Goal: Find specific page/section: Find specific page/section

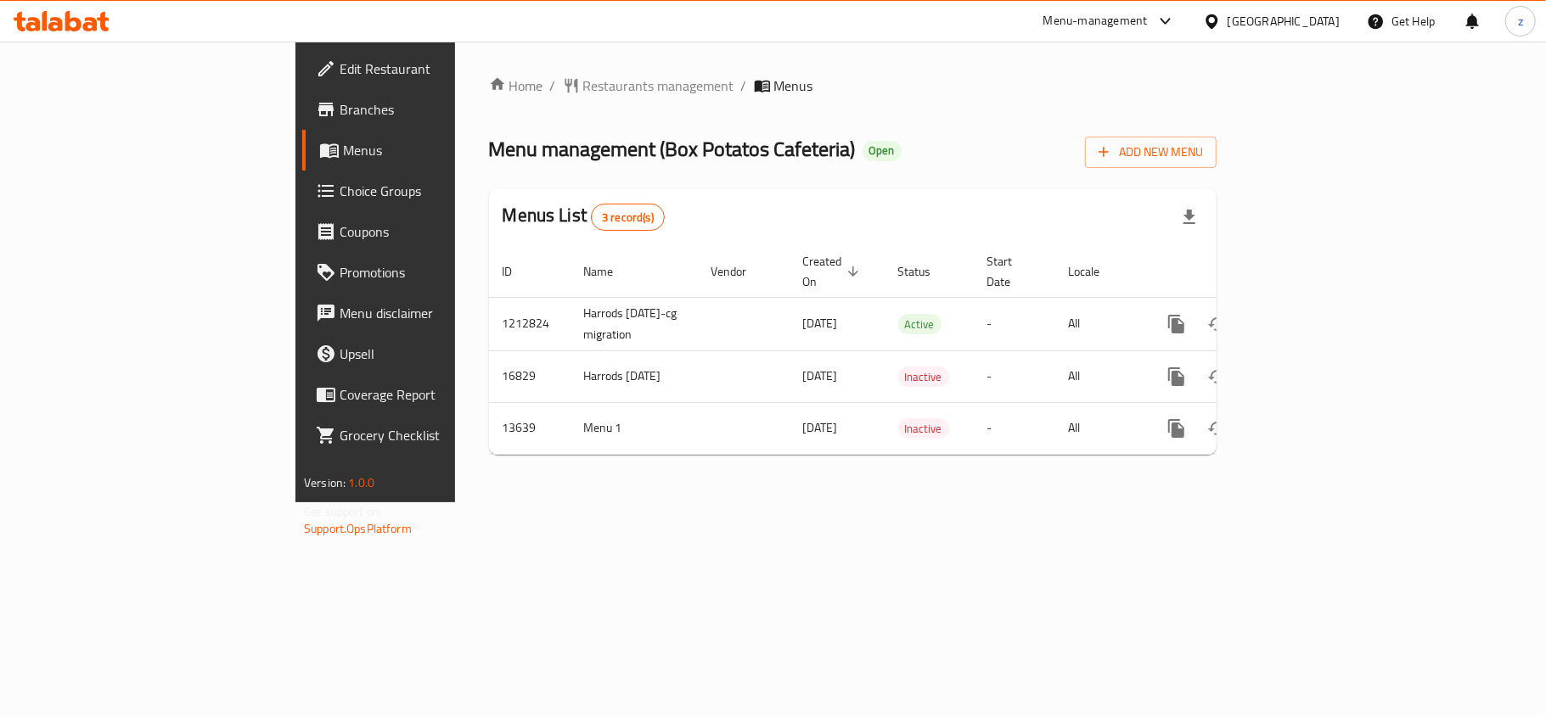
click at [497, 100] on div "Home / Restaurants management / Menus Menu management ( Box Potatos Cafeteria )…" at bounding box center [852, 272] width 727 height 393
click at [583, 96] on span "Restaurants management" at bounding box center [658, 86] width 151 height 20
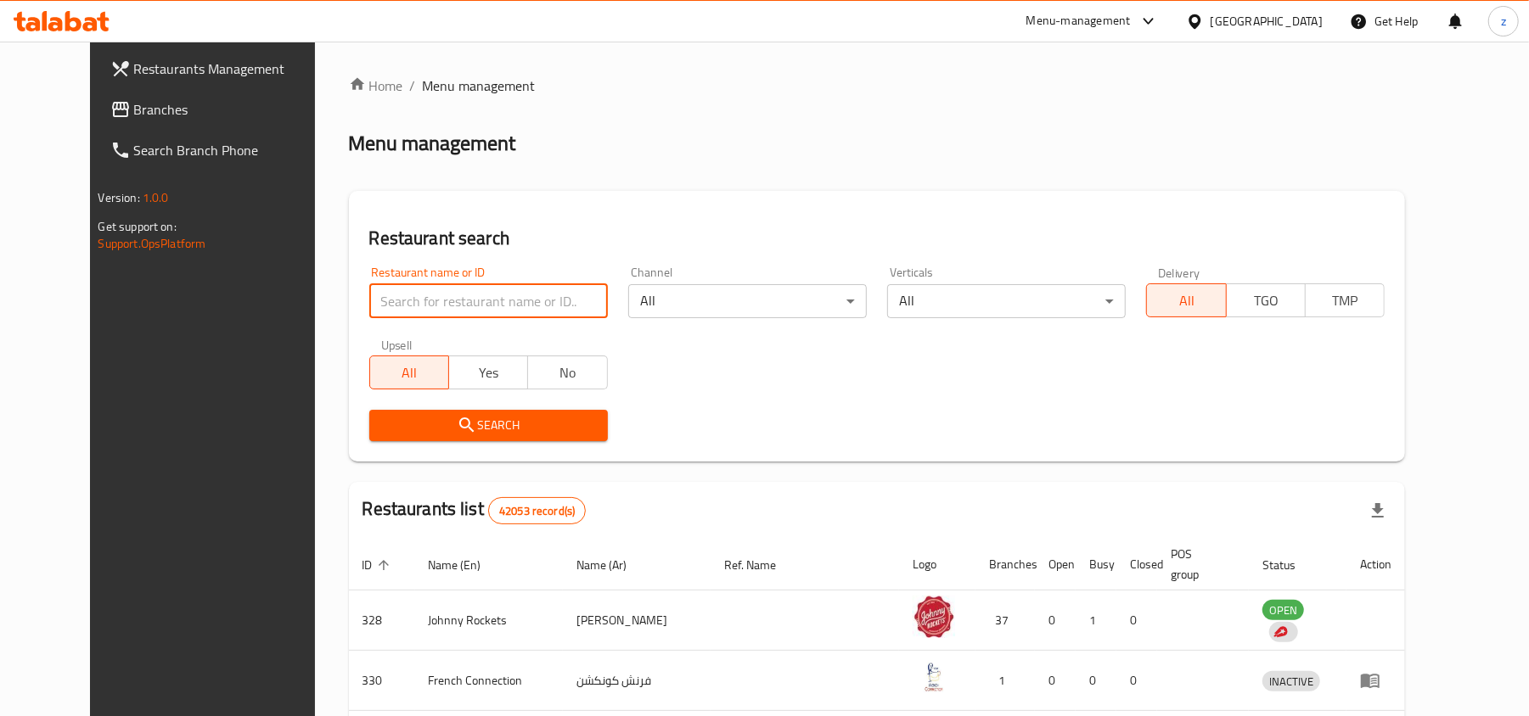
click at [496, 293] on input "search" at bounding box center [488, 301] width 239 height 34
paste input "8309"
type input "8309"
click at [527, 429] on span "Search" at bounding box center [488, 425] width 211 height 21
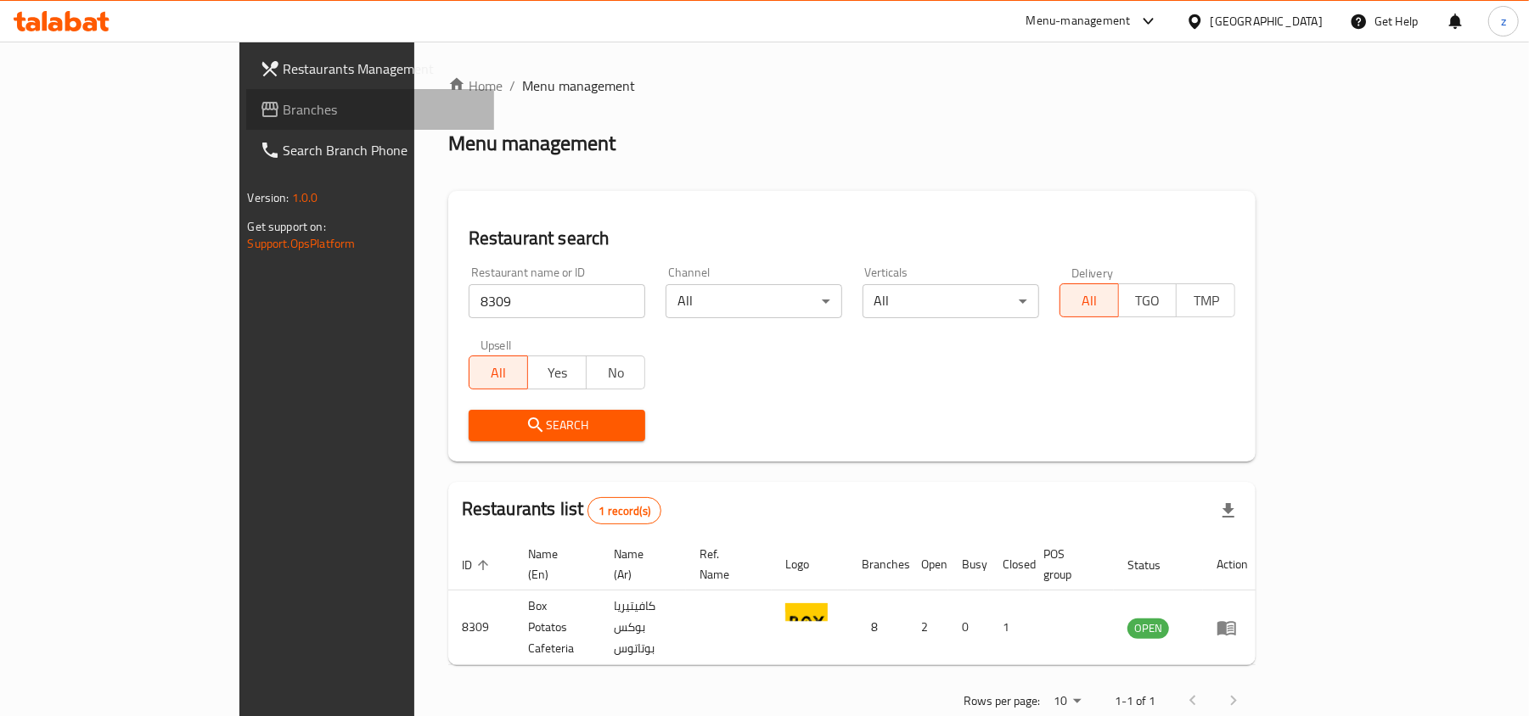
click at [284, 113] on span "Branches" at bounding box center [383, 109] width 198 height 20
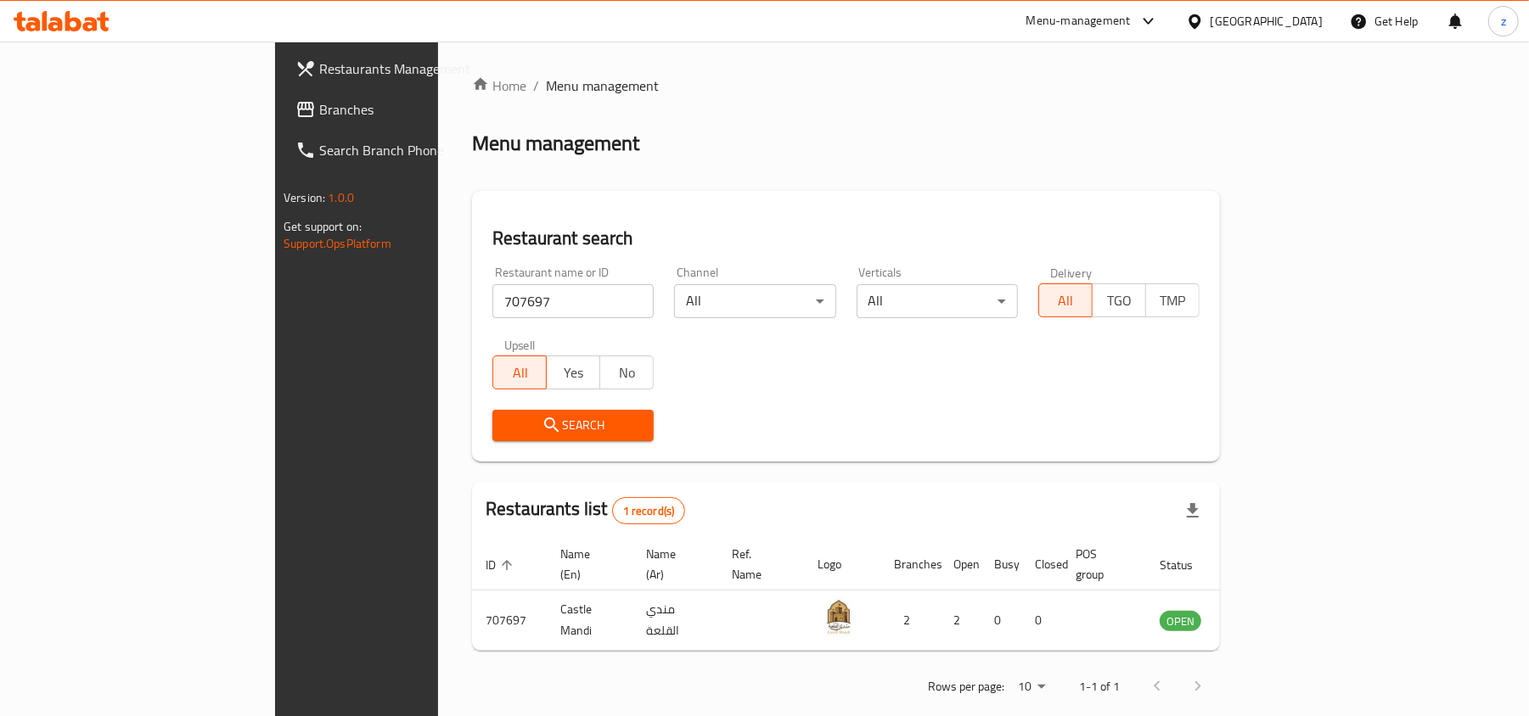
click at [1297, 1] on div "[GEOGRAPHIC_DATA]" at bounding box center [1254, 21] width 164 height 41
click at [1297, 8] on div "[GEOGRAPHIC_DATA]" at bounding box center [1254, 21] width 164 height 41
click at [1270, 19] on div "[GEOGRAPHIC_DATA]" at bounding box center [1266, 21] width 112 height 19
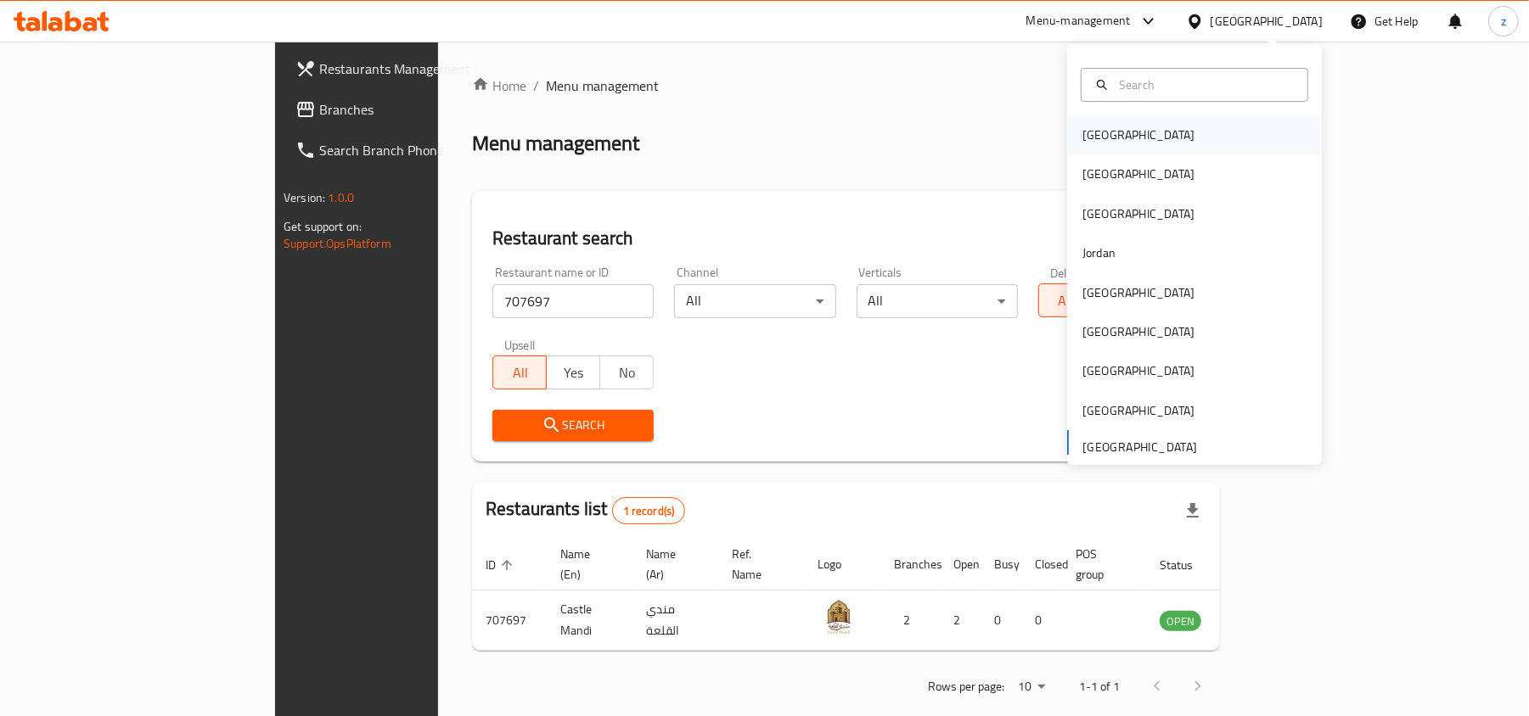
click at [1125, 139] on div "Bahrain" at bounding box center [1194, 134] width 255 height 39
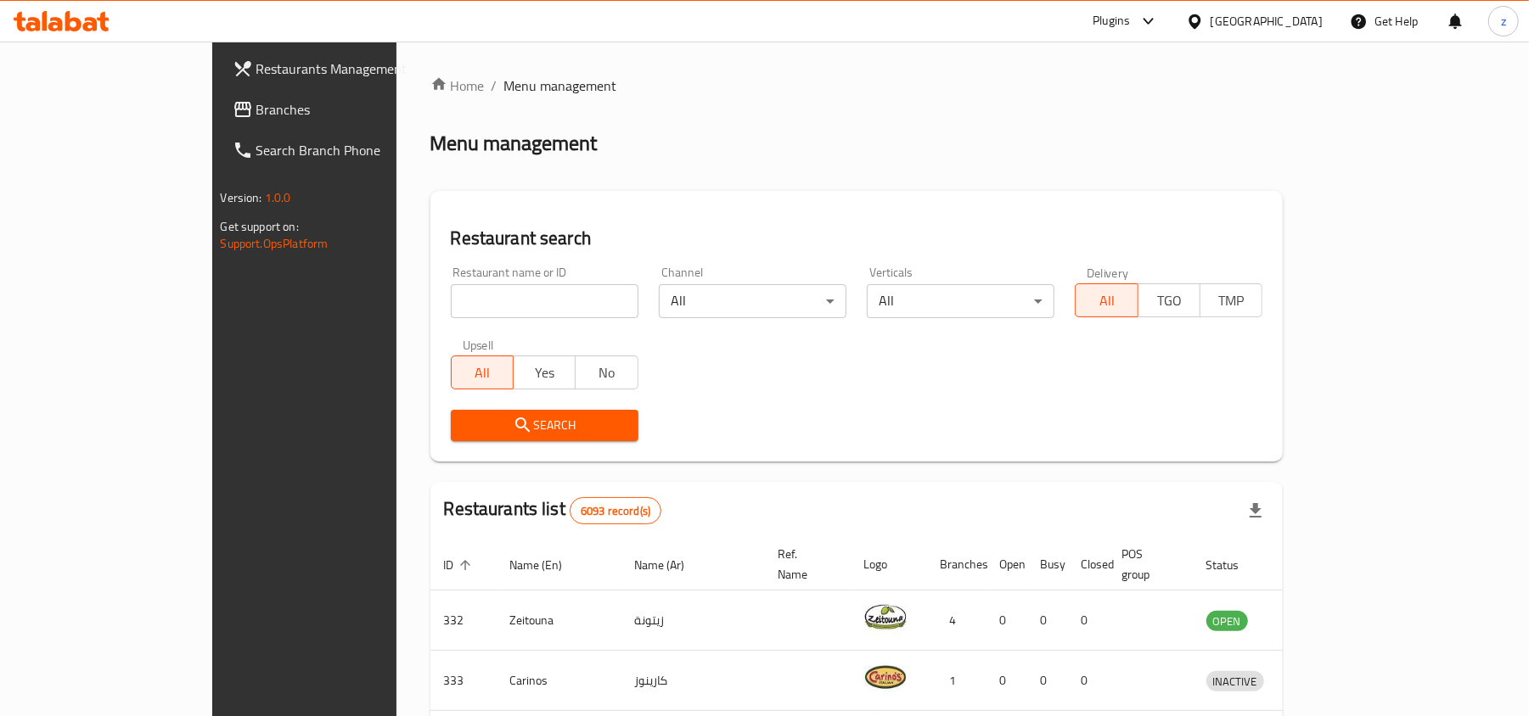
click at [256, 102] on span "Branches" at bounding box center [355, 109] width 198 height 20
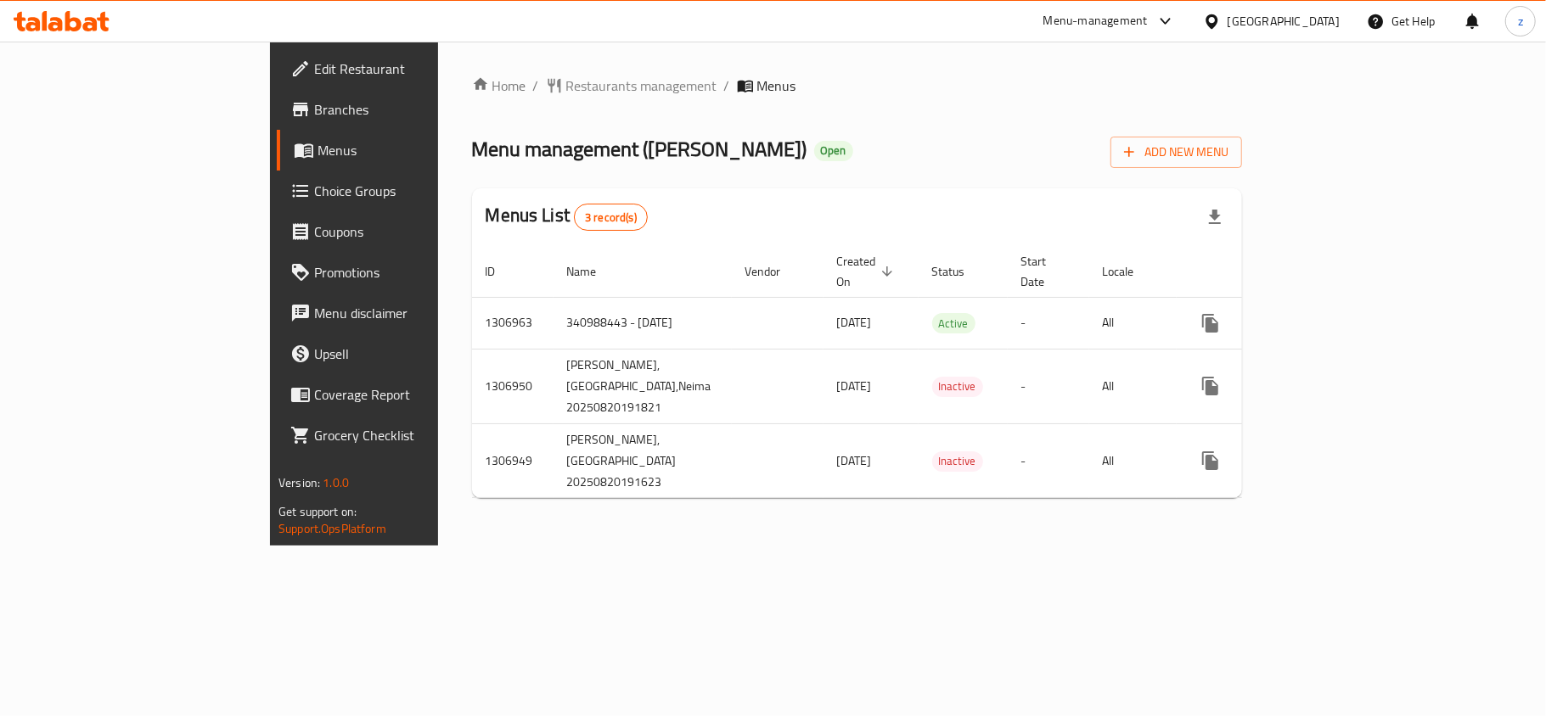
click at [497, 85] on div "Home / Restaurants management / Menus Menu management ( Al Saah ) Open Add New …" at bounding box center [857, 294] width 770 height 436
click at [566, 85] on span "Restaurants management" at bounding box center [641, 86] width 151 height 20
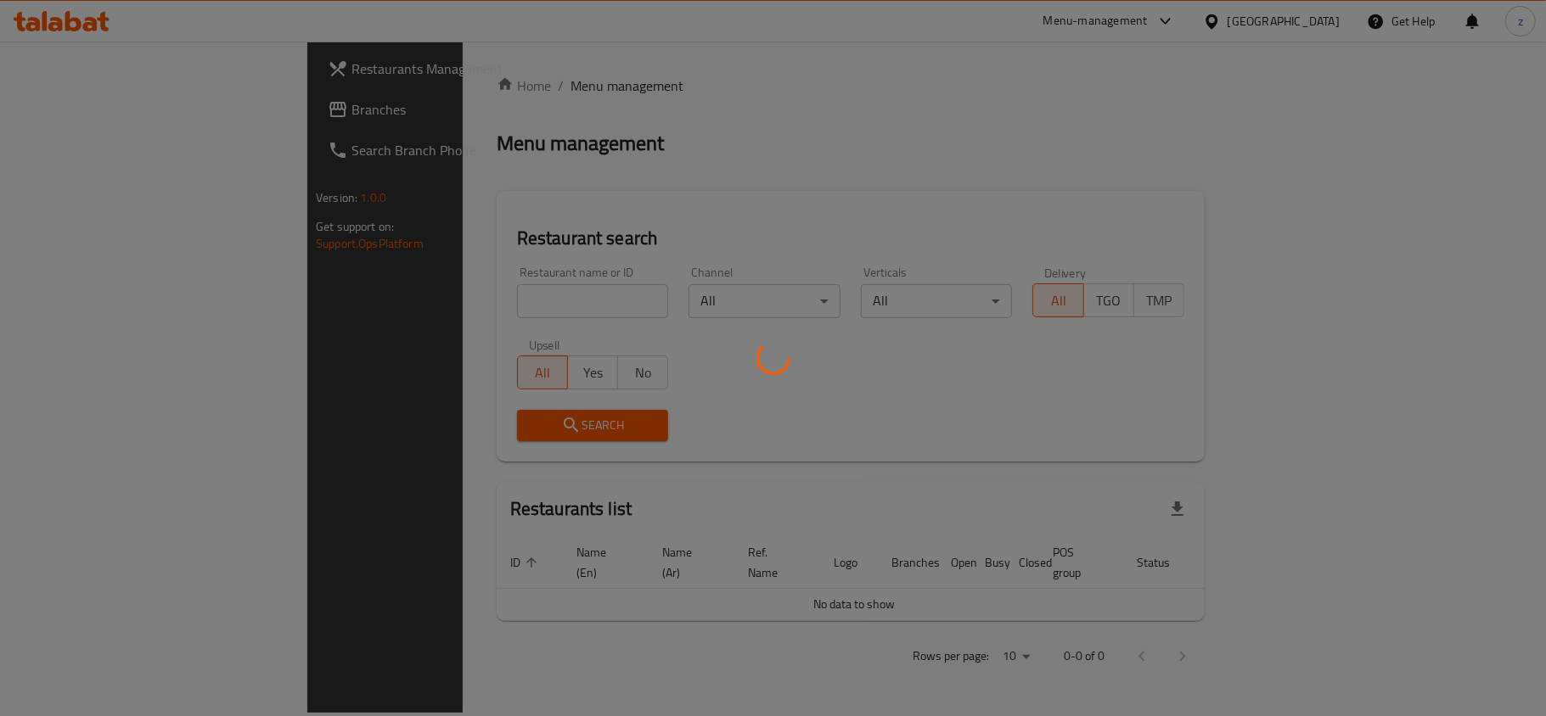
click at [486, 290] on div at bounding box center [773, 358] width 1546 height 716
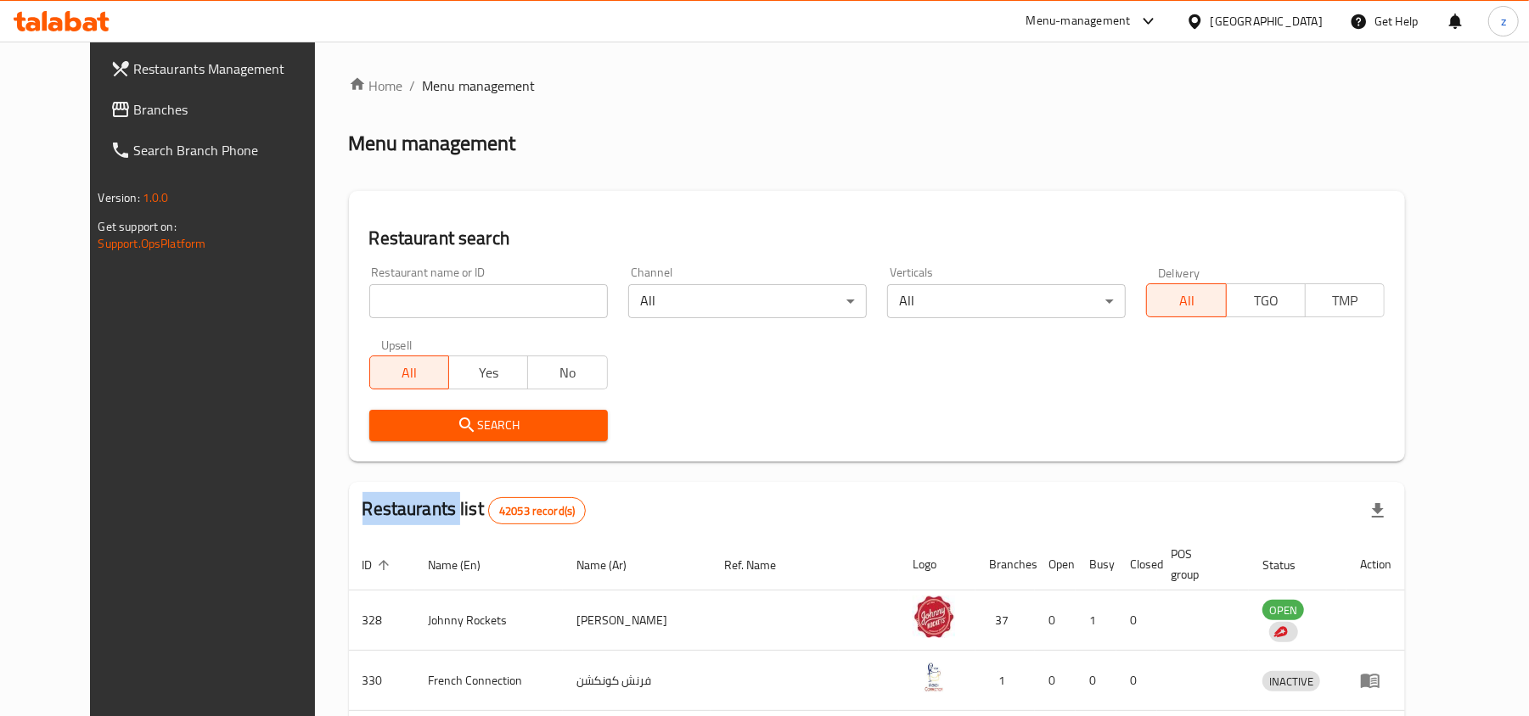
click at [486, 290] on div at bounding box center [764, 358] width 1529 height 716
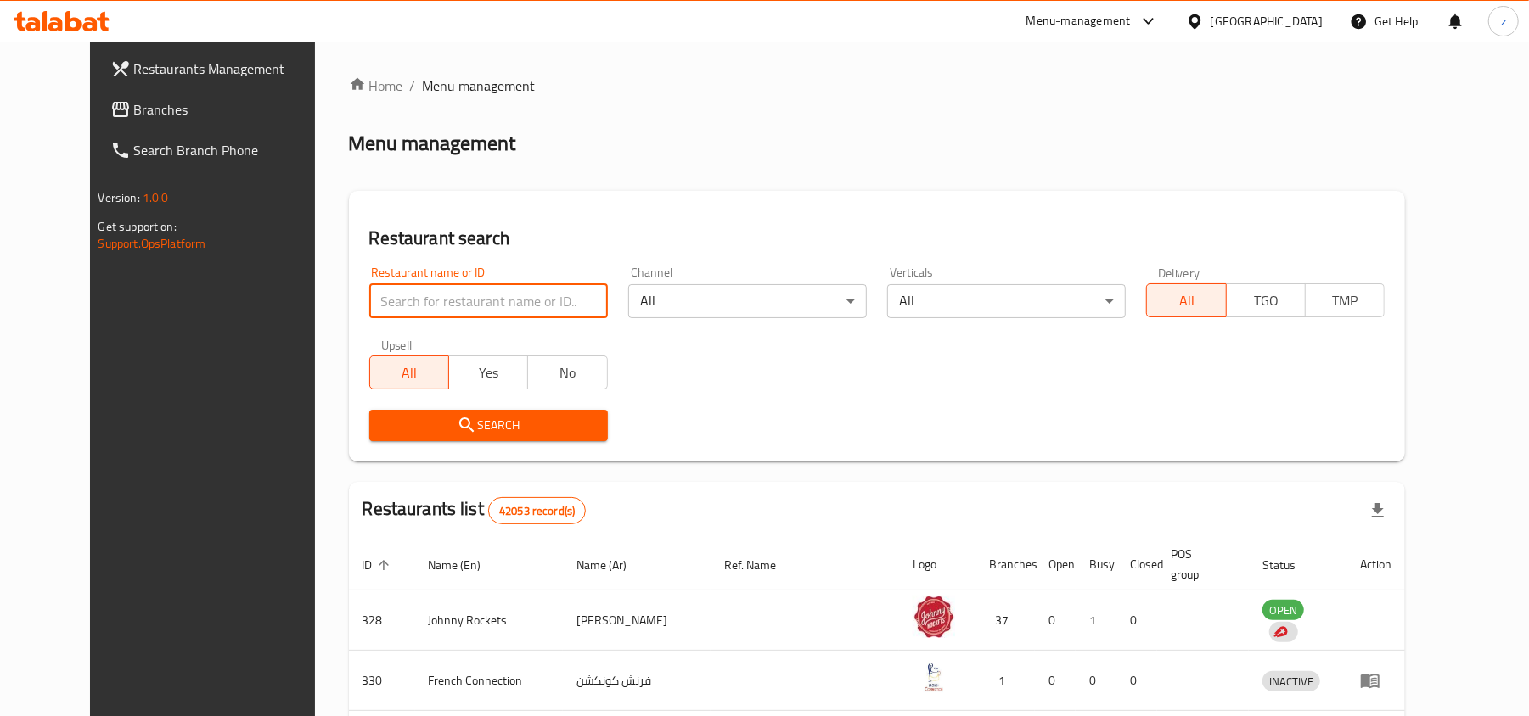
click at [486, 290] on input "search" at bounding box center [488, 301] width 239 height 34
paste input "704241"
type input "704241"
click at [500, 418] on span "Search" at bounding box center [488, 425] width 211 height 21
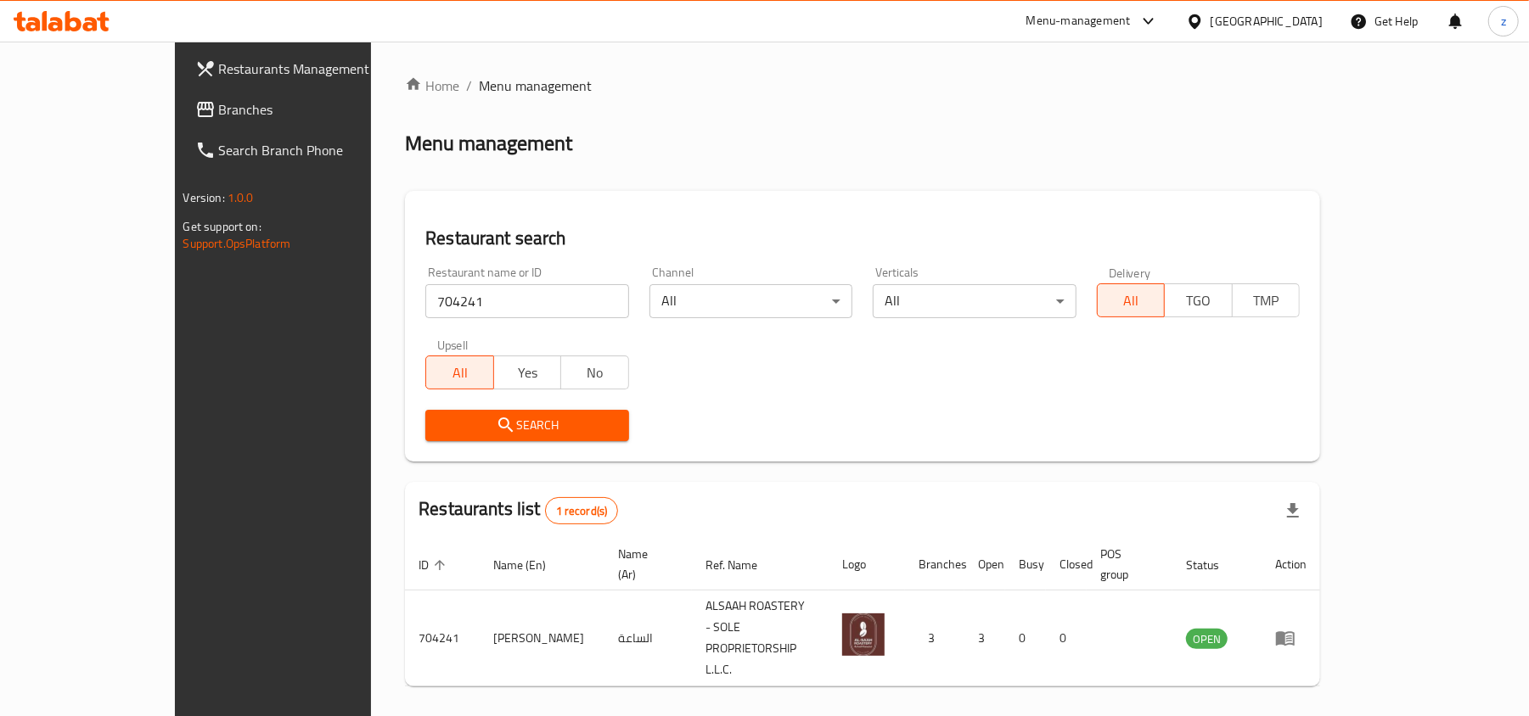
click at [988, 445] on div "Search" at bounding box center [862, 426] width 895 height 52
click at [219, 110] on span "Branches" at bounding box center [318, 109] width 198 height 20
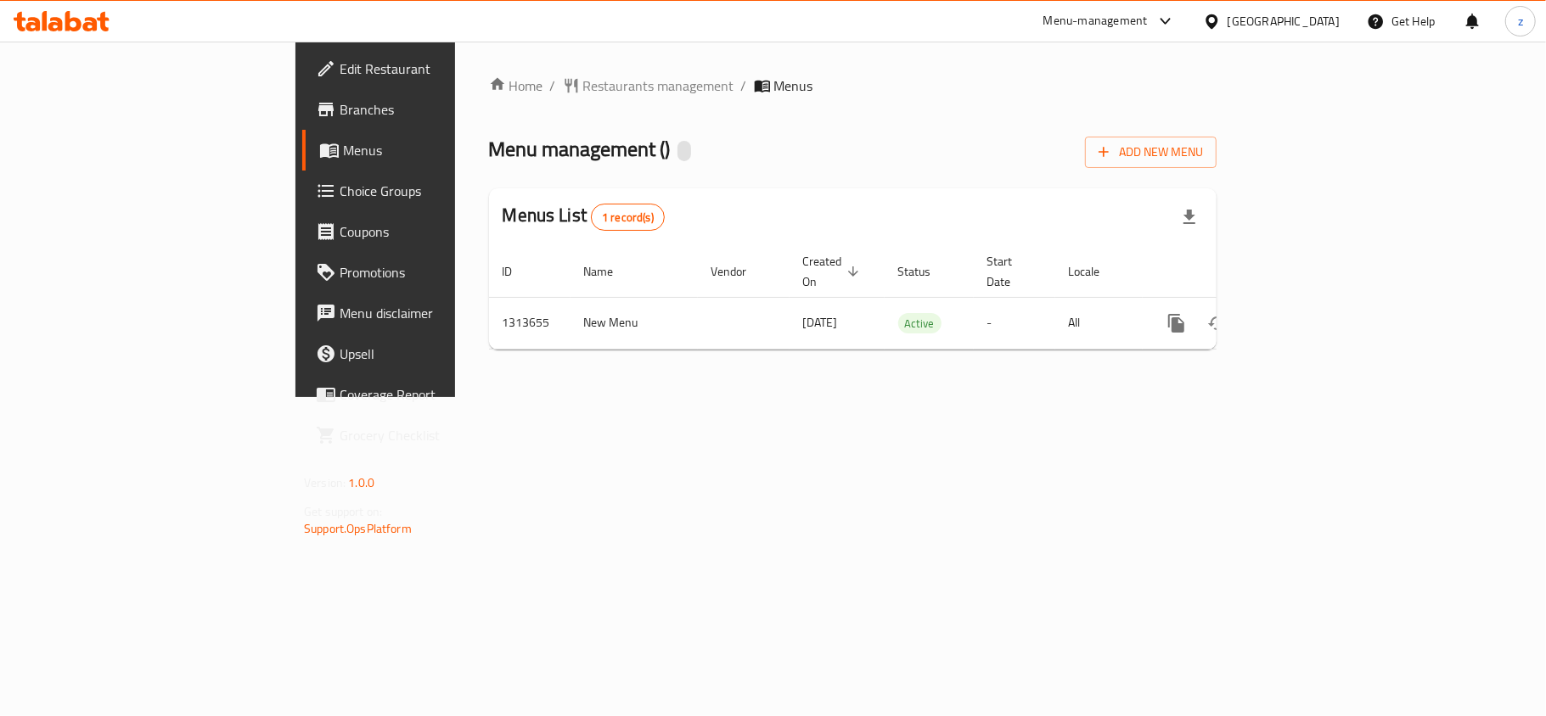
click at [484, 97] on div at bounding box center [773, 358] width 1546 height 716
click at [583, 93] on span "Restaurants management" at bounding box center [658, 86] width 151 height 20
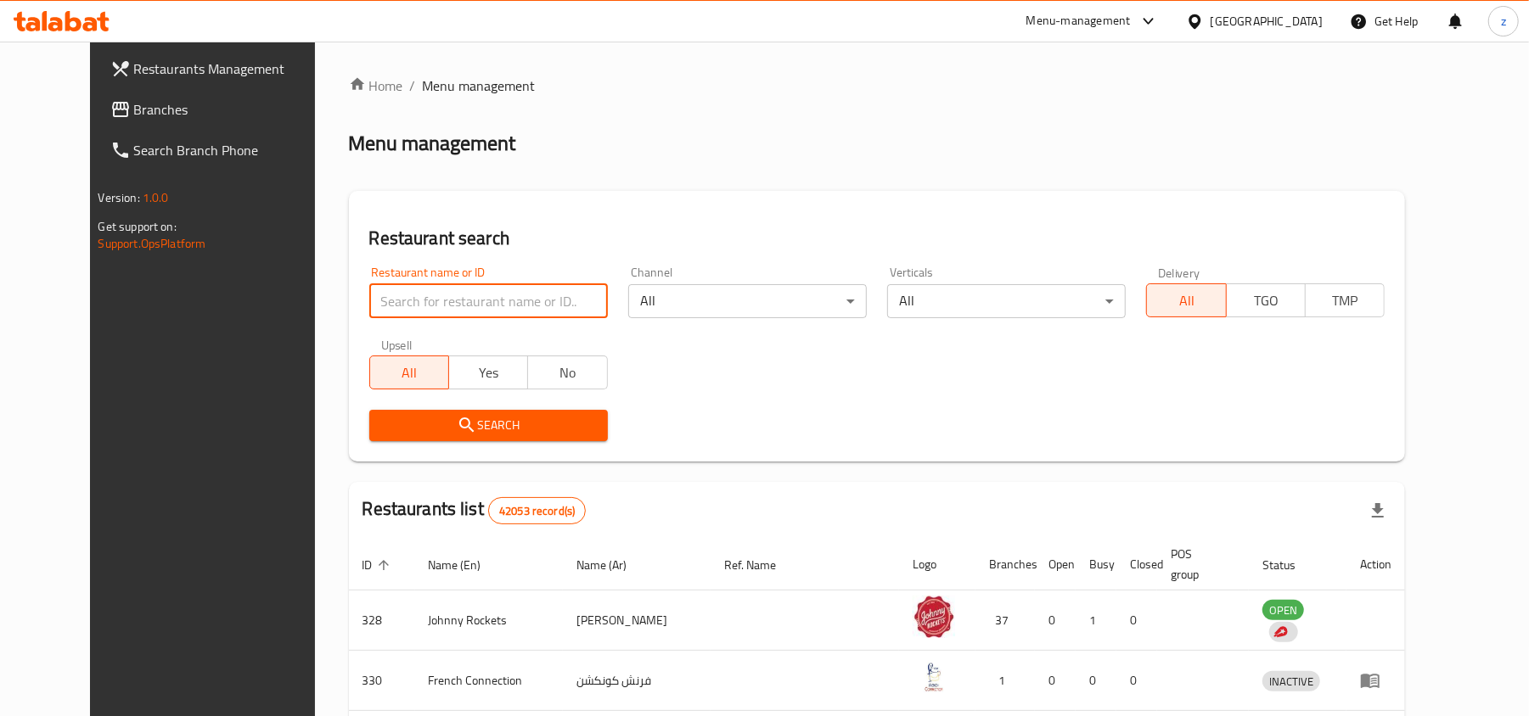
click at [456, 300] on input "search" at bounding box center [488, 301] width 239 height 34
paste input "706596"
type input "706596"
drag, startPoint x: 469, startPoint y: 409, endPoint x: 477, endPoint y: 426, distance: 18.6
click at [477, 426] on span "Search" at bounding box center [488, 425] width 211 height 21
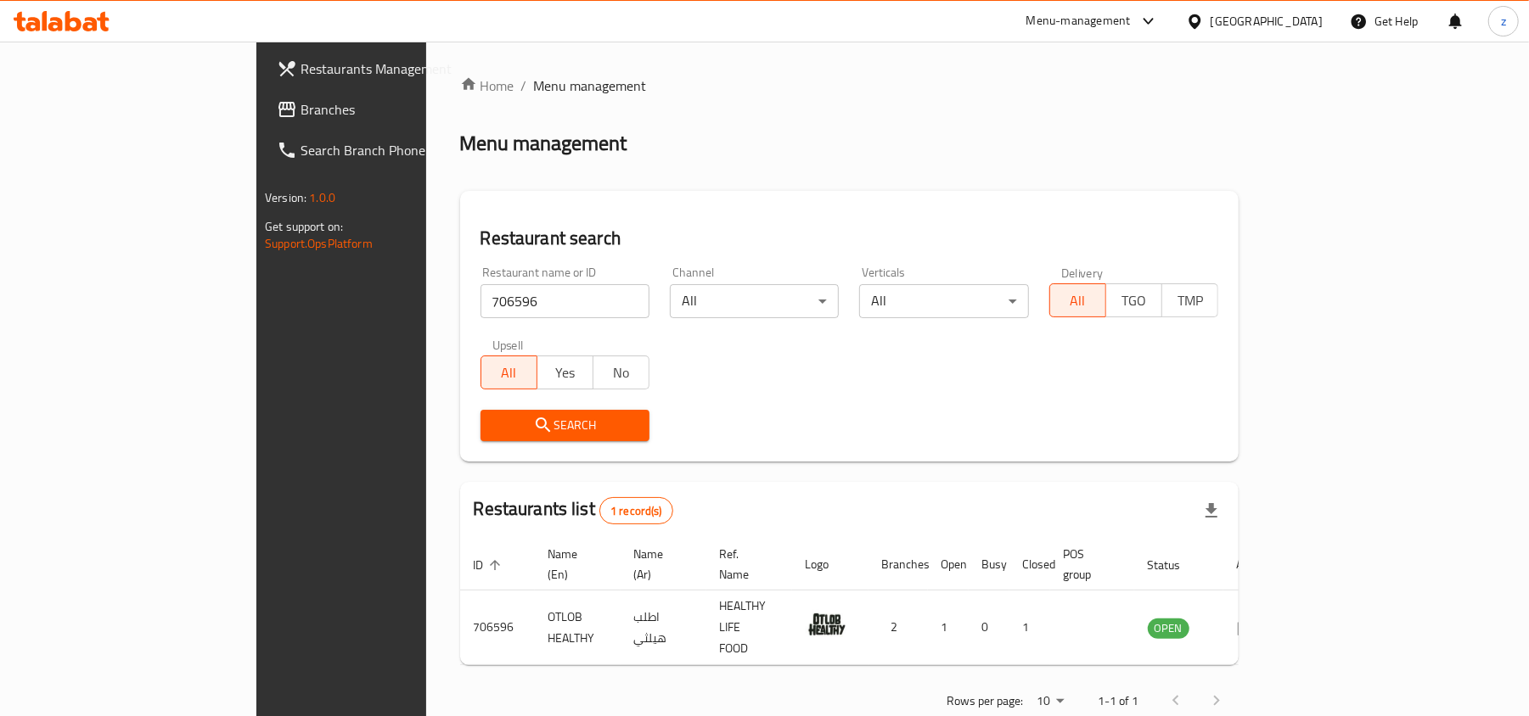
click at [300, 120] on span "Branches" at bounding box center [399, 109] width 198 height 20
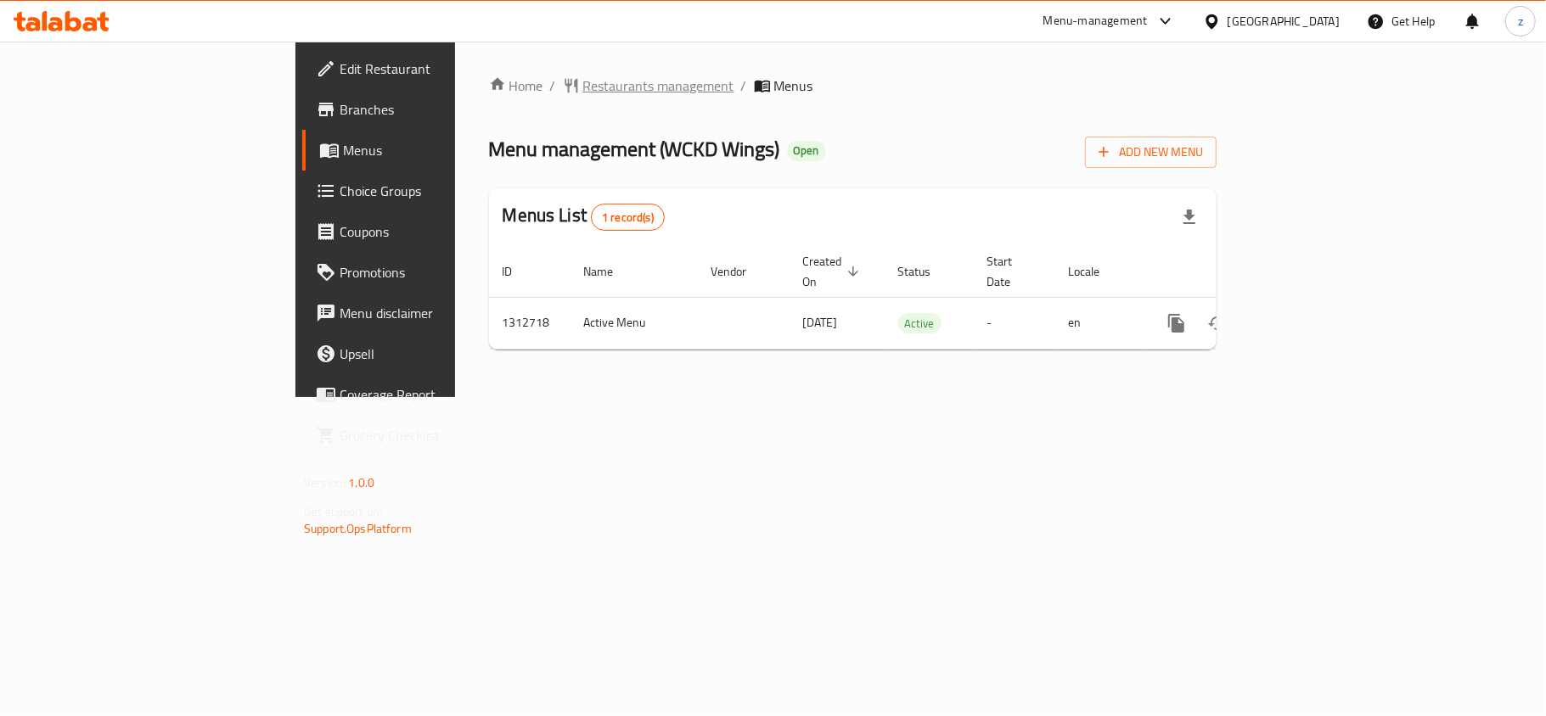
click at [583, 96] on span "Restaurants management" at bounding box center [658, 86] width 151 height 20
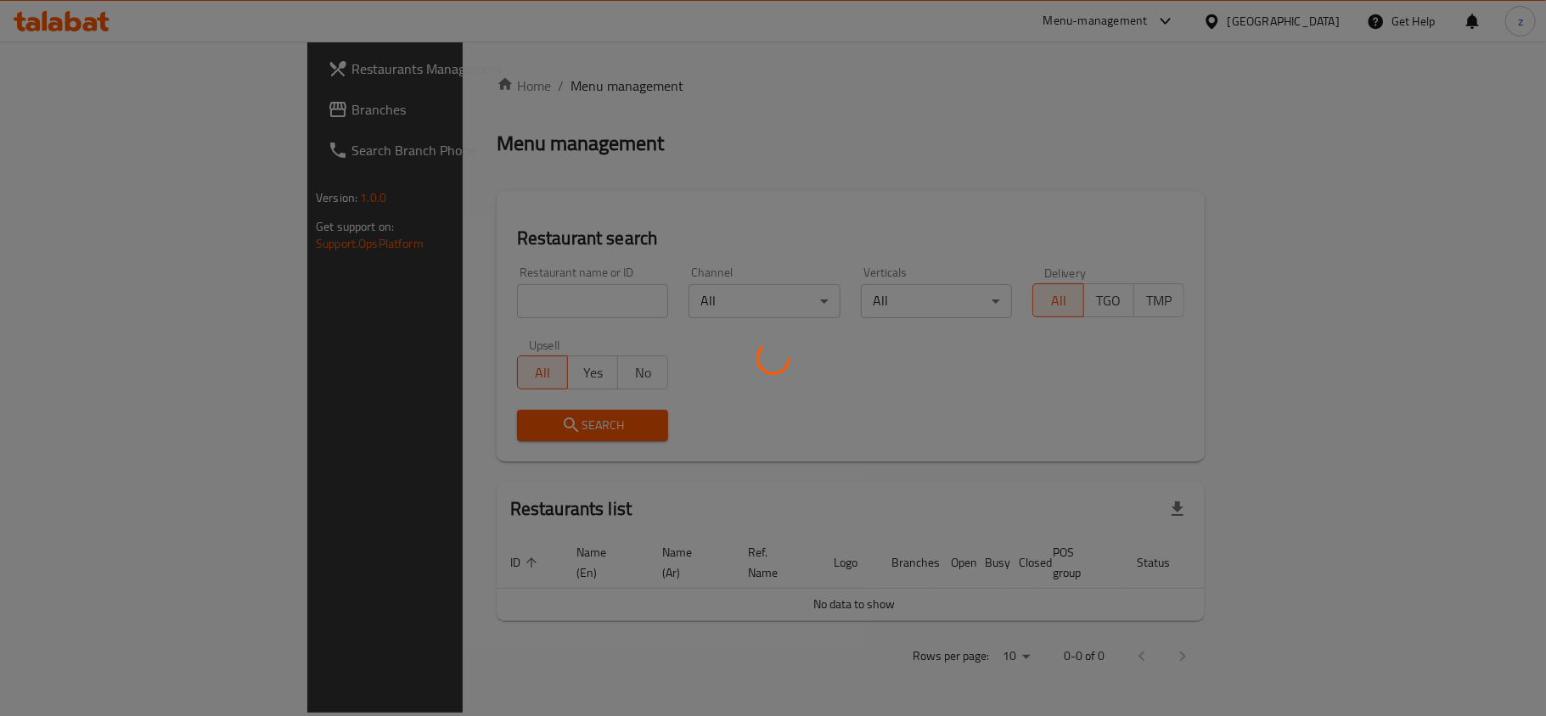
click at [419, 293] on div at bounding box center [773, 358] width 1546 height 716
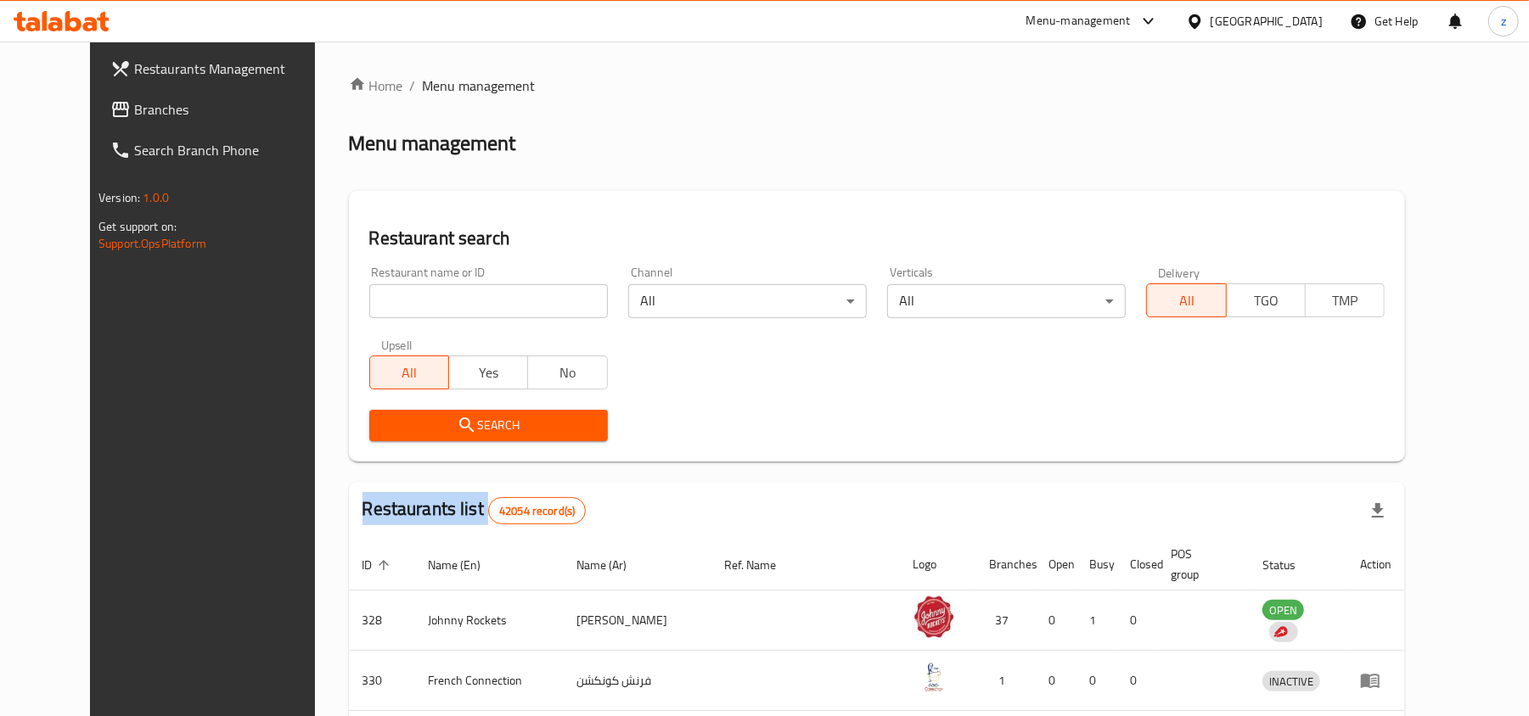
click at [419, 293] on div "Home / Menu management Menu management Restaurant search Restaurant name or ID …" at bounding box center [877, 630] width 1057 height 1108
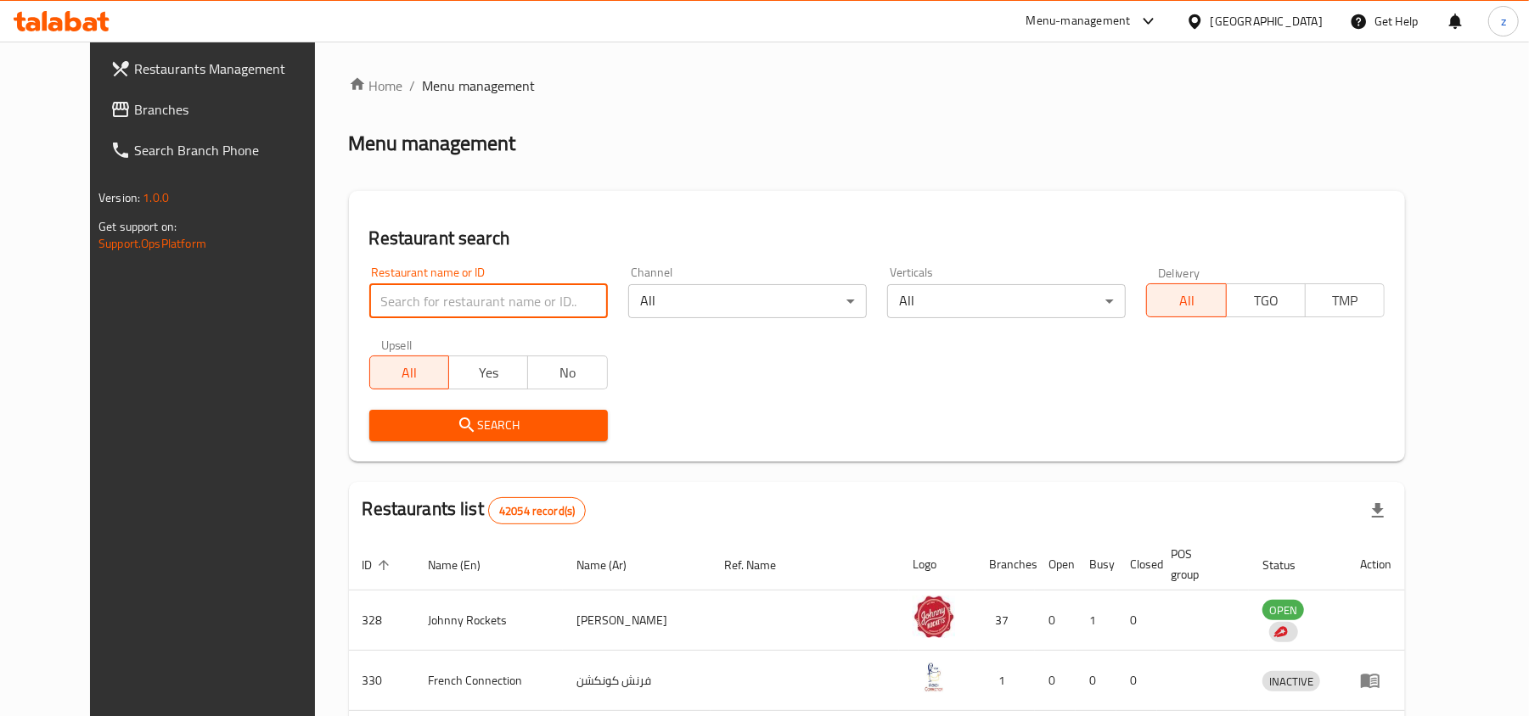
click at [419, 293] on input "search" at bounding box center [488, 301] width 239 height 34
paste input "706208"
type input "706208"
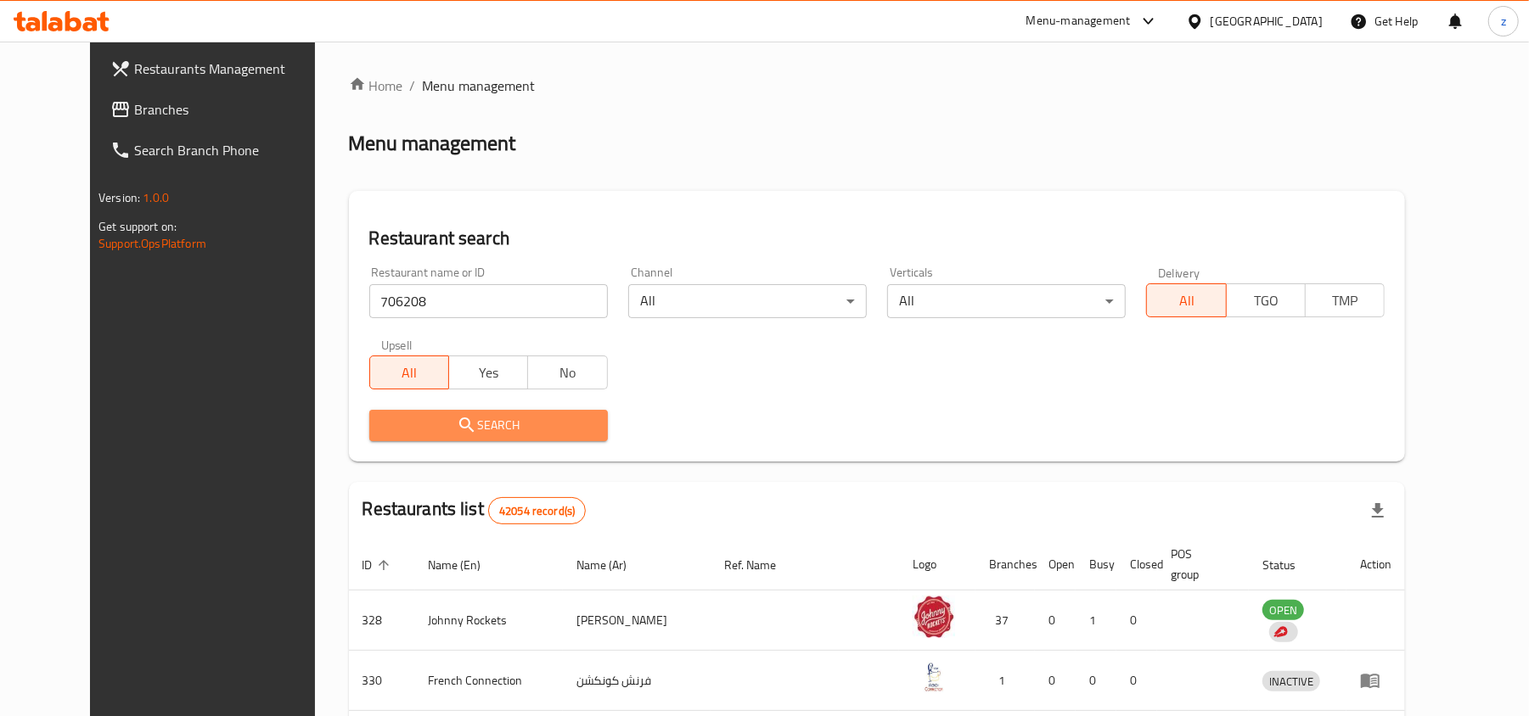
click at [438, 439] on button "Search" at bounding box center [488, 425] width 239 height 31
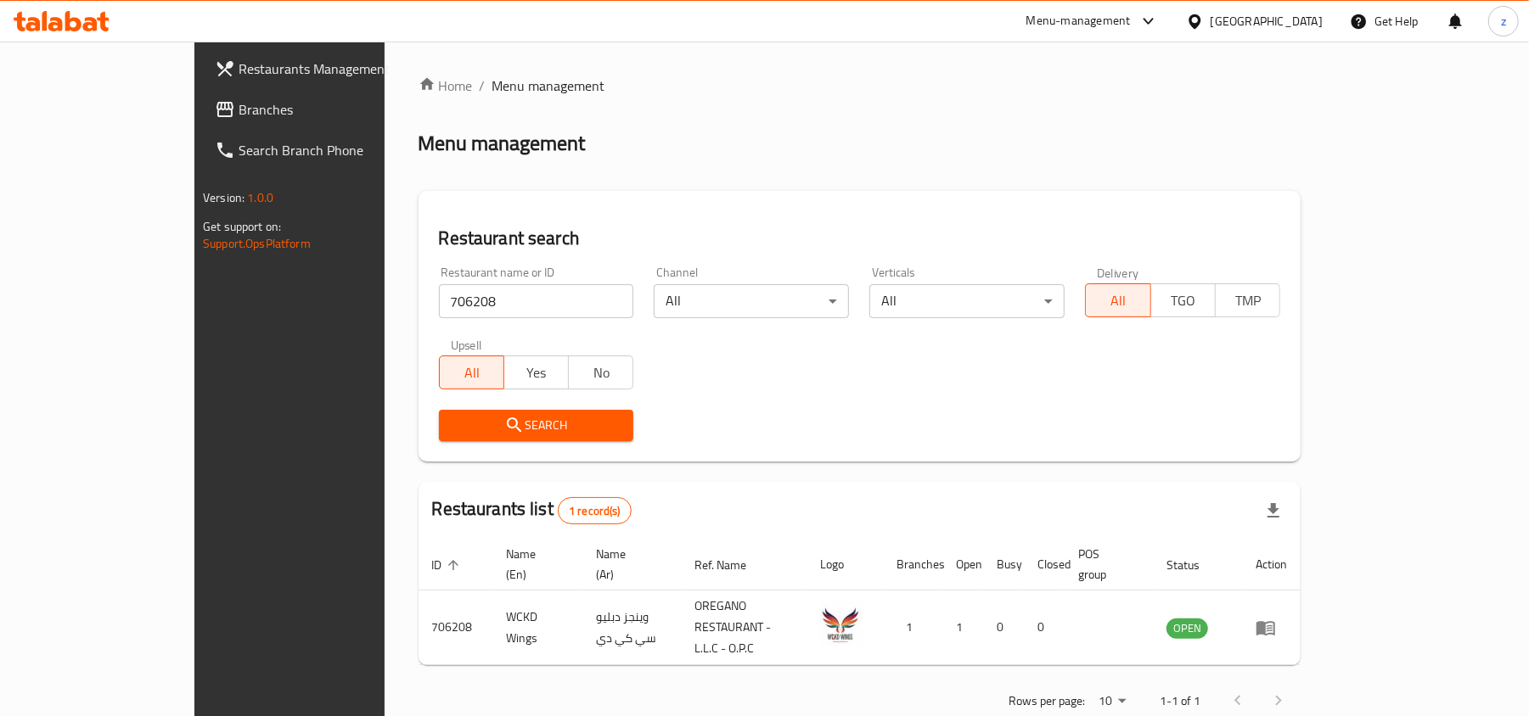
click at [878, 452] on div "Restaurant search Restaurant name or ID 706208 Restaurant name or ID Channel Al…" at bounding box center [859, 326] width 883 height 271
click at [1244, 22] on div "United Arab Emirates" at bounding box center [1266, 21] width 112 height 19
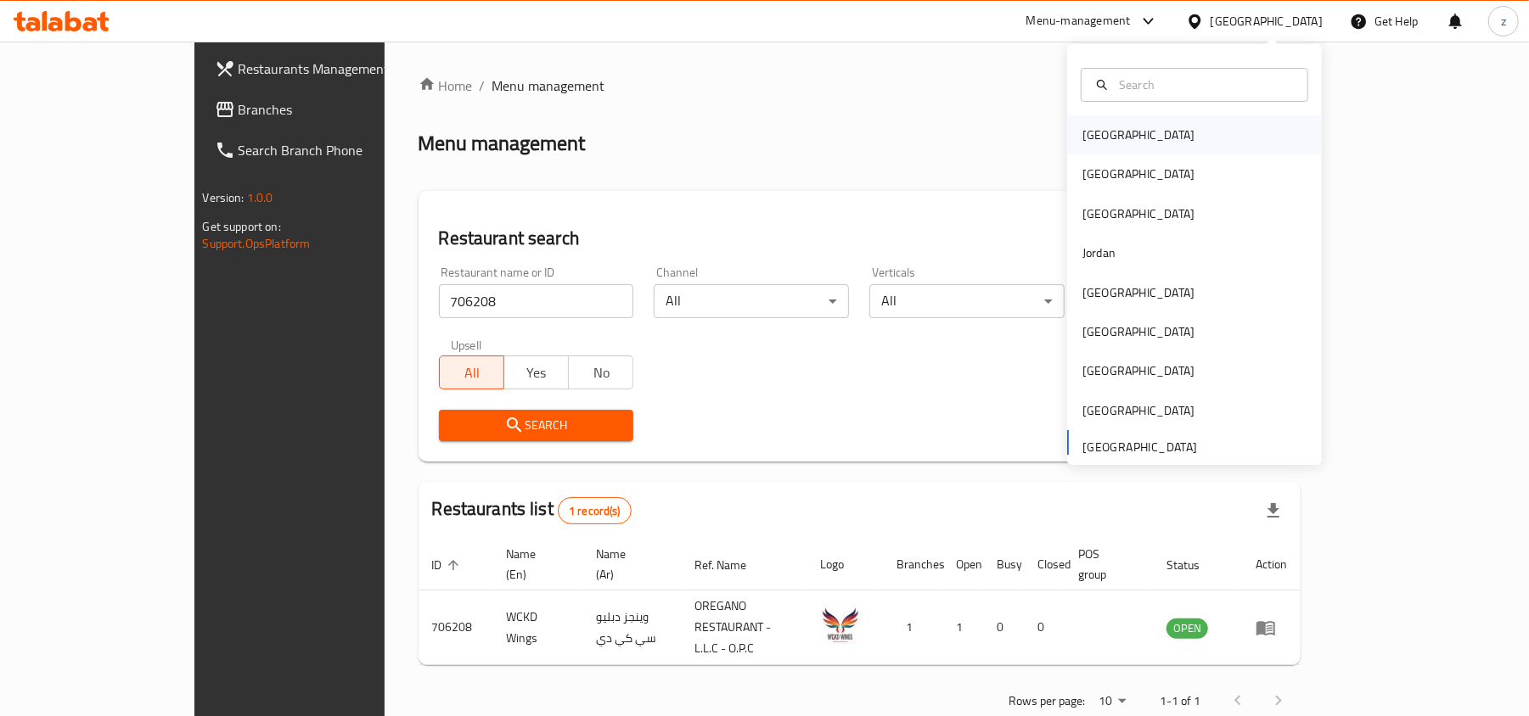
click at [1100, 139] on div "[GEOGRAPHIC_DATA]" at bounding box center [1138, 135] width 112 height 19
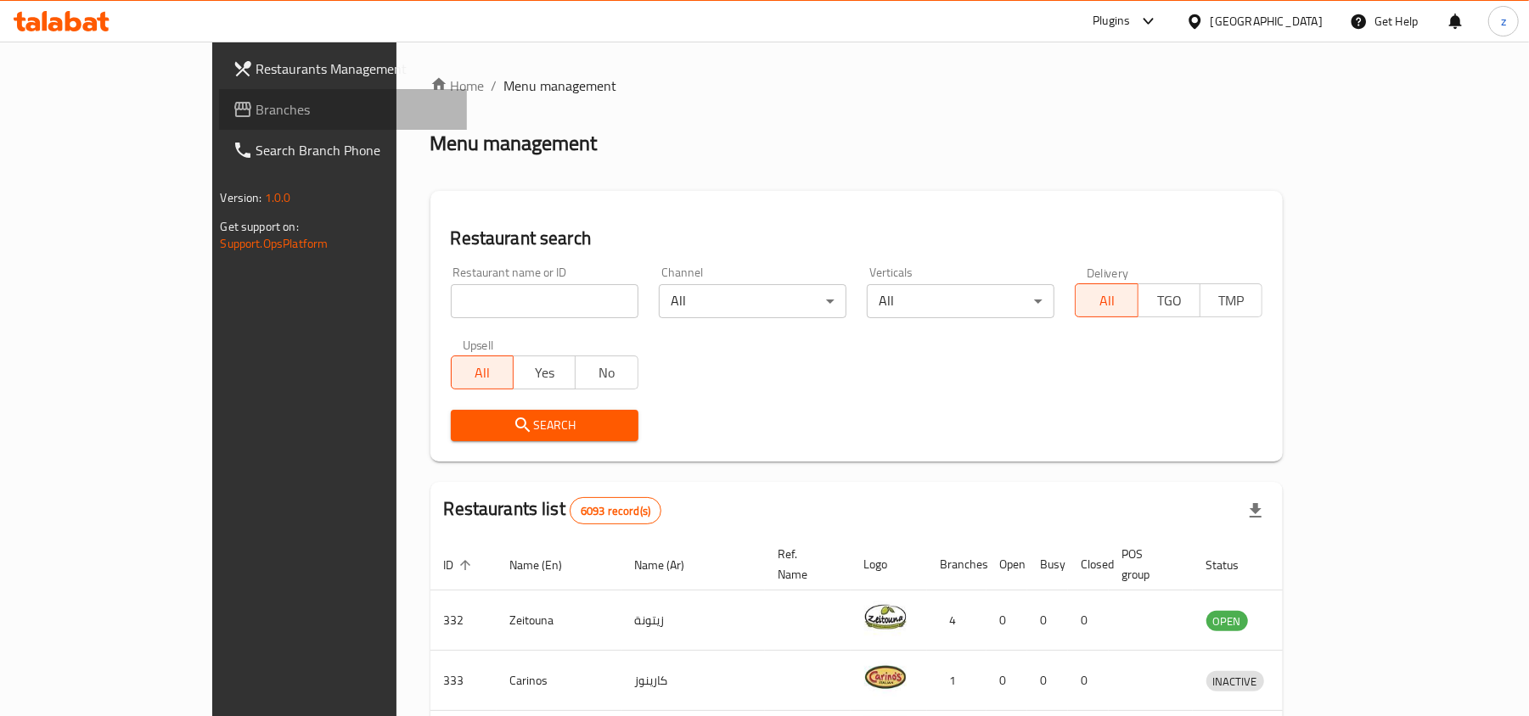
click at [256, 114] on span "Branches" at bounding box center [355, 109] width 198 height 20
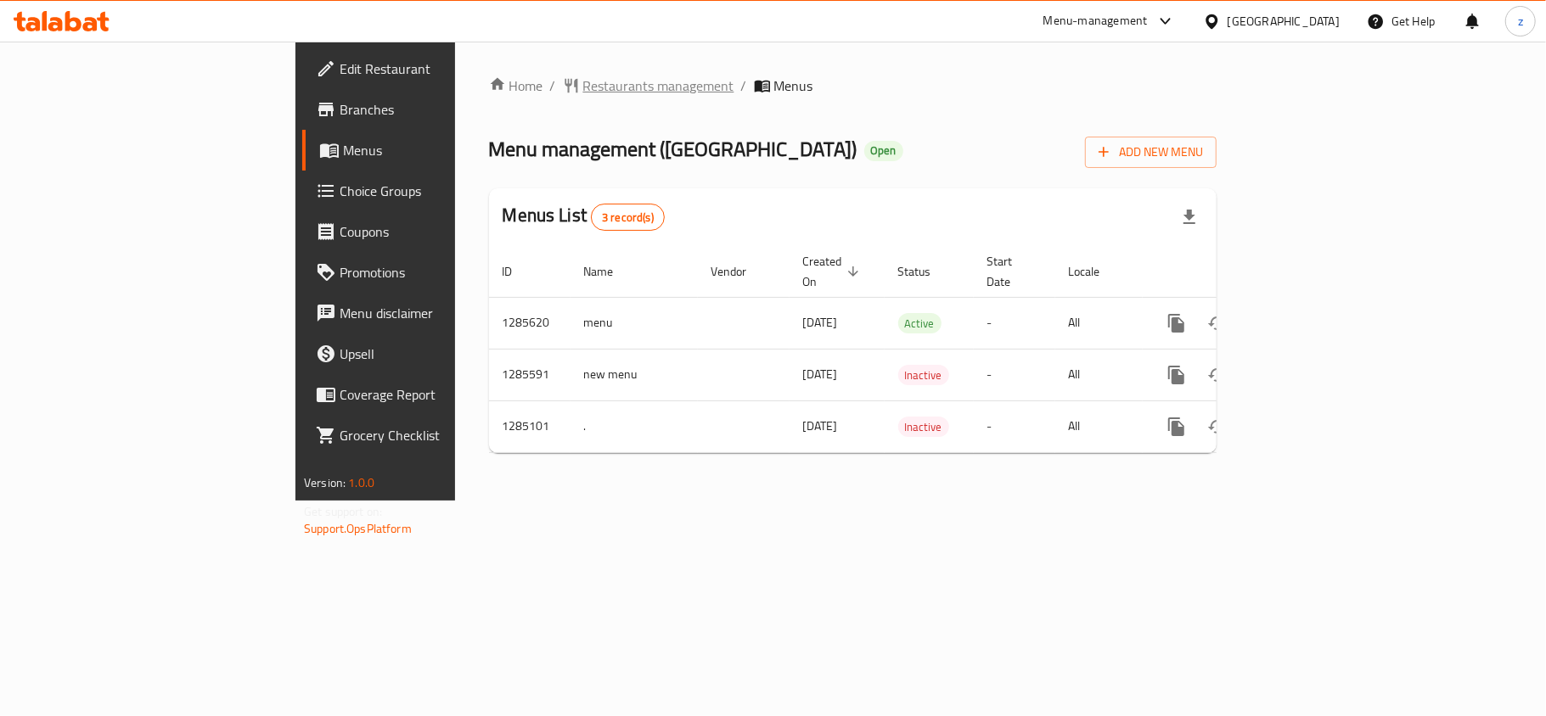
click at [583, 93] on span "Restaurants management" at bounding box center [658, 86] width 151 height 20
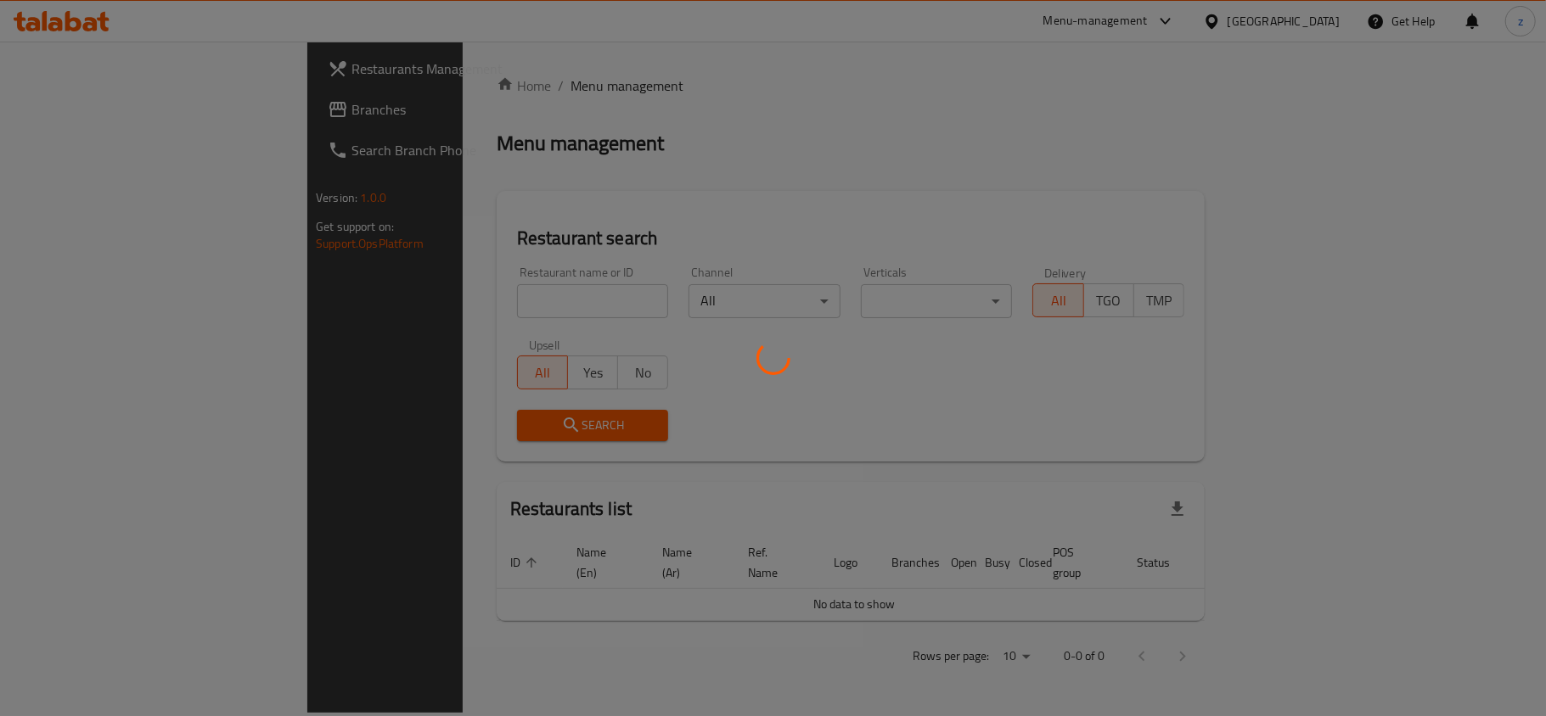
click at [423, 292] on div at bounding box center [773, 358] width 1546 height 716
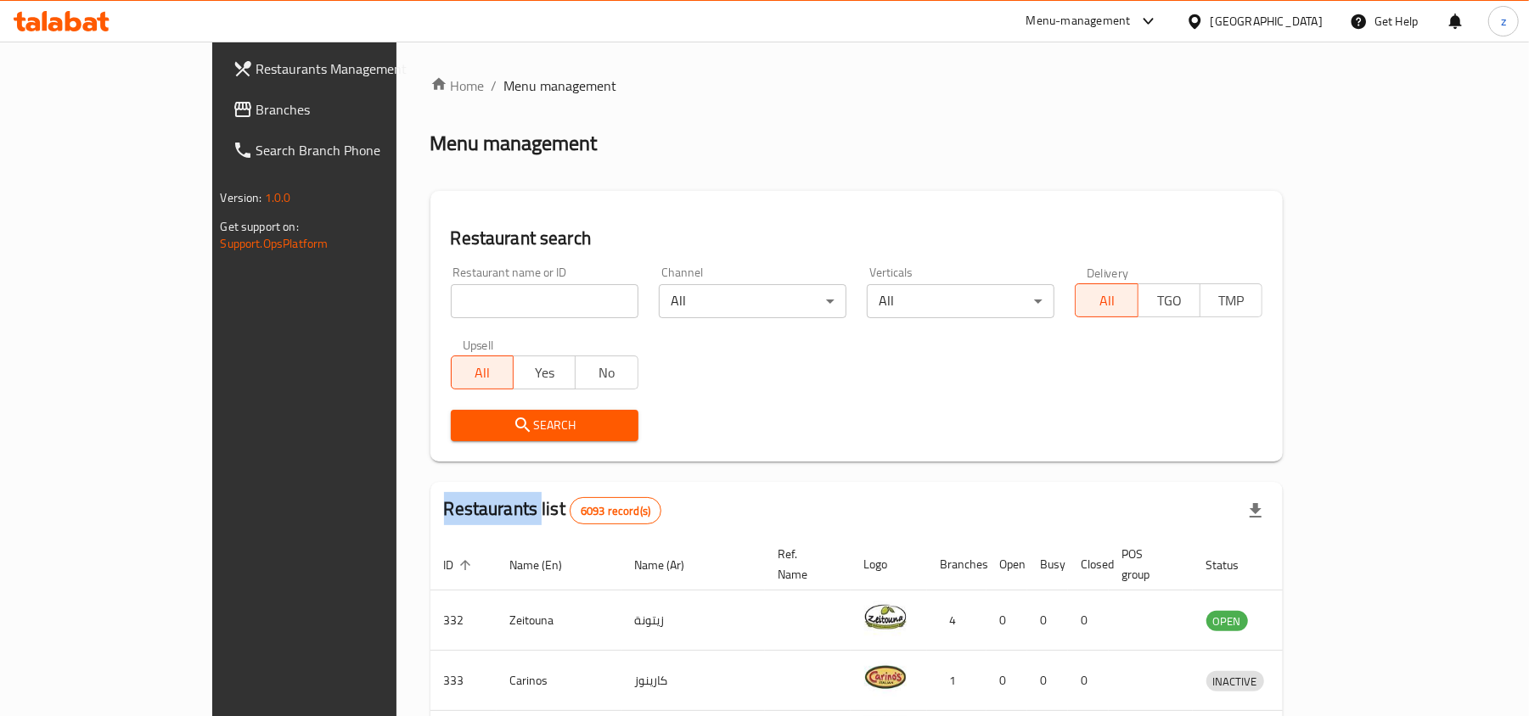
click at [423, 292] on div at bounding box center [764, 358] width 1529 height 716
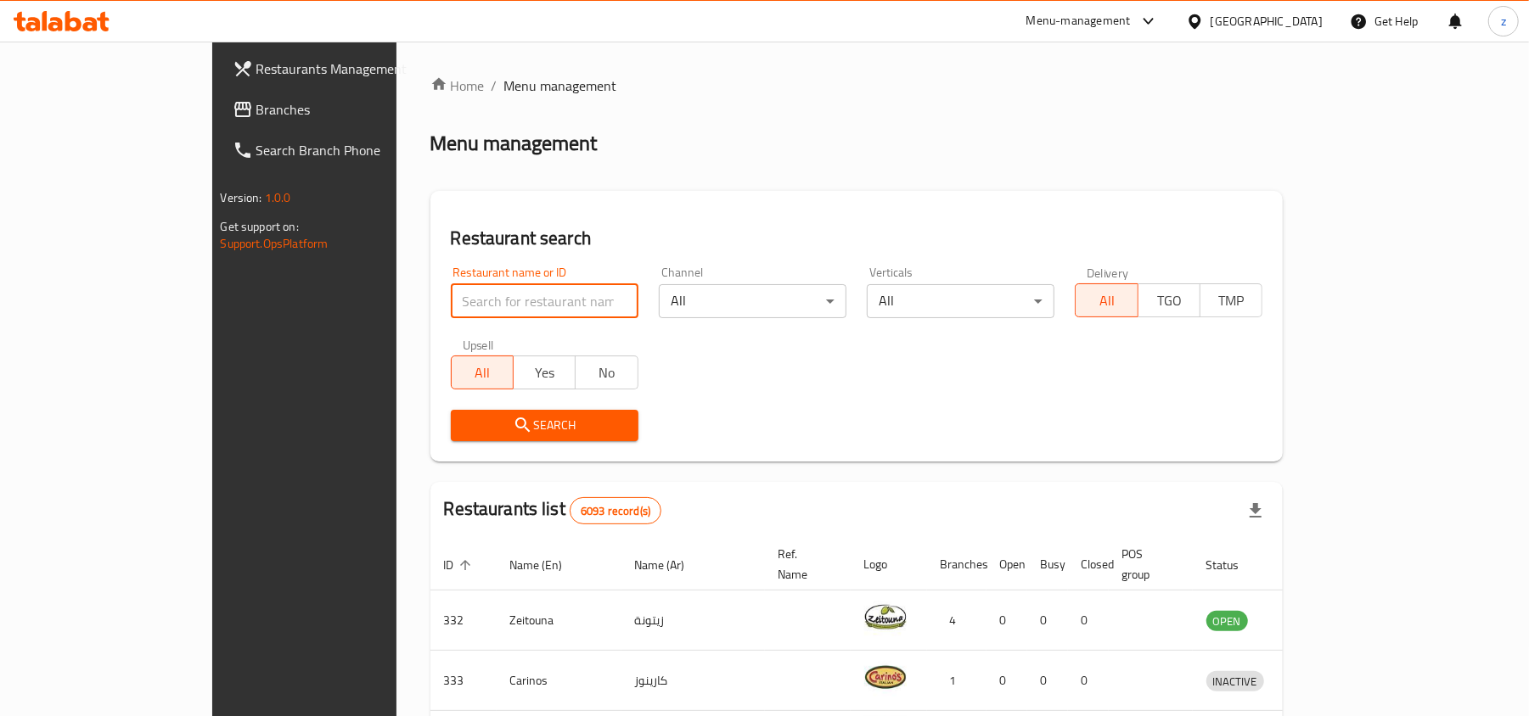
click at [451, 292] on input "search" at bounding box center [545, 301] width 188 height 34
paste input "695700"
type input "695700"
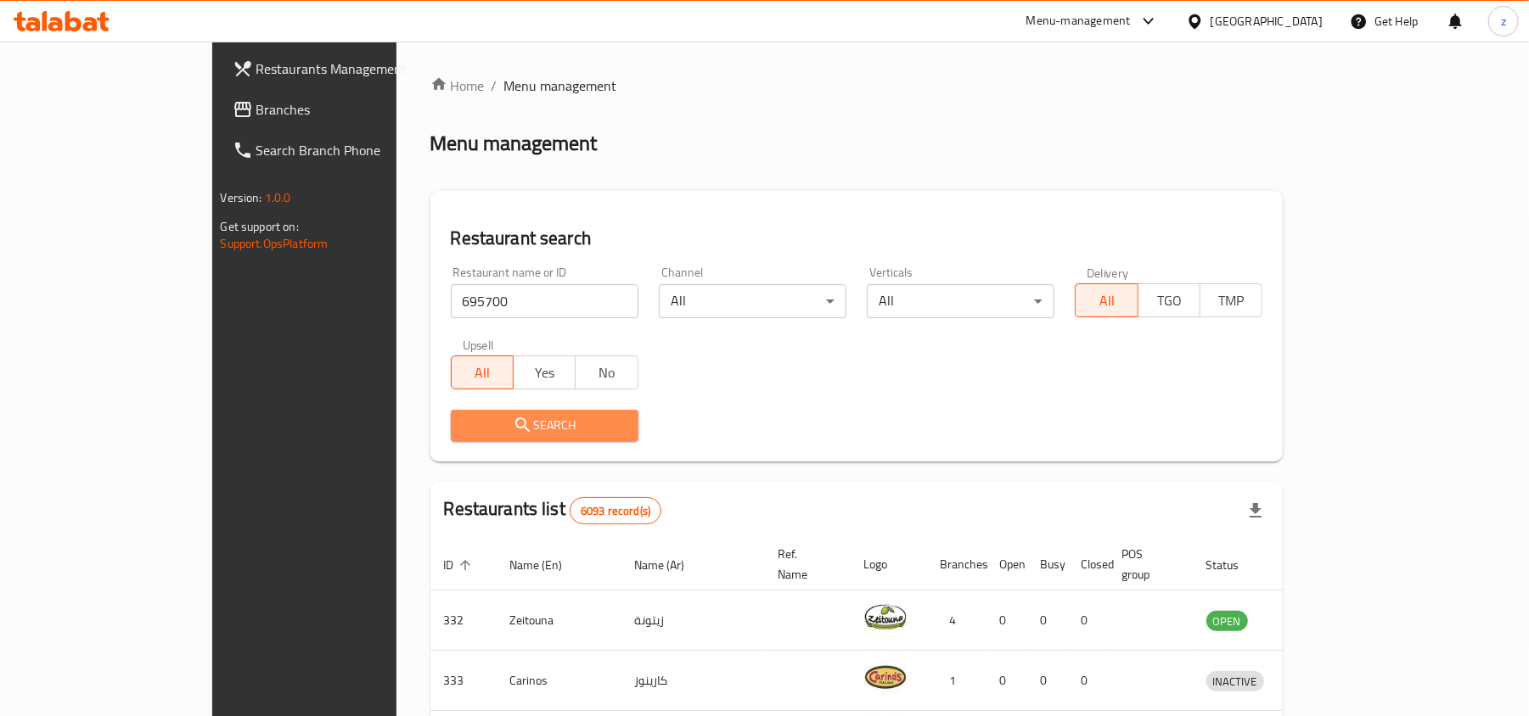
click at [494, 431] on span "Search" at bounding box center [544, 425] width 160 height 21
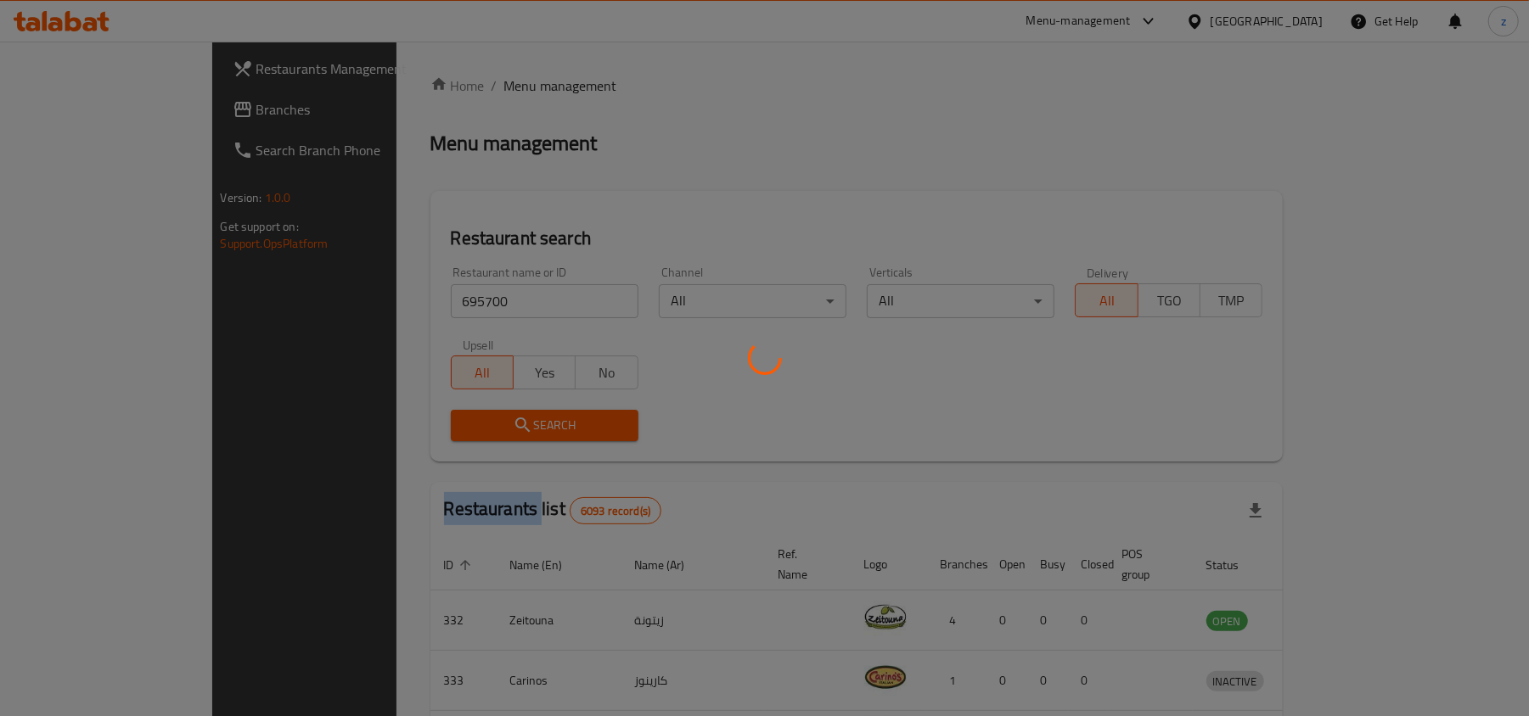
click at [494, 431] on div at bounding box center [764, 358] width 1529 height 716
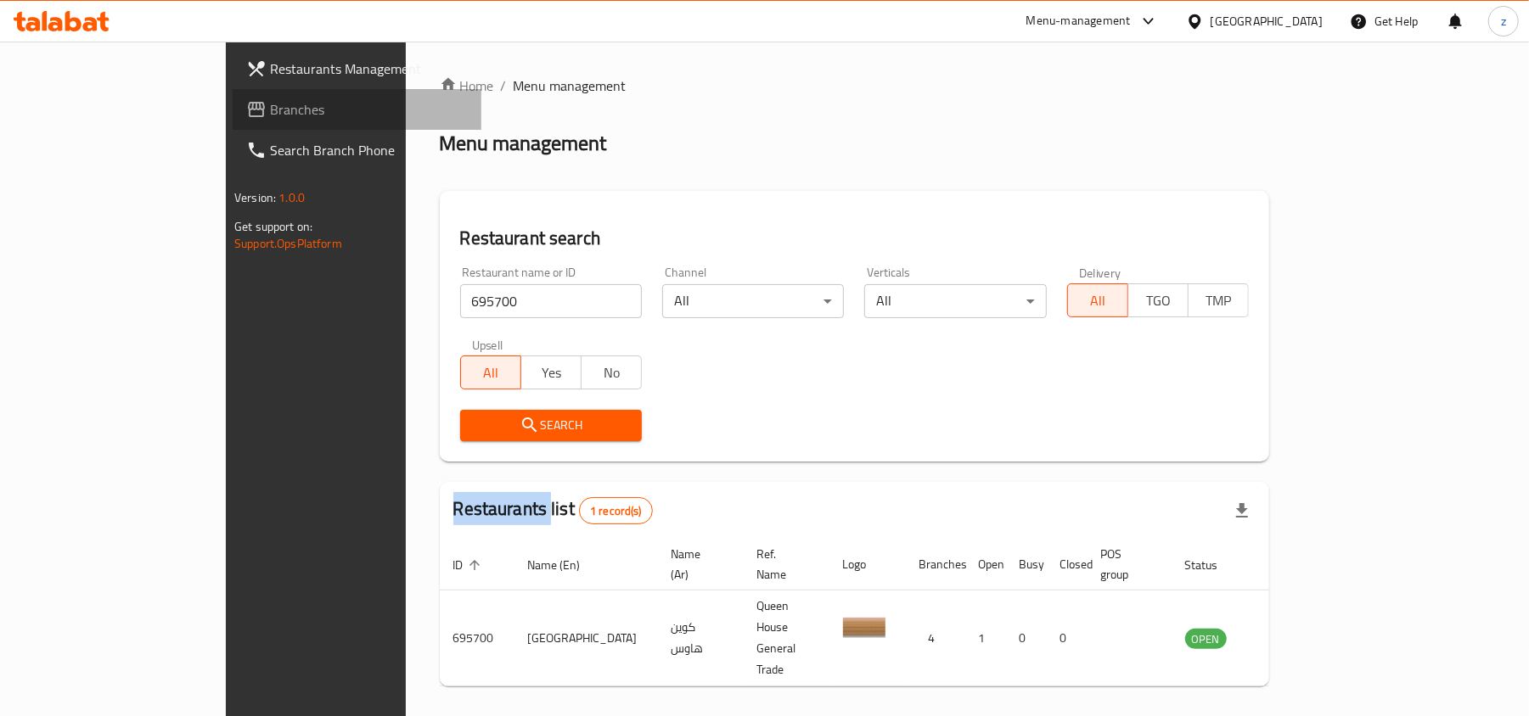
click at [270, 104] on span "Branches" at bounding box center [369, 109] width 198 height 20
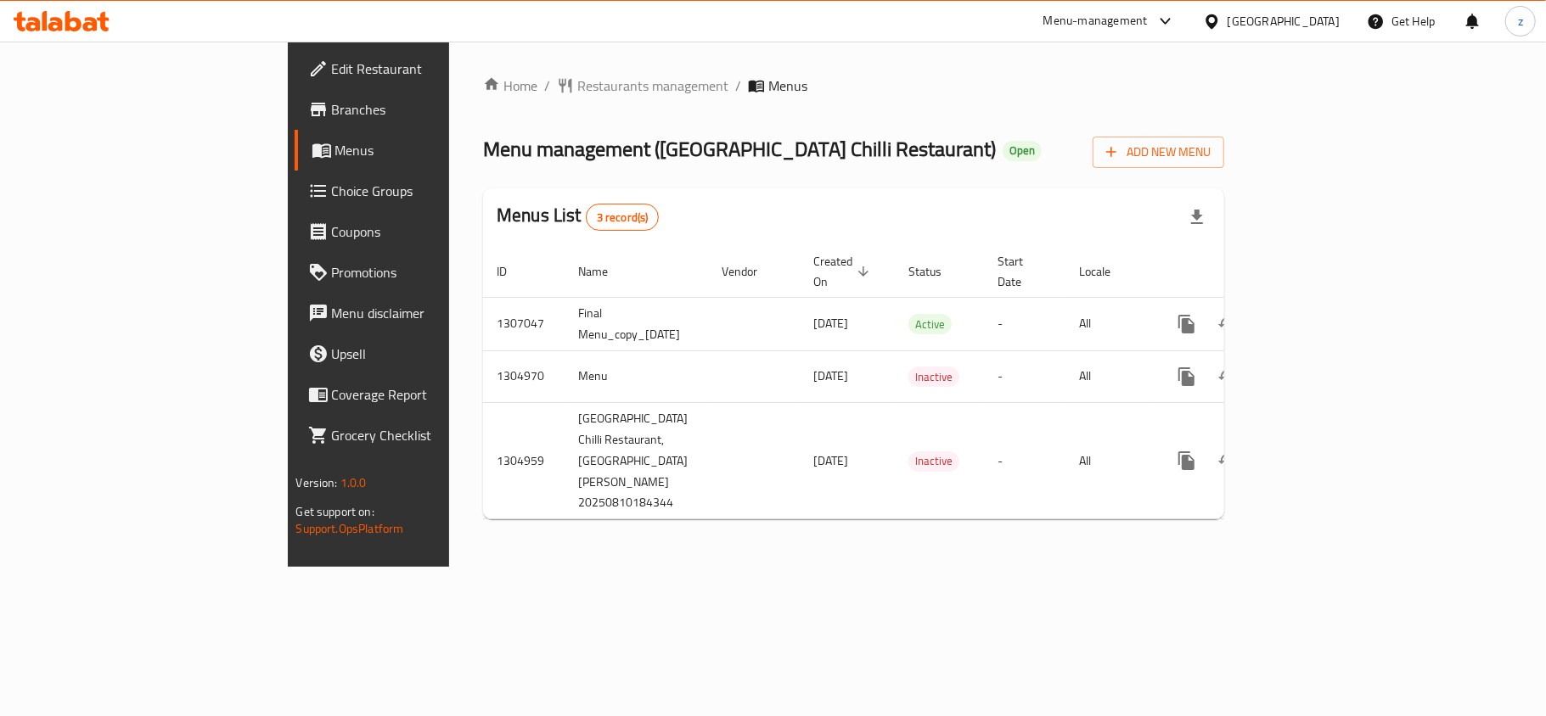
click at [483, 87] on div "Home / Restaurants management / Menus Menu management ( [GEOGRAPHIC_DATA] Chill…" at bounding box center [853, 305] width 741 height 458
click at [577, 87] on span "Restaurants management" at bounding box center [652, 86] width 151 height 20
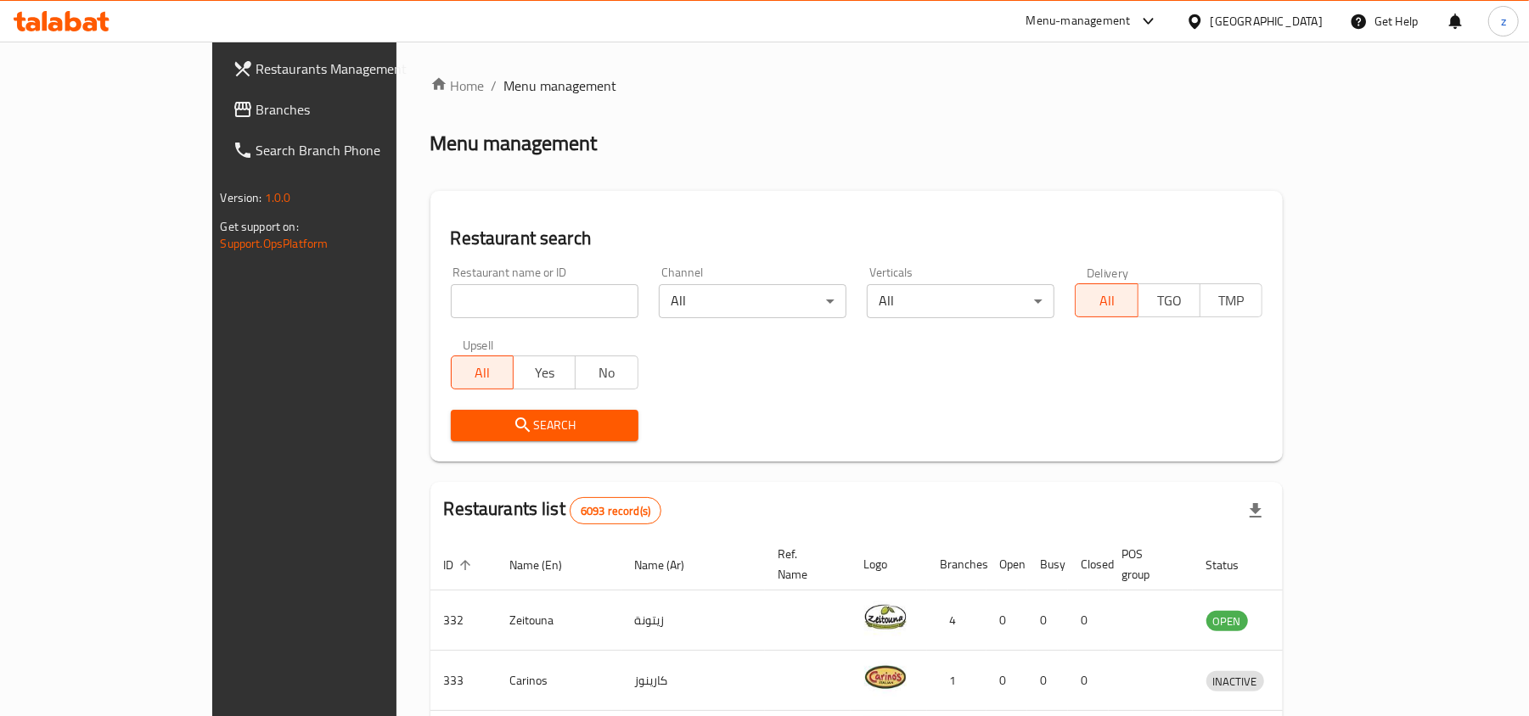
click at [408, 306] on div at bounding box center [764, 358] width 1529 height 716
click at [451, 306] on input "search" at bounding box center [545, 301] width 188 height 34
paste input "703503"
type input "703503"
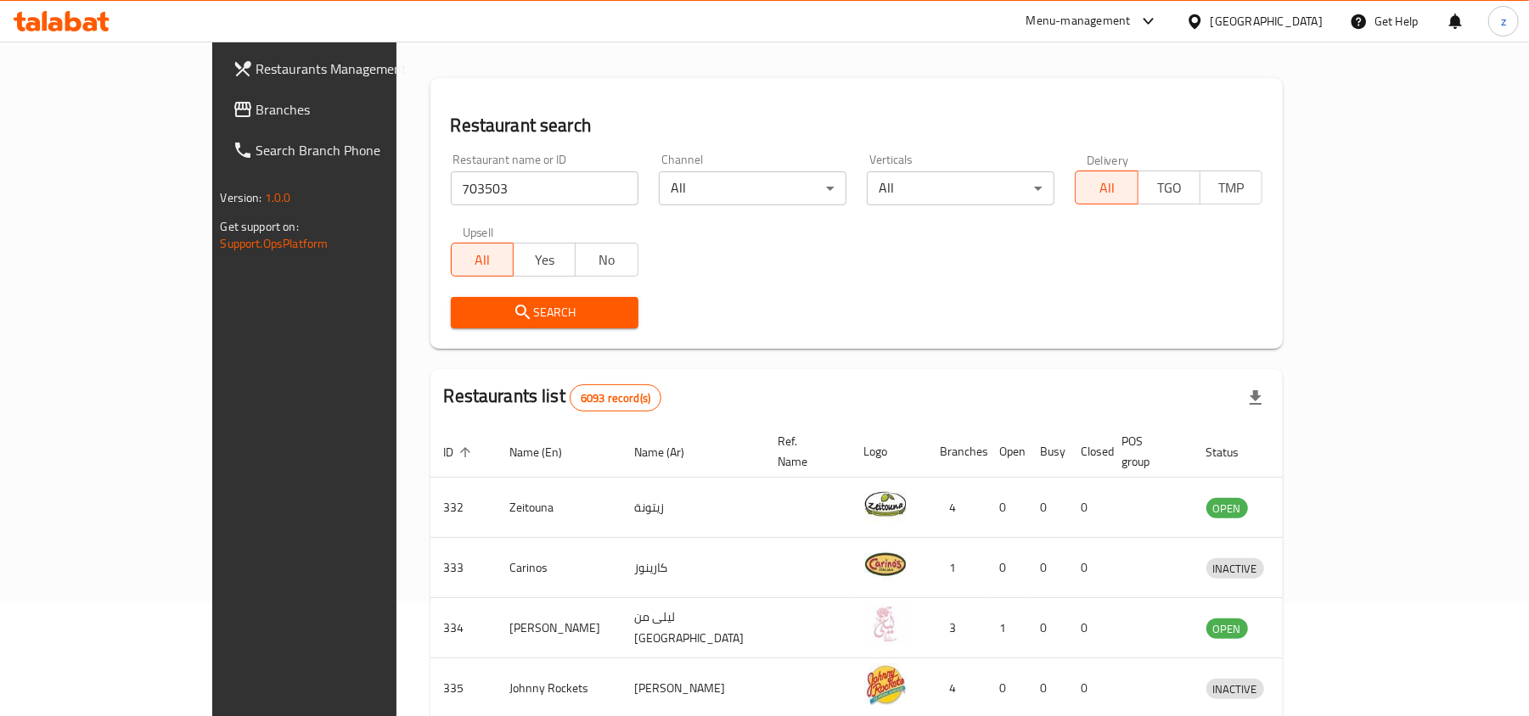
click at [451, 323] on button "Search" at bounding box center [545, 312] width 188 height 31
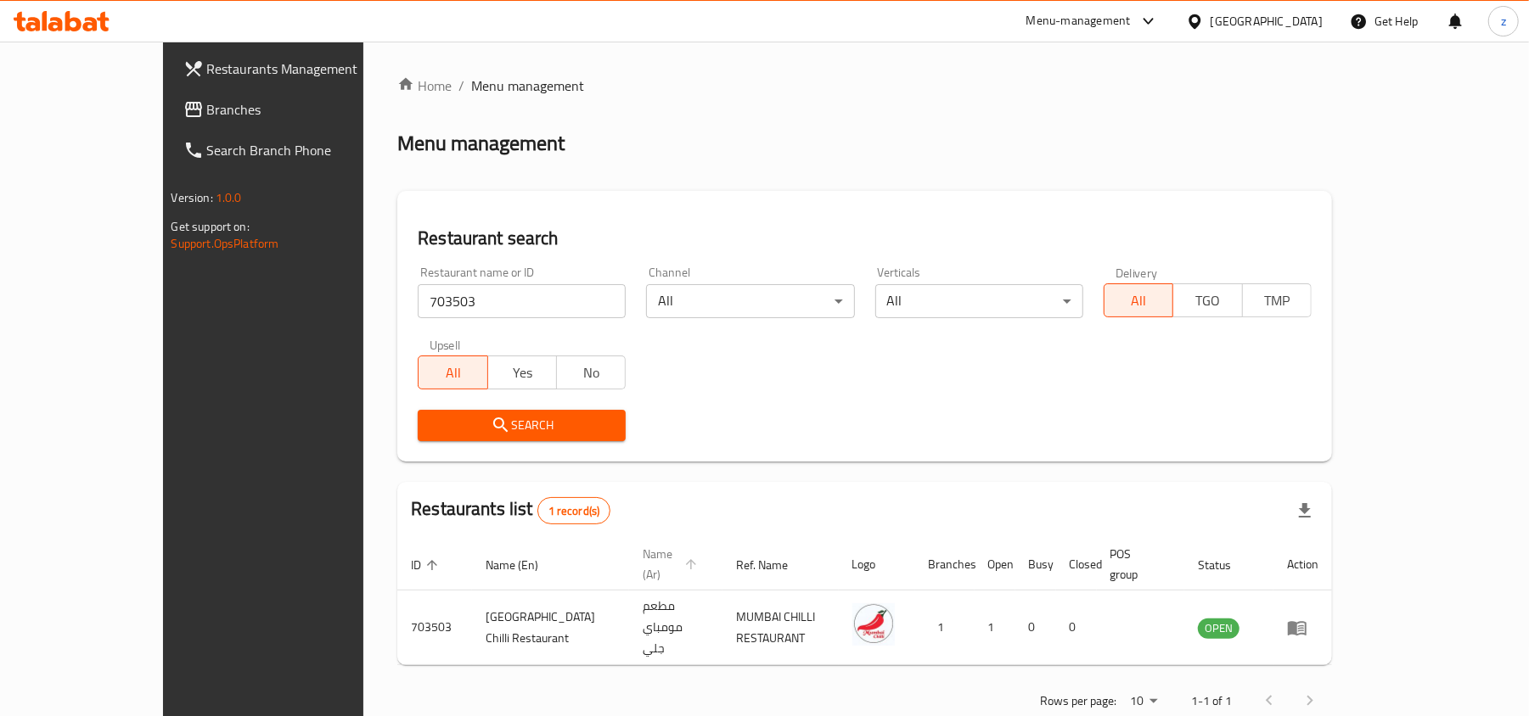
click at [643, 559] on span "Name (Ar)" at bounding box center [672, 564] width 59 height 41
click at [207, 115] on span "Branches" at bounding box center [306, 109] width 198 height 20
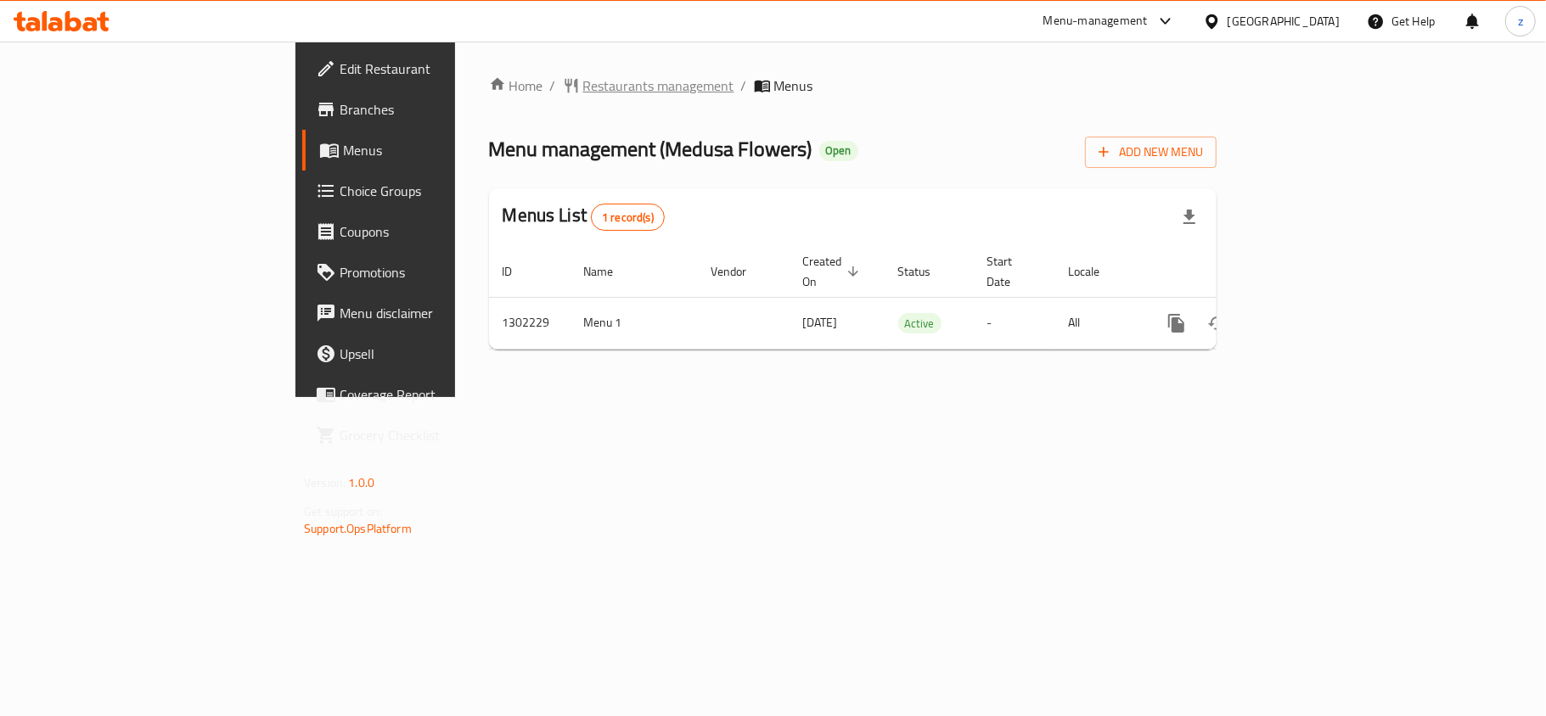
click at [583, 87] on span "Restaurants management" at bounding box center [658, 86] width 151 height 20
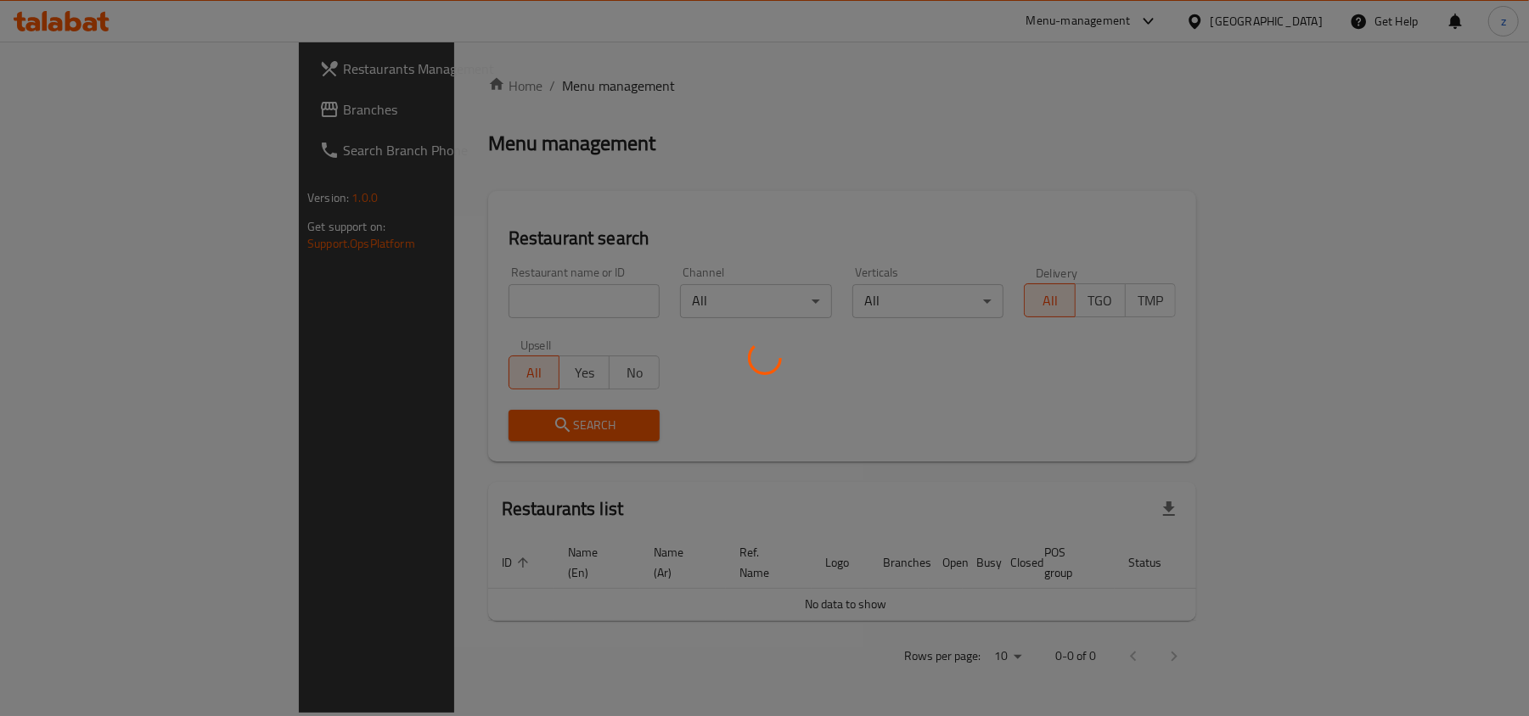
click at [423, 294] on div at bounding box center [764, 358] width 1529 height 716
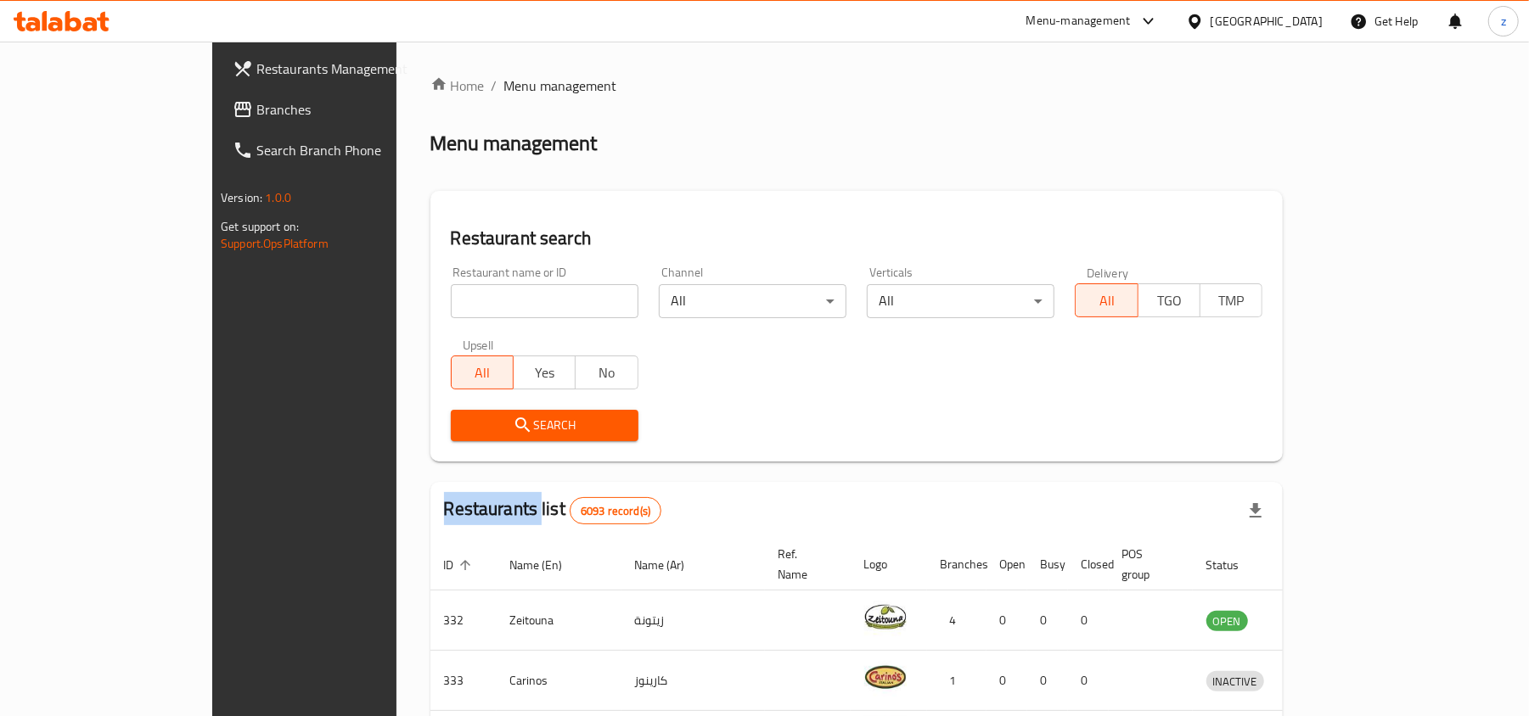
click at [430, 294] on div "Home / Menu management Menu management Restaurant search Restaurant name or ID …" at bounding box center [856, 633] width 853 height 1114
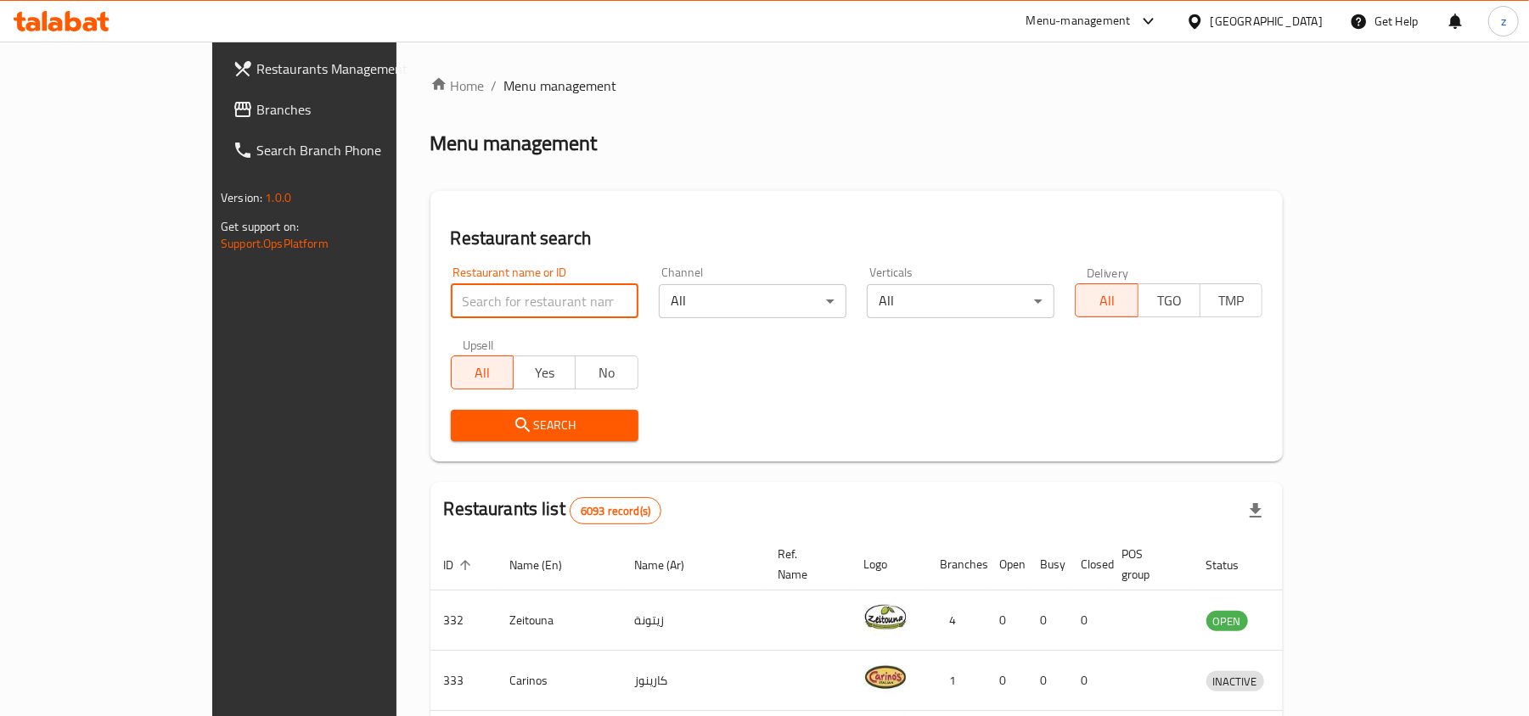
click at [451, 294] on input "search" at bounding box center [545, 301] width 188 height 34
paste input "702259"
type input "702259"
click at [474, 419] on span "Search" at bounding box center [544, 425] width 160 height 21
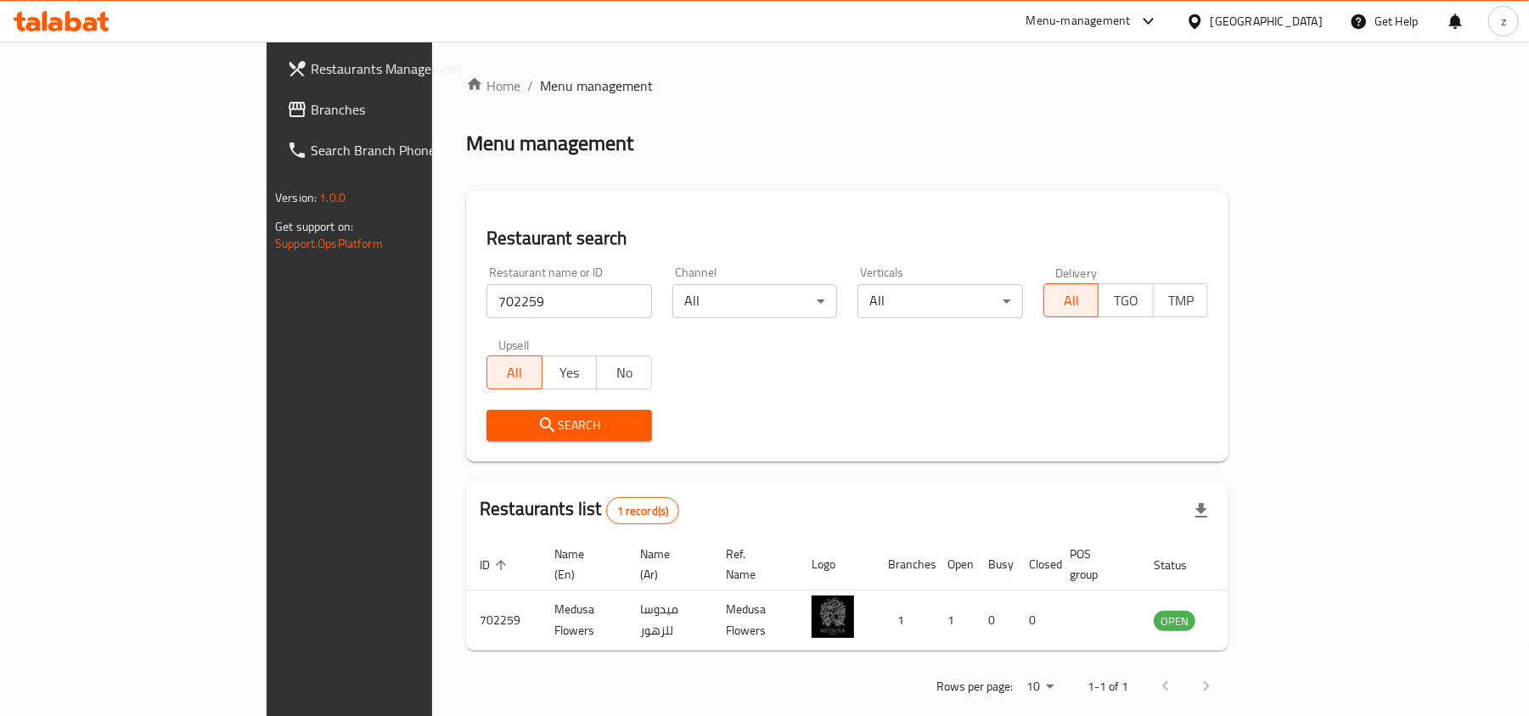
click at [818, 380] on div "Restaurant name or ID 702259 Restaurant name or ID Channel All ​ Verticals All …" at bounding box center [847, 353] width 742 height 195
click at [1302, 34] on div "[GEOGRAPHIC_DATA]" at bounding box center [1254, 21] width 164 height 41
click at [1304, 34] on div "[GEOGRAPHIC_DATA]" at bounding box center [1254, 21] width 164 height 41
click at [1284, 21] on div "[GEOGRAPHIC_DATA]" at bounding box center [1266, 21] width 112 height 19
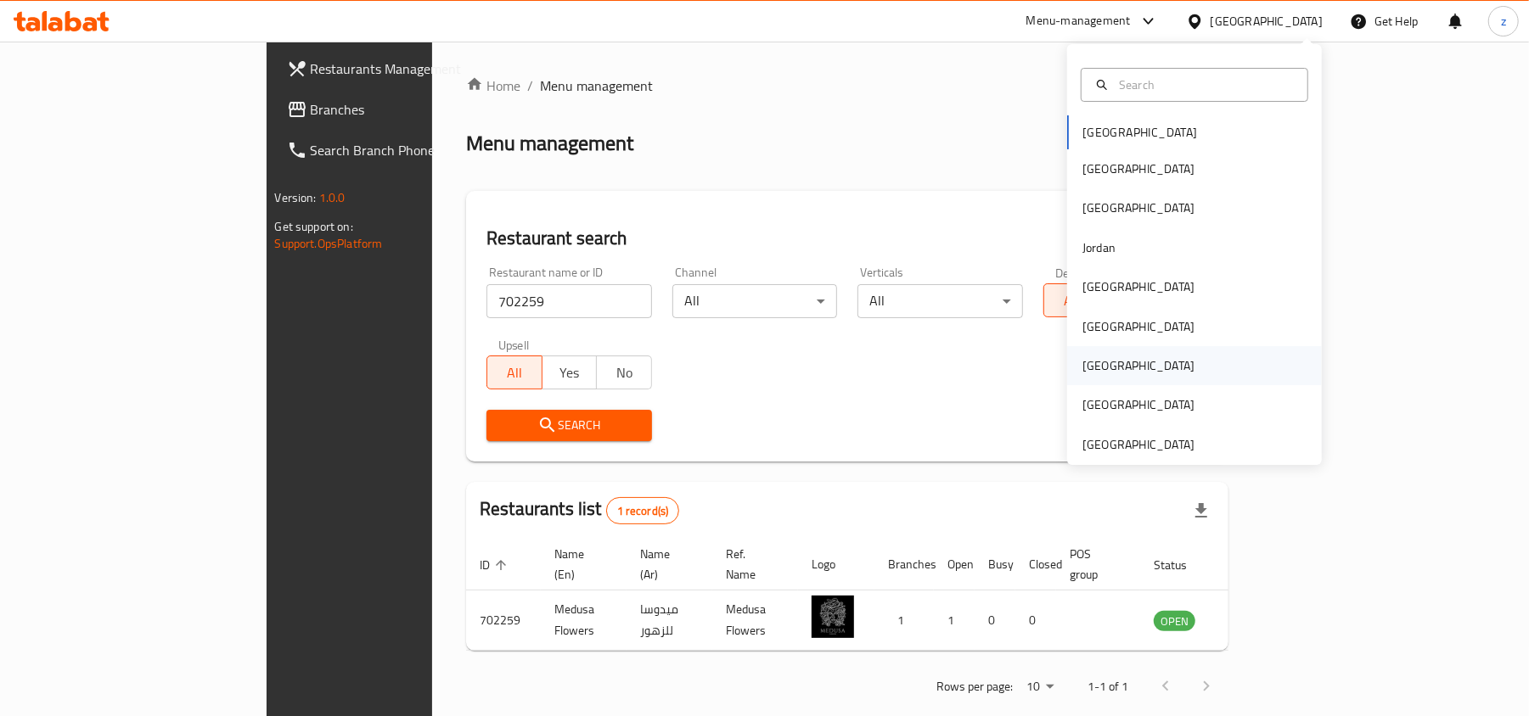
click at [1093, 357] on div "[GEOGRAPHIC_DATA]" at bounding box center [1138, 366] width 112 height 19
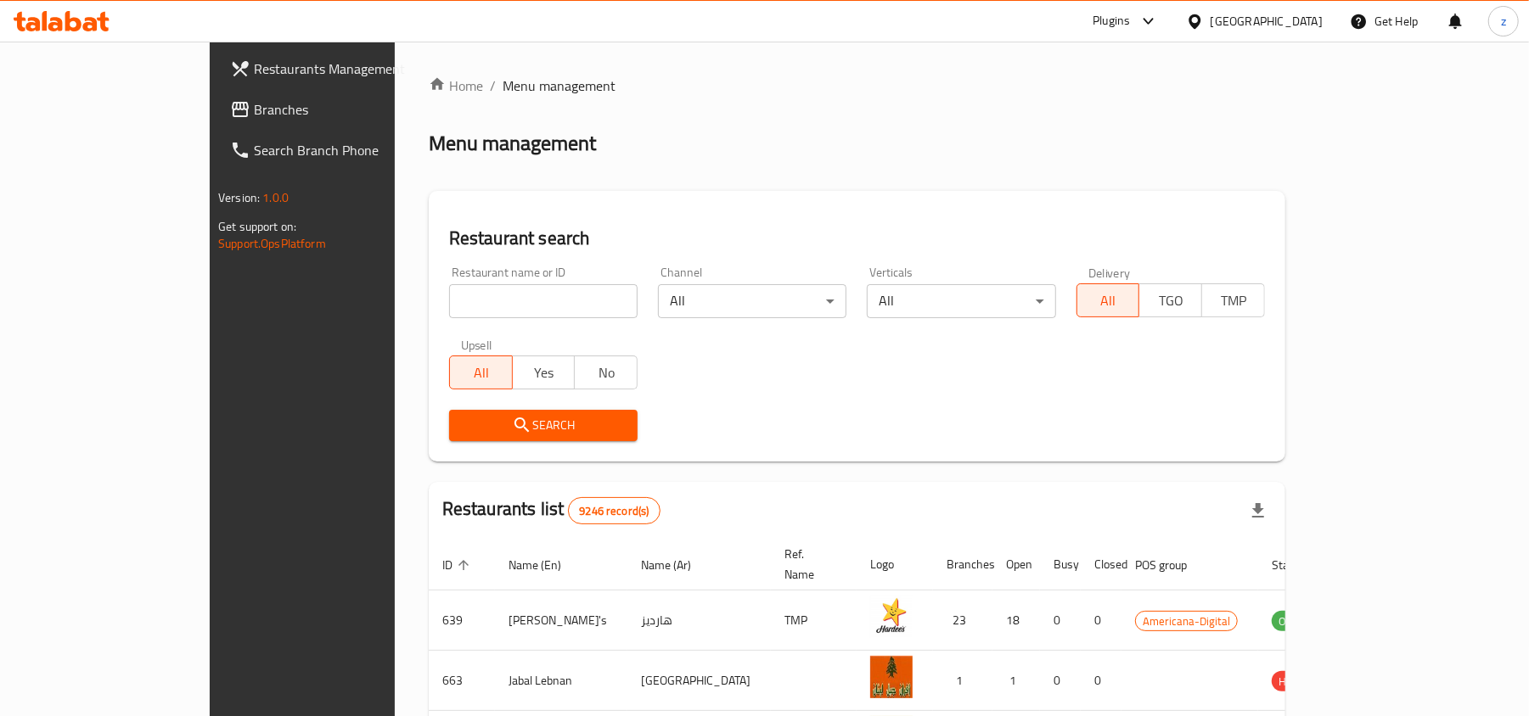
click at [254, 100] on span "Branches" at bounding box center [353, 109] width 198 height 20
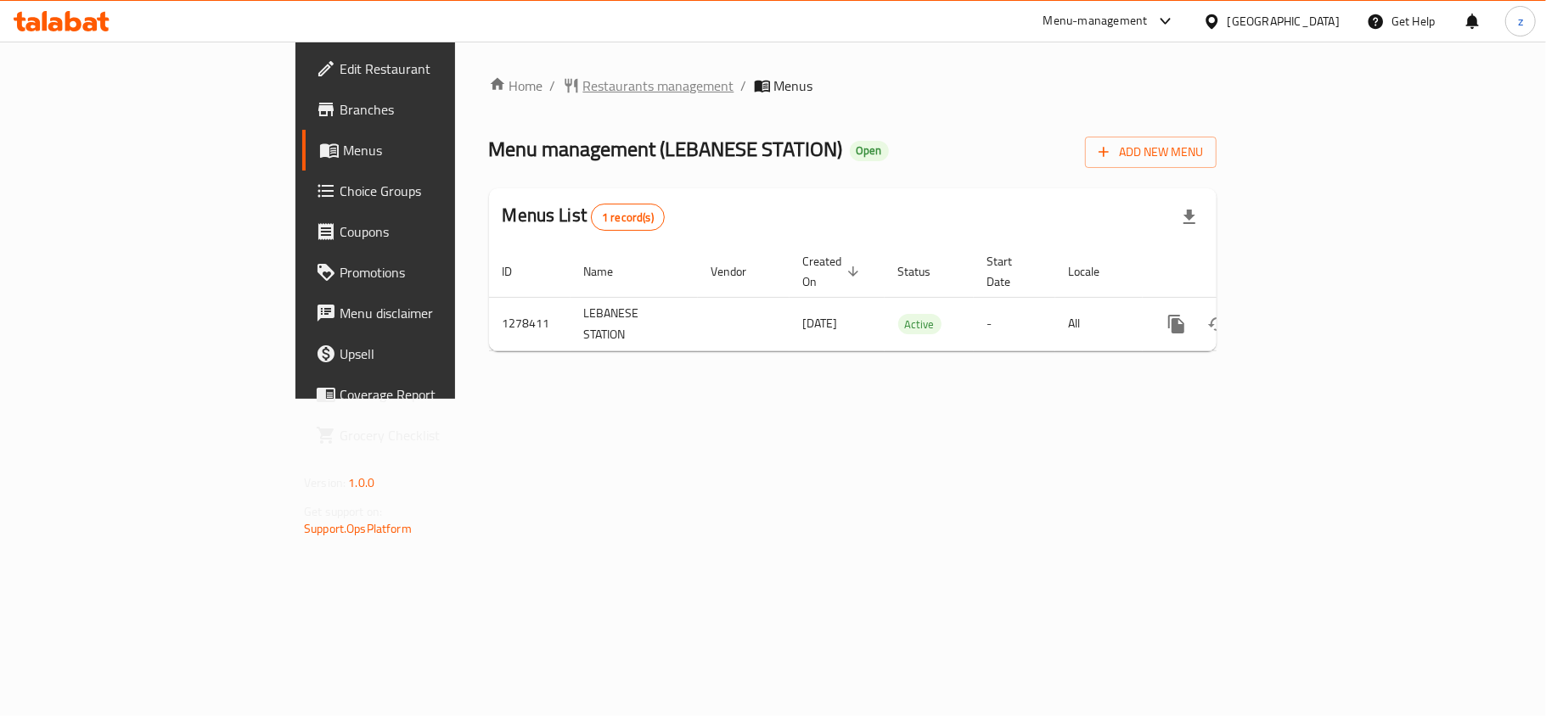
click at [583, 81] on span "Restaurants management" at bounding box center [658, 86] width 151 height 20
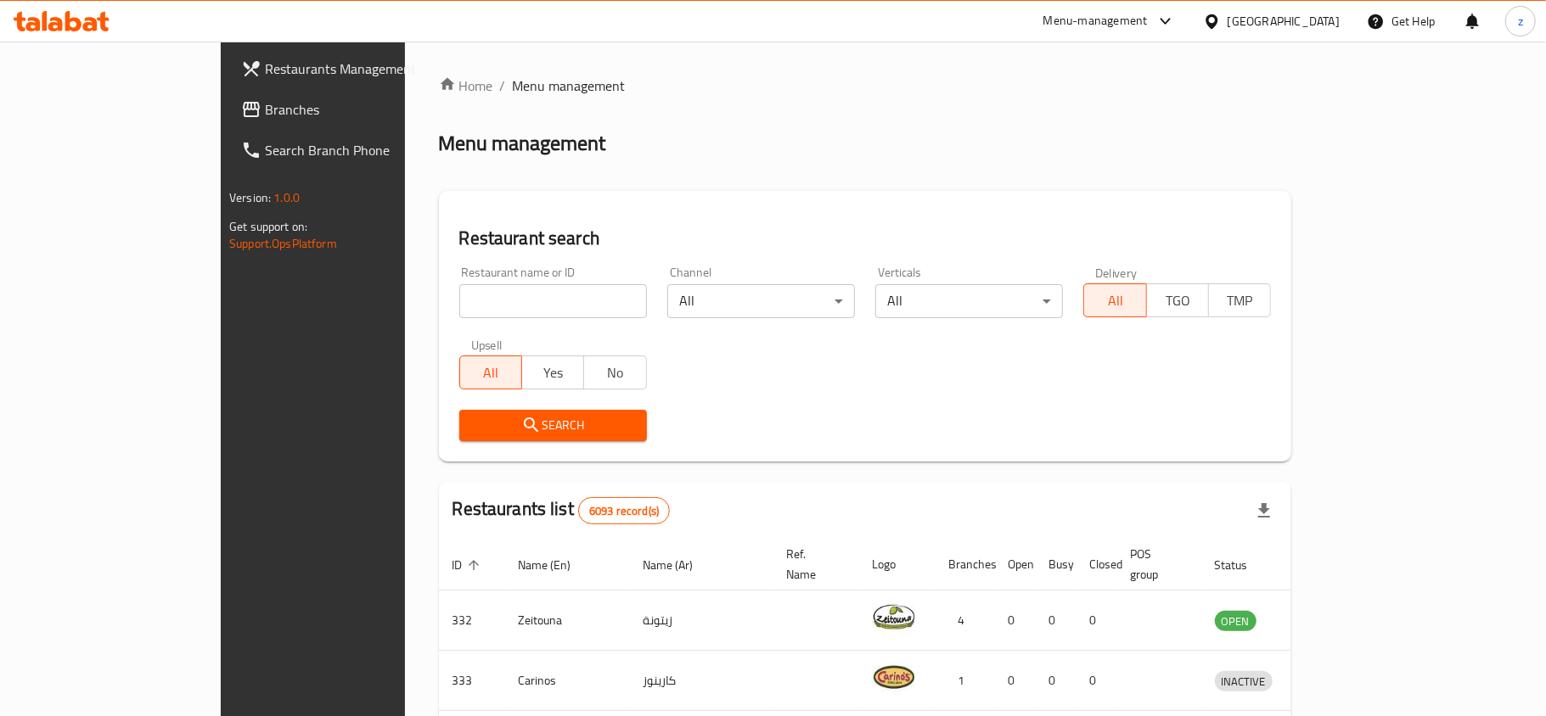
click at [438, 300] on div at bounding box center [773, 358] width 1546 height 716
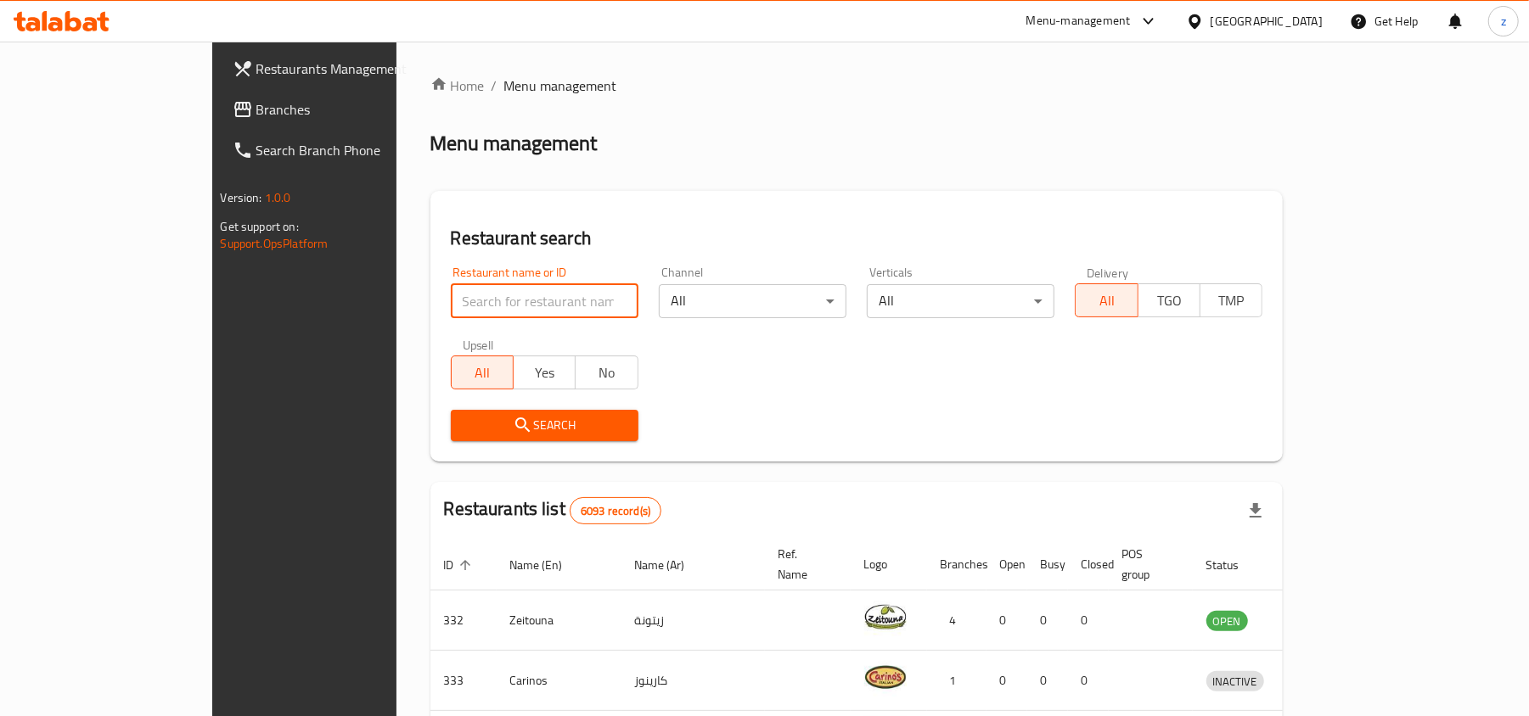
click at [451, 300] on input "search" at bounding box center [545, 301] width 188 height 34
paste input "692913"
type input "692913"
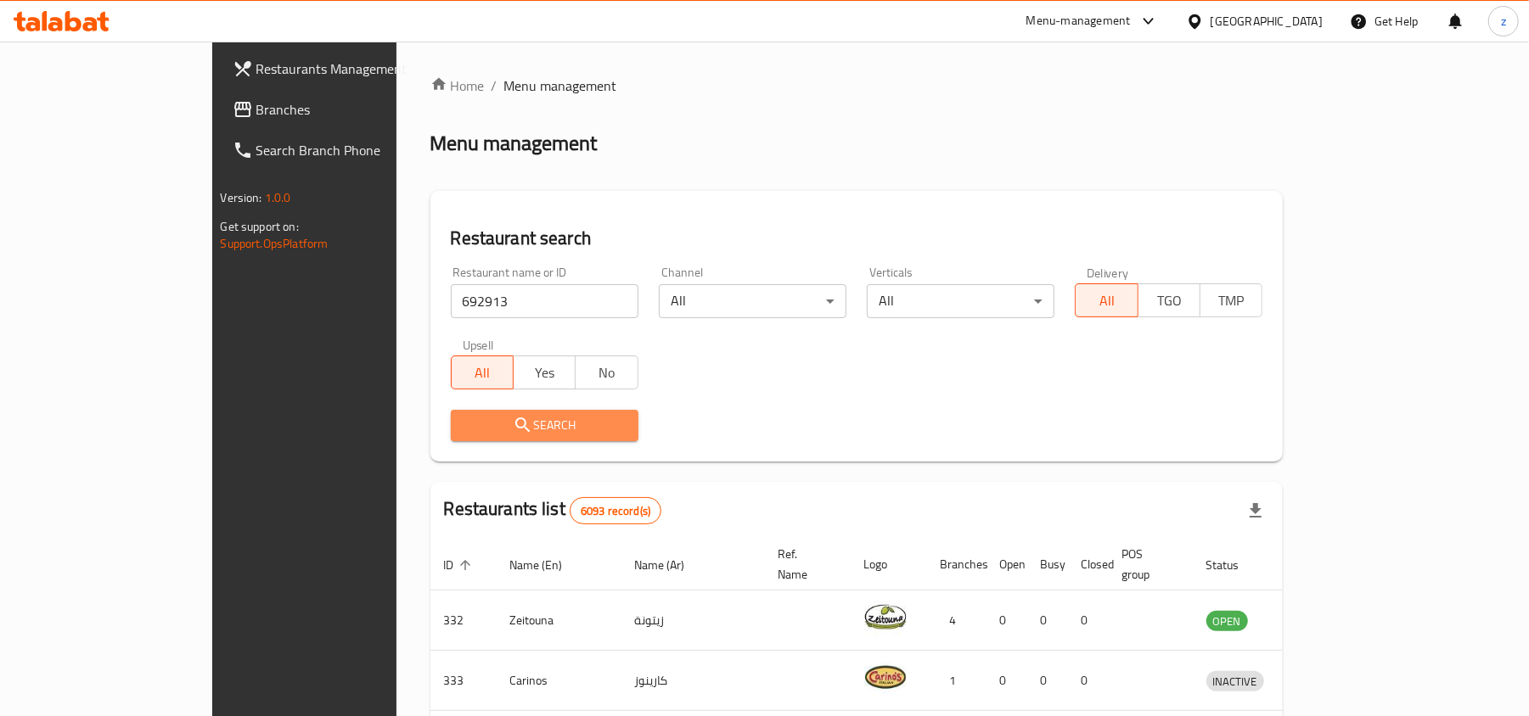
click at [464, 429] on span "Search" at bounding box center [544, 425] width 160 height 21
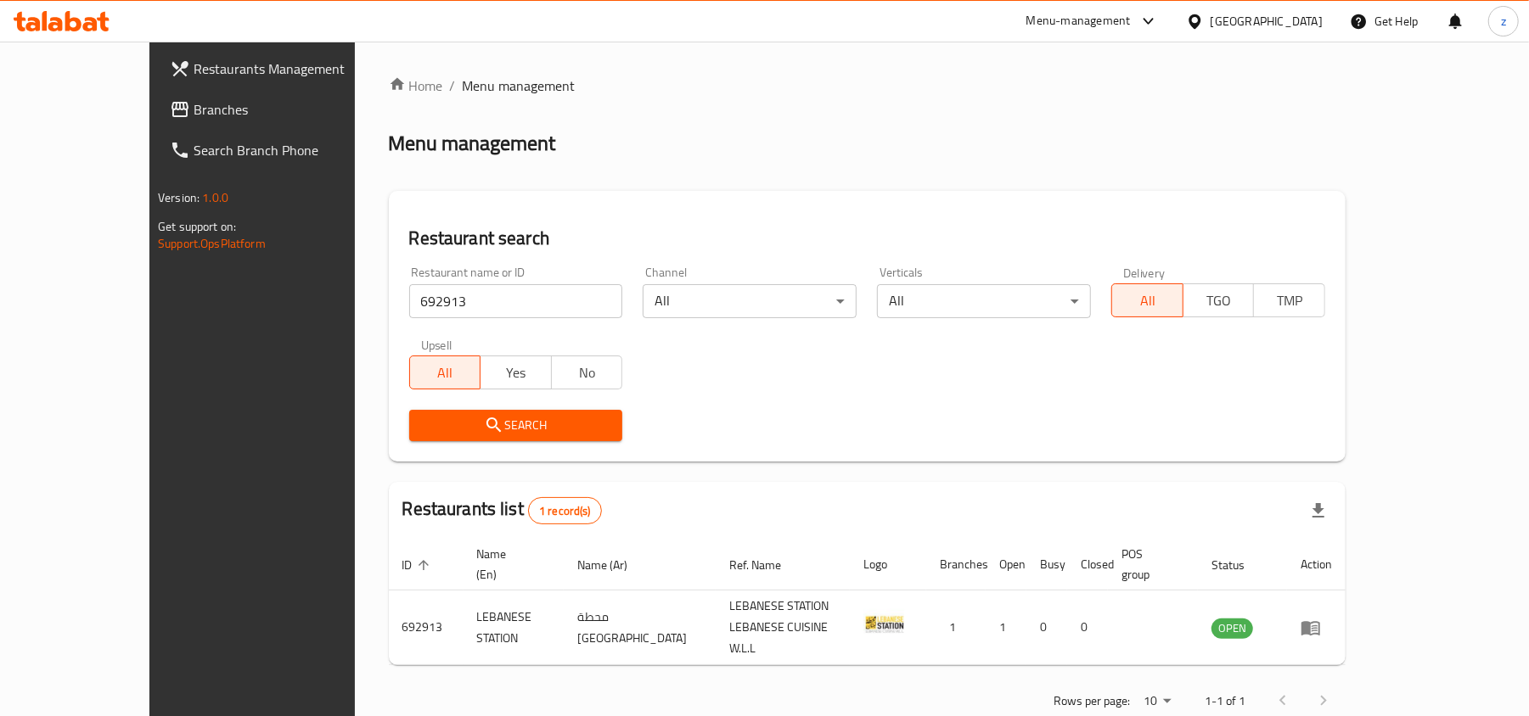
click at [1284, 14] on div "Bahrain" at bounding box center [1266, 21] width 112 height 19
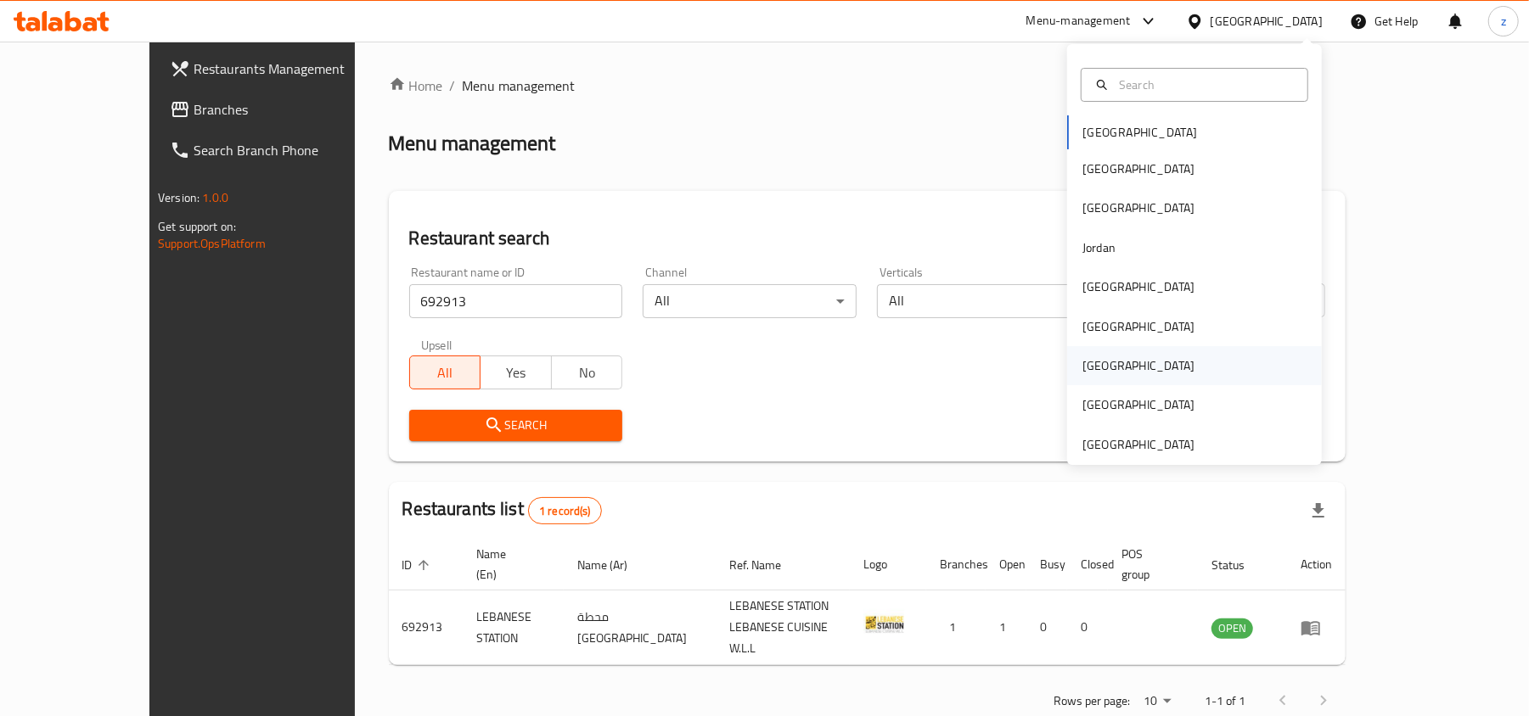
click at [1102, 372] on div "Qatar" at bounding box center [1138, 365] width 139 height 39
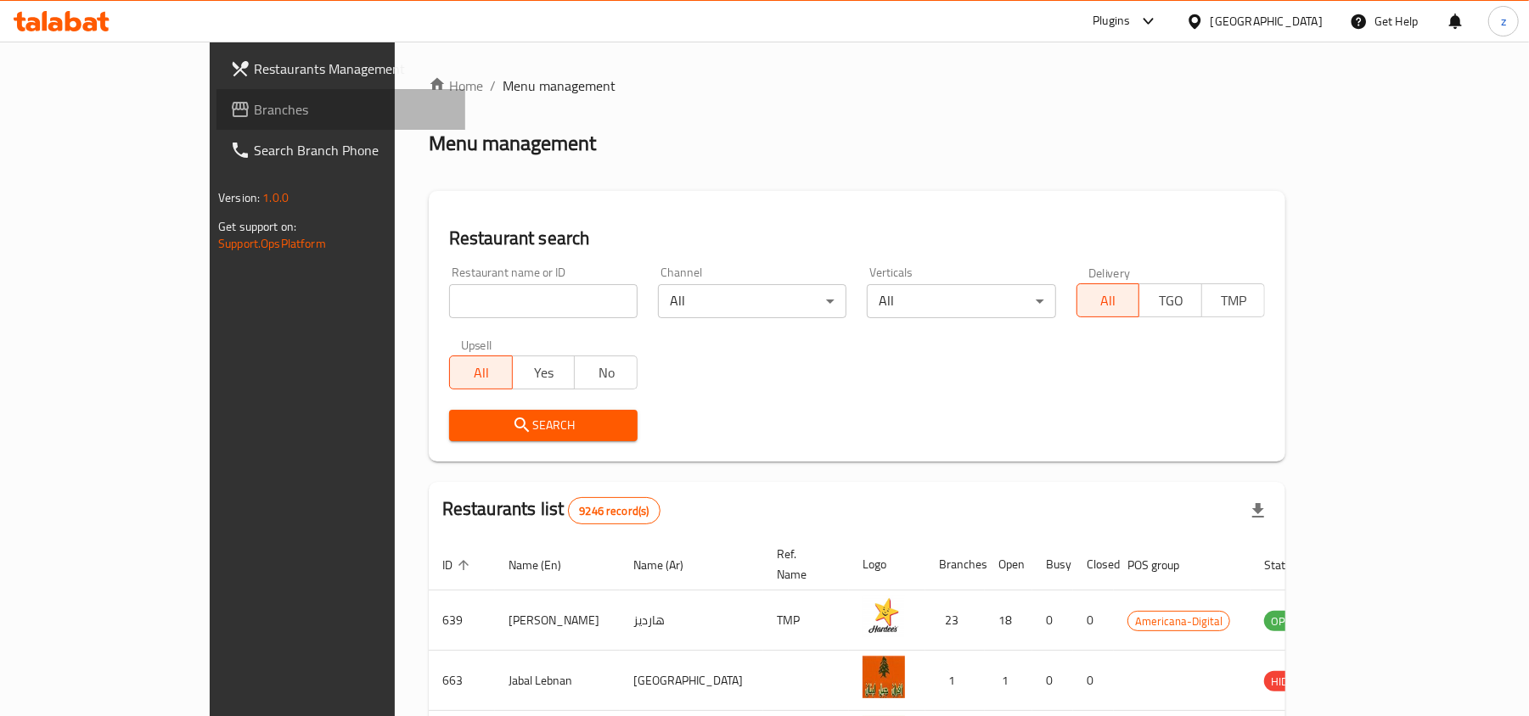
click at [254, 116] on span "Branches" at bounding box center [353, 109] width 198 height 20
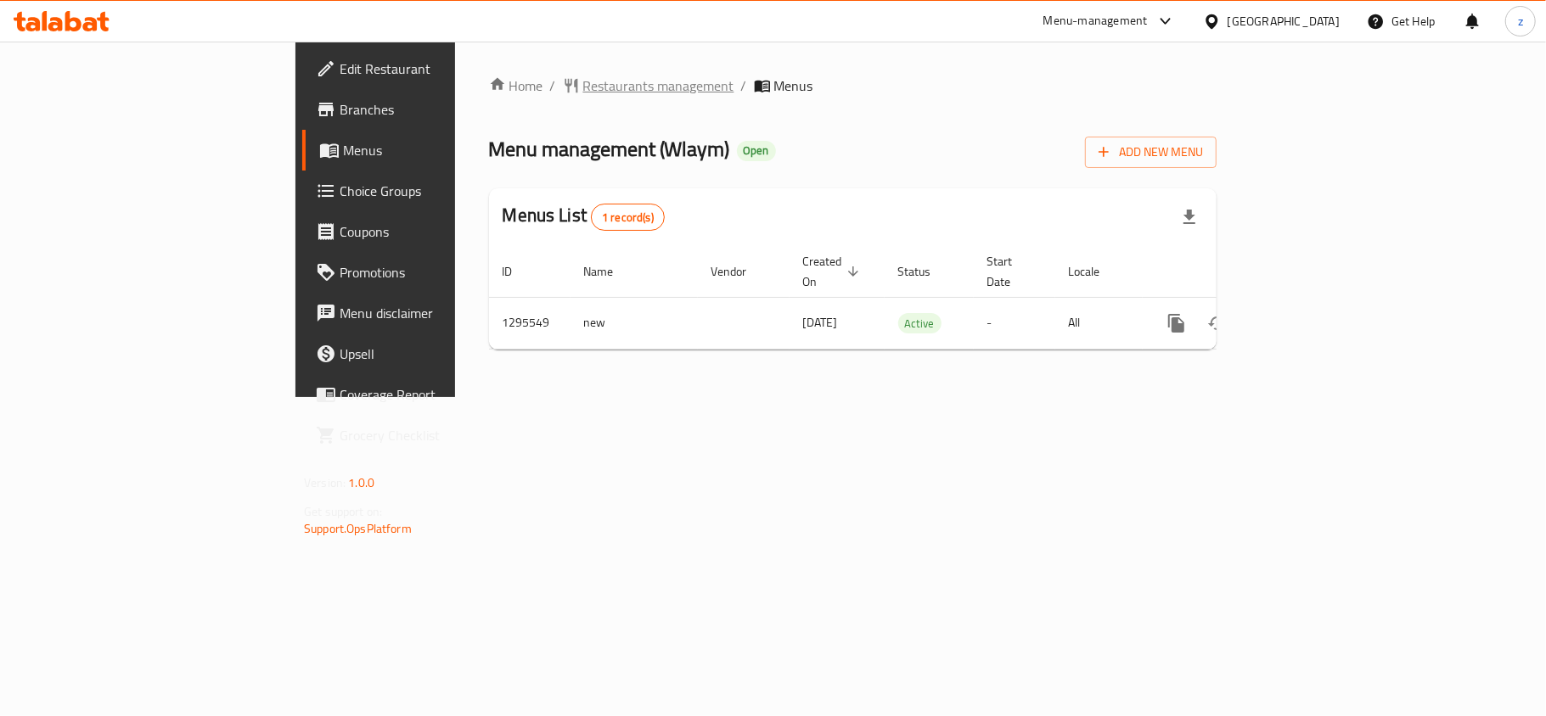
click at [583, 93] on span "Restaurants management" at bounding box center [658, 86] width 151 height 20
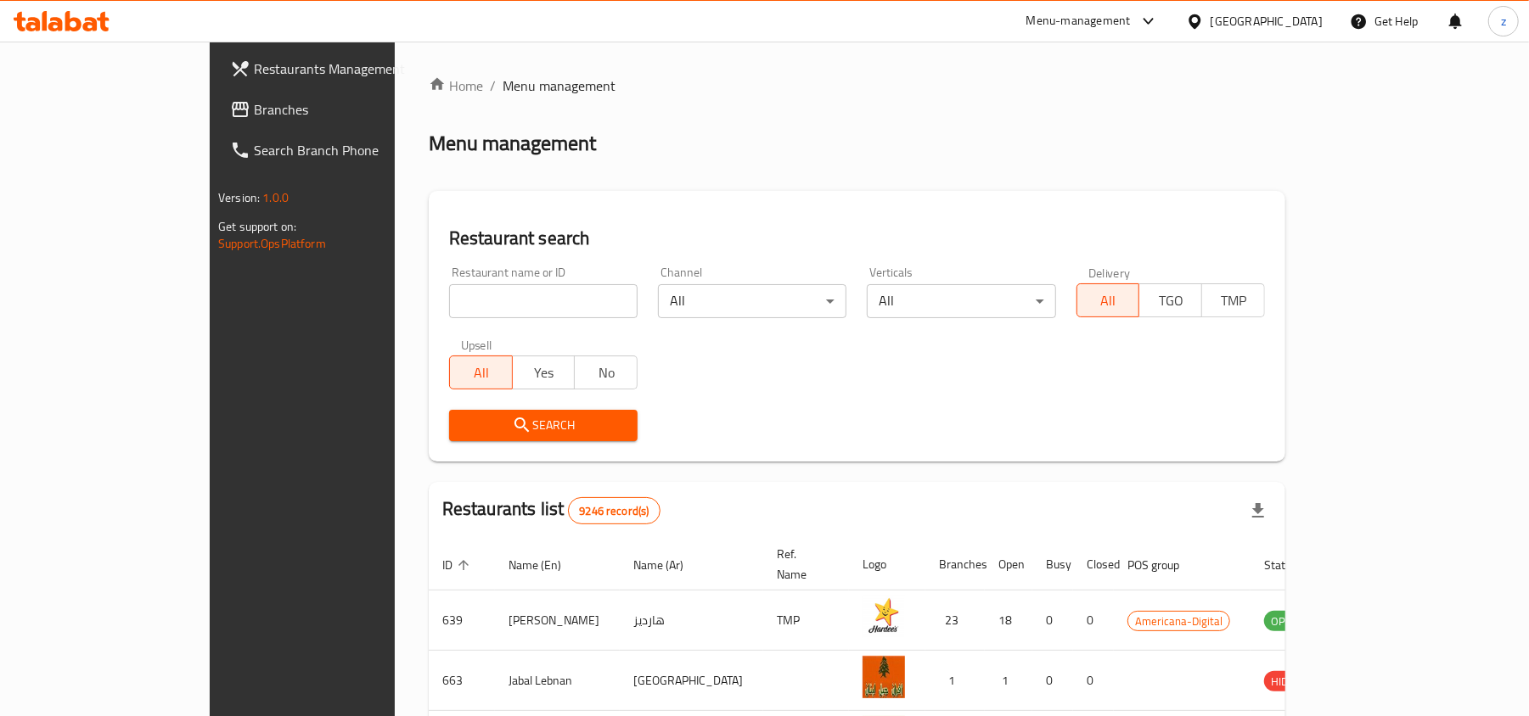
click at [449, 300] on input "search" at bounding box center [543, 301] width 188 height 34
paste input "699776"
type input "699776"
click at [484, 432] on span "Search" at bounding box center [543, 425] width 161 height 21
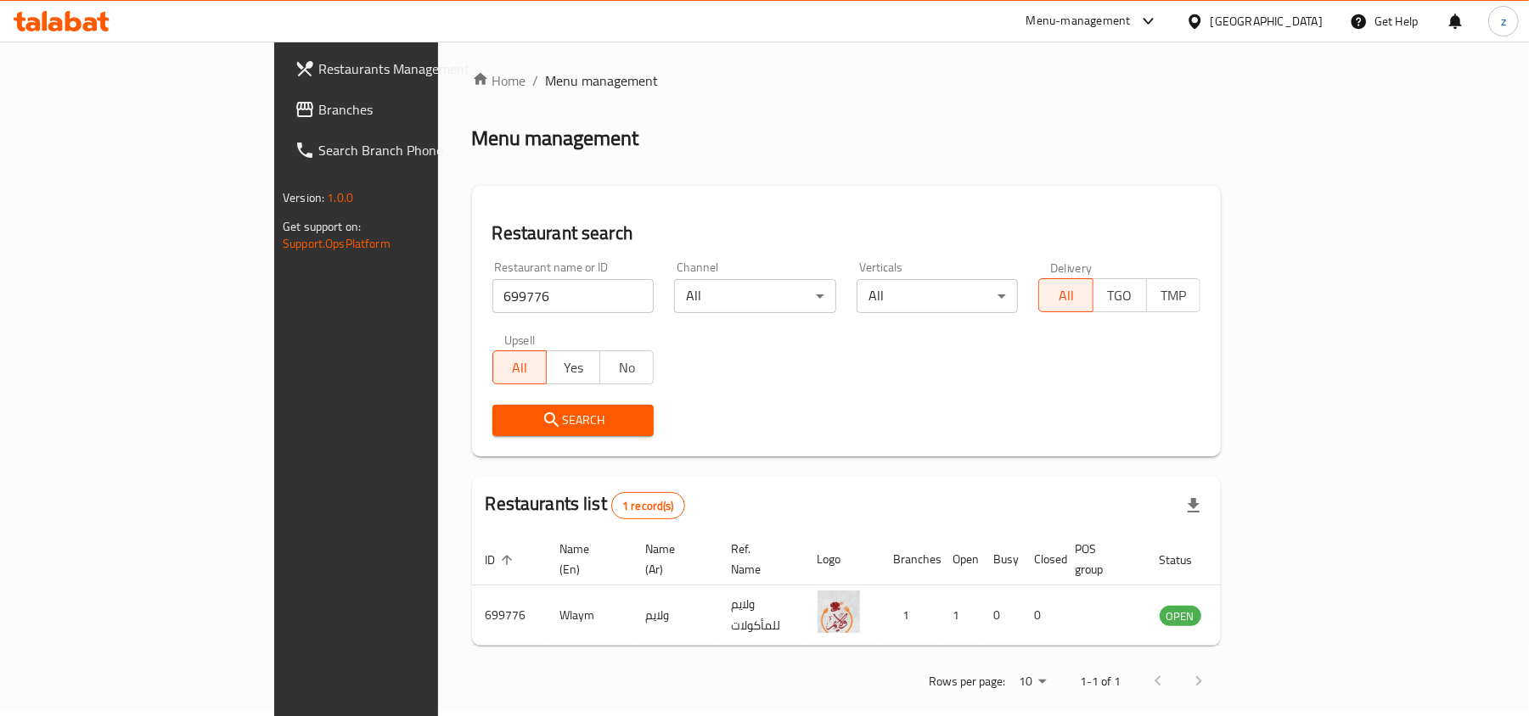
scroll to position [8, 0]
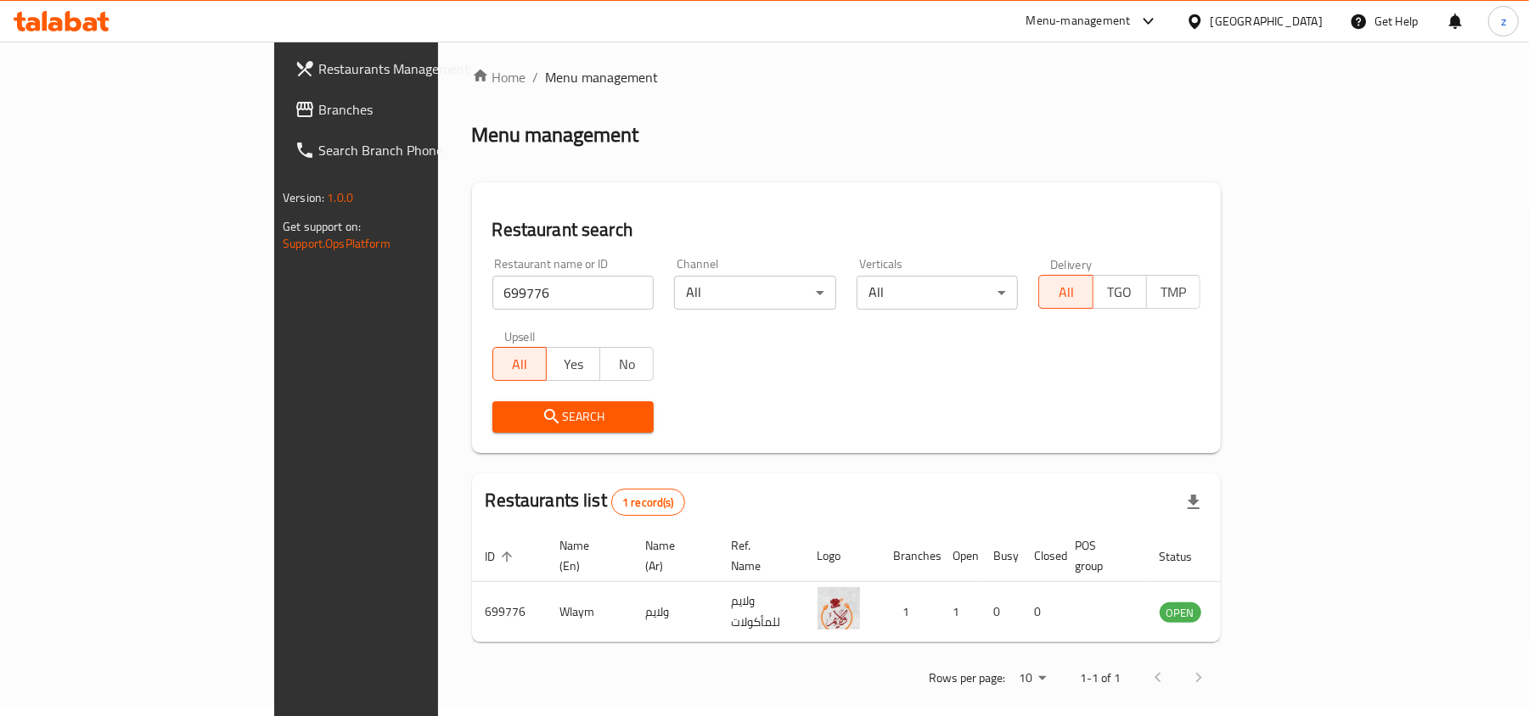
click at [927, 424] on div "Search" at bounding box center [846, 417] width 728 height 52
click at [318, 113] on span "Branches" at bounding box center [417, 109] width 198 height 20
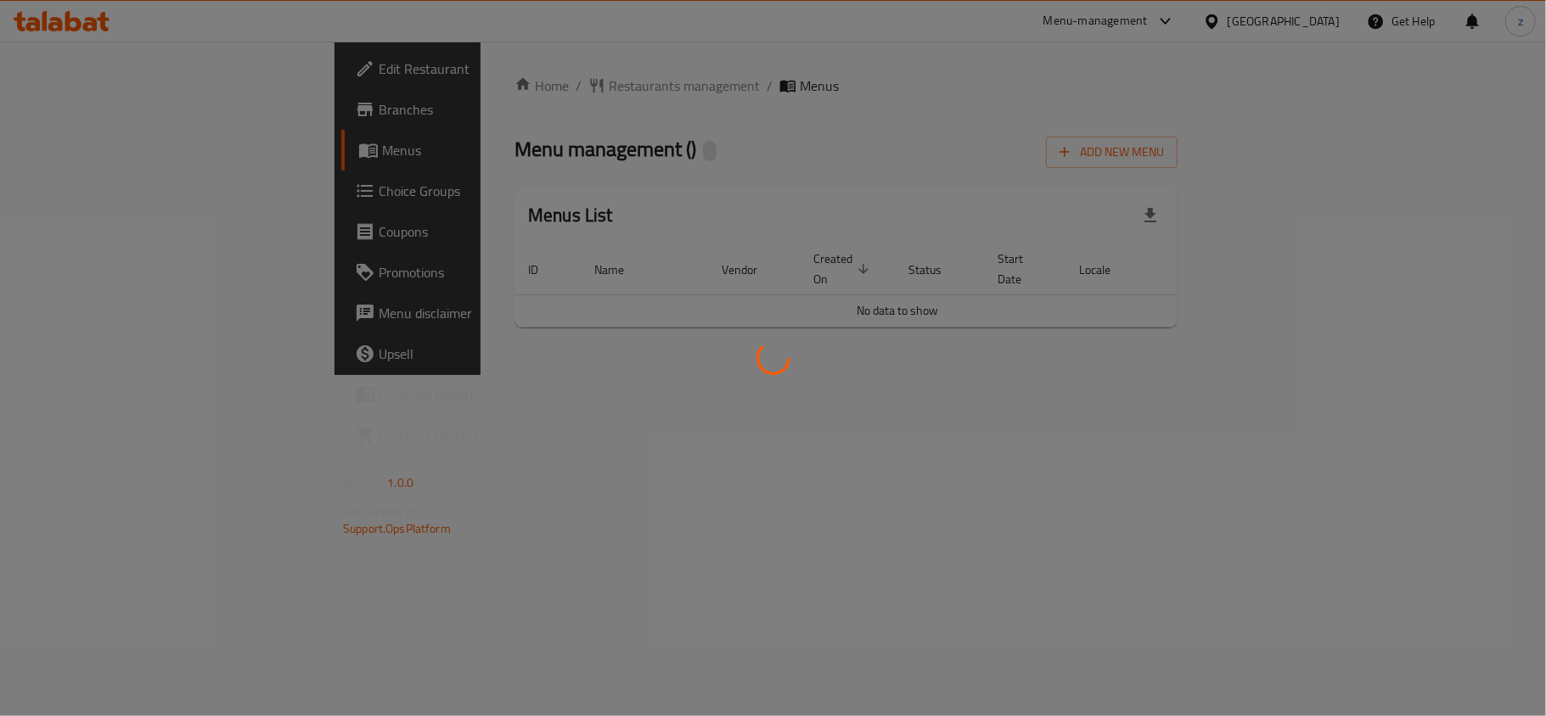
click at [492, 72] on div at bounding box center [773, 358] width 1546 height 716
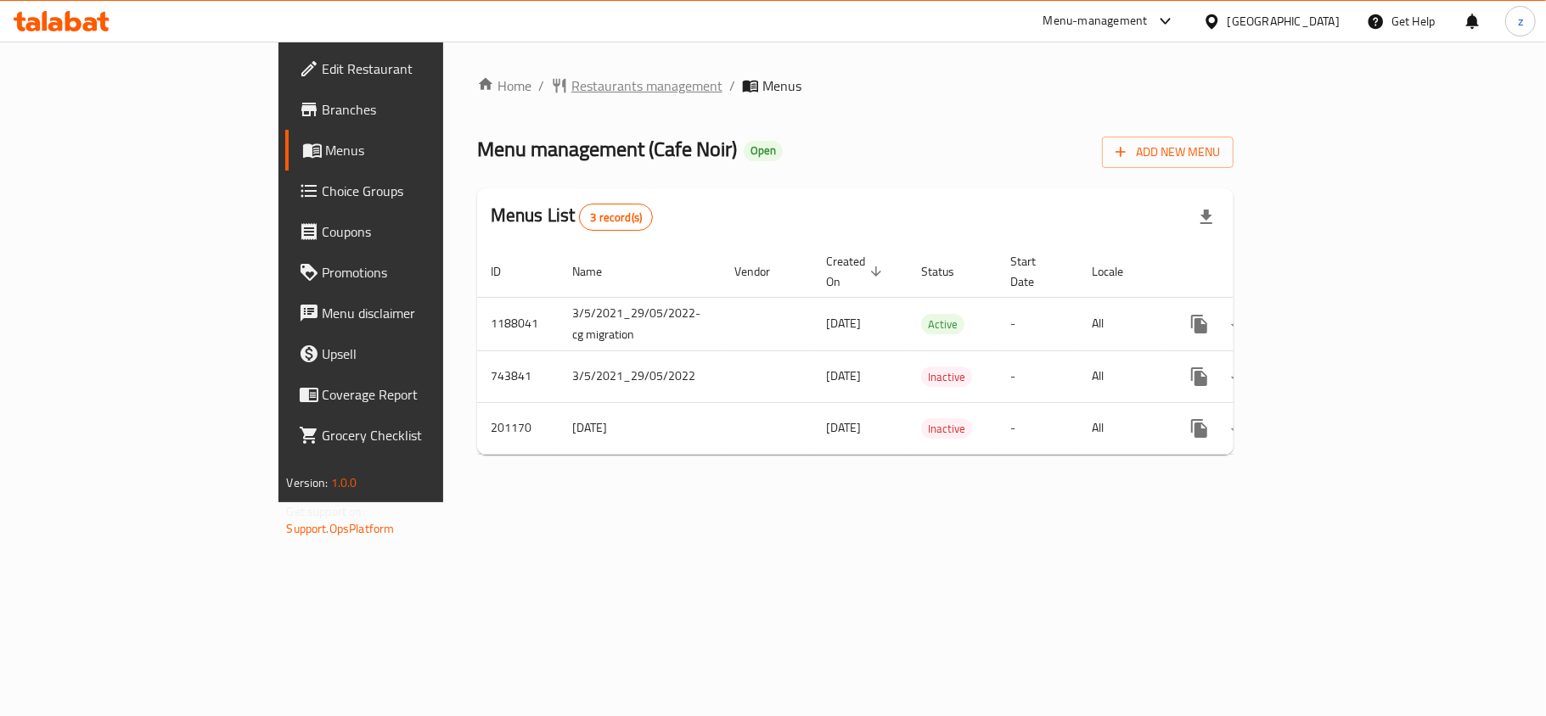
click at [571, 80] on span "Restaurants management" at bounding box center [646, 86] width 151 height 20
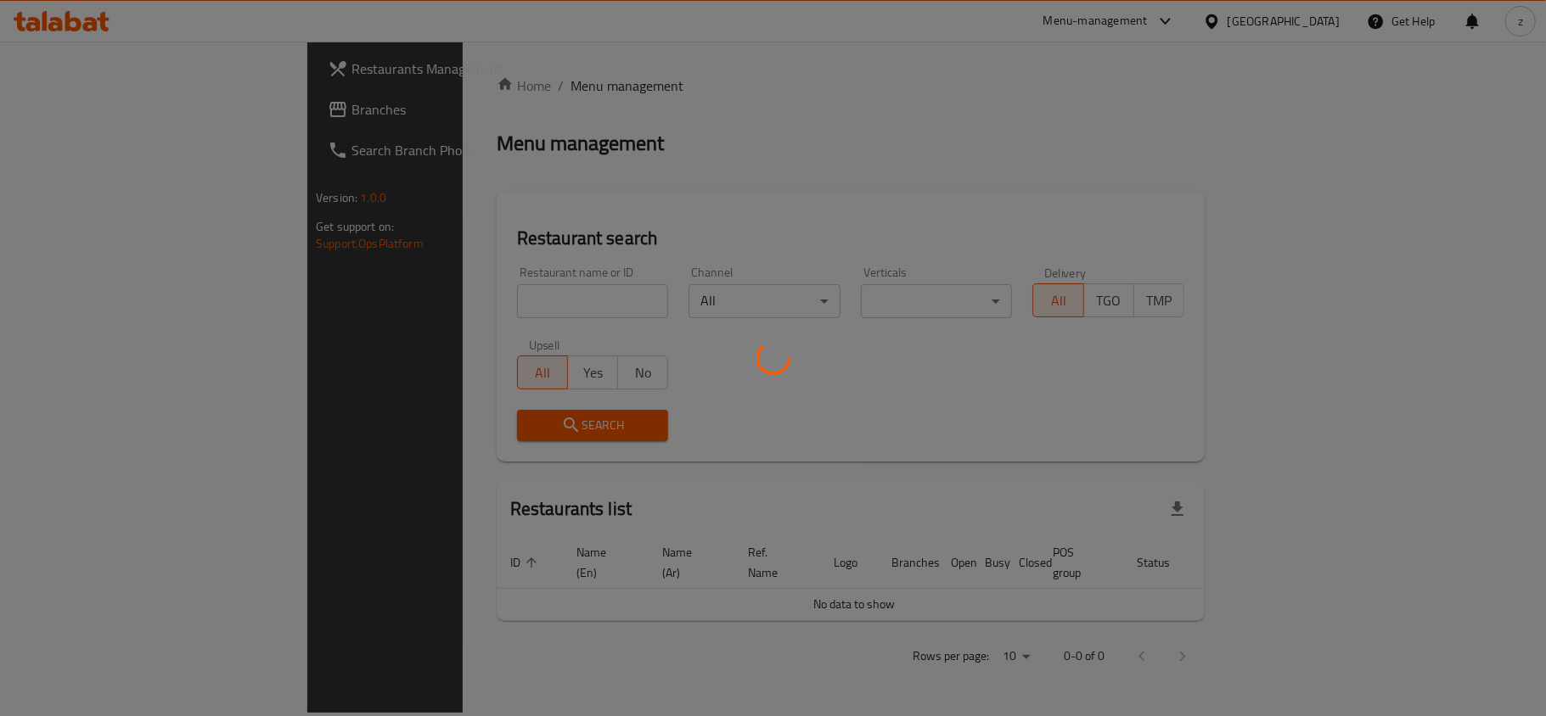
click at [354, 302] on div at bounding box center [773, 358] width 1546 height 716
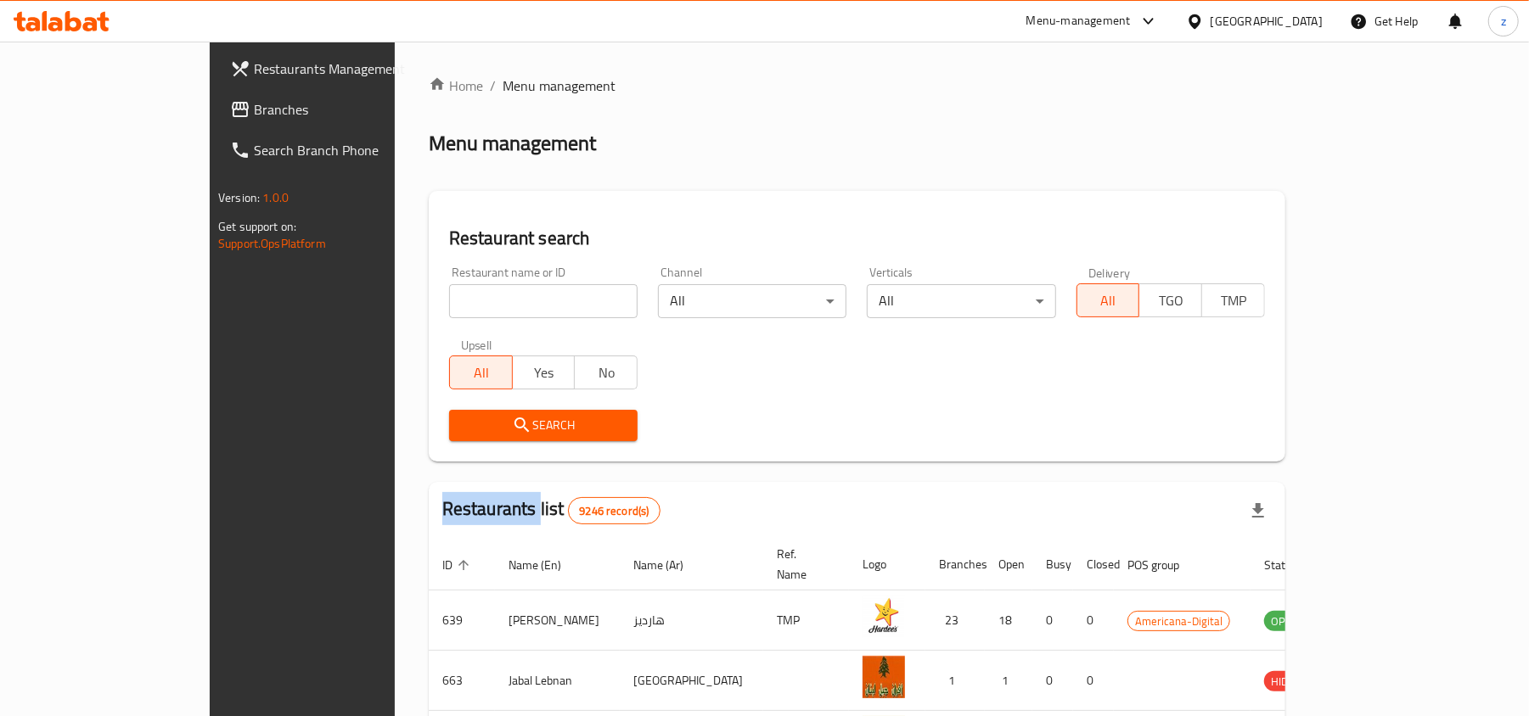
click at [354, 302] on div at bounding box center [764, 358] width 1529 height 716
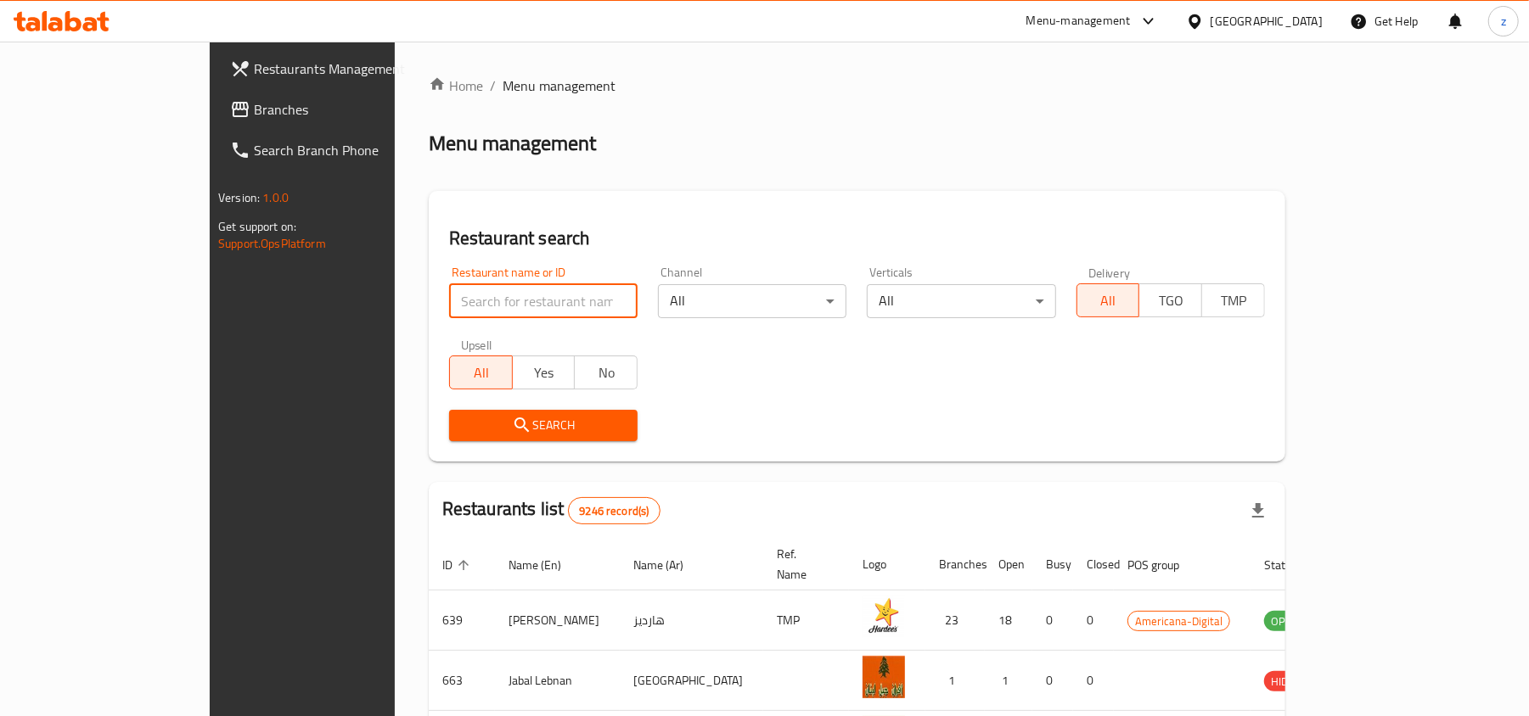
click at [449, 302] on input "search" at bounding box center [543, 301] width 188 height 34
paste input "12216"
type input "12216"
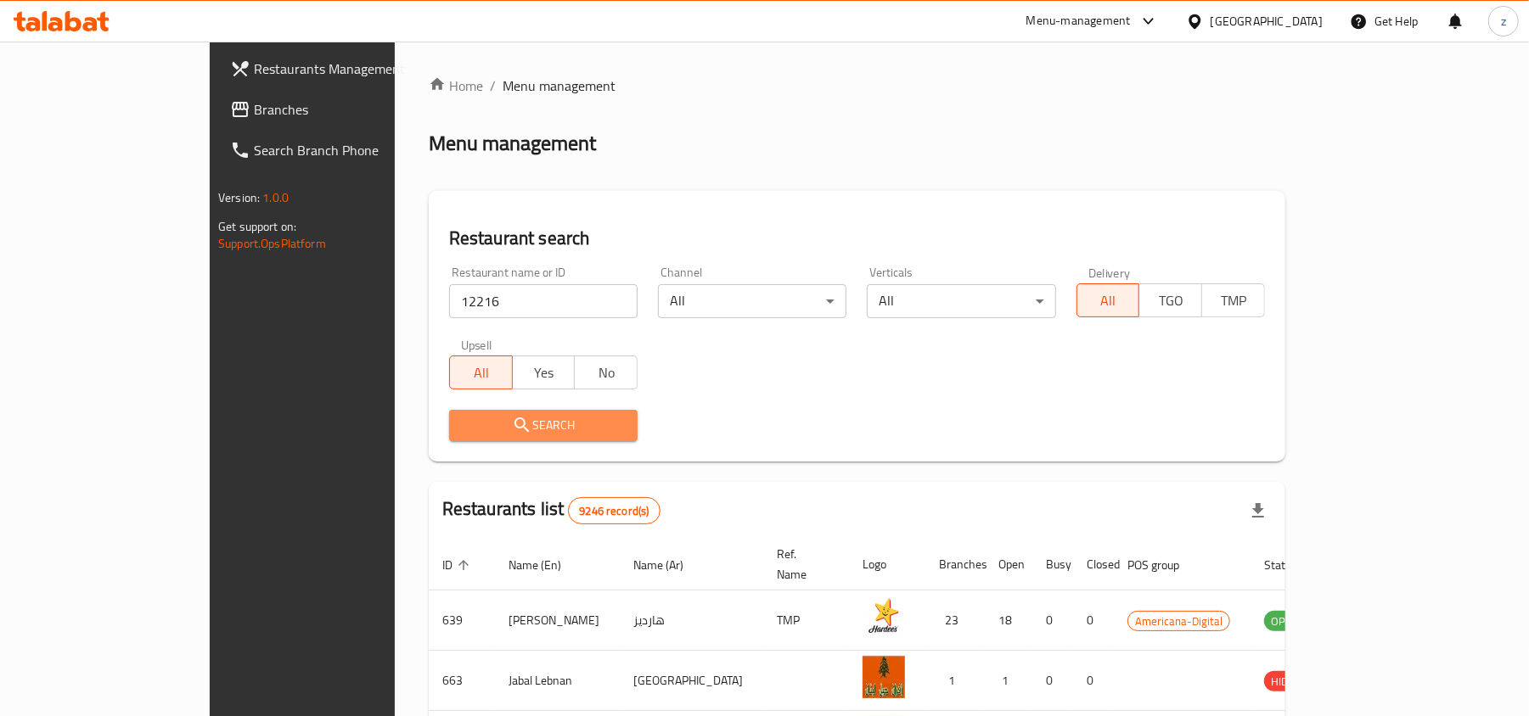
click at [470, 425] on span "Search" at bounding box center [543, 425] width 161 height 21
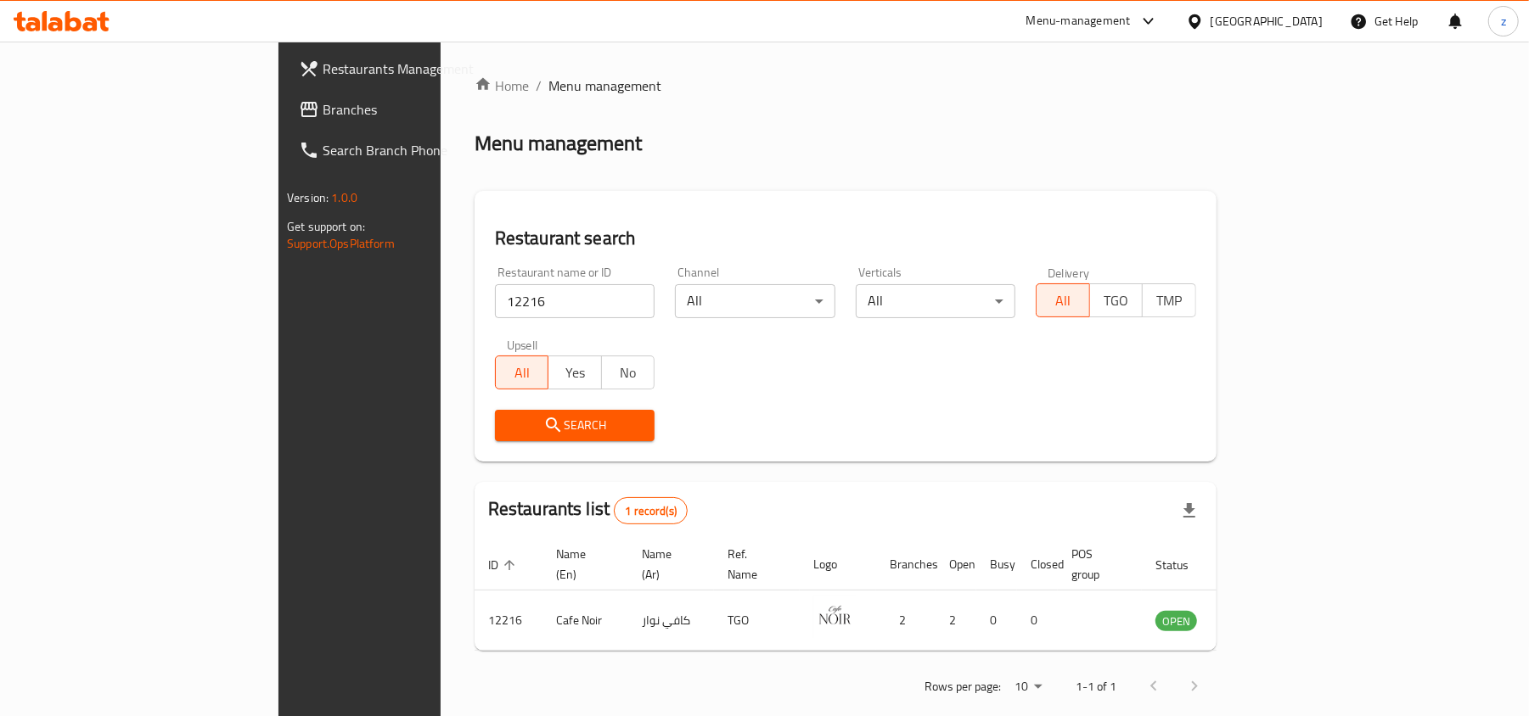
click at [1331, 34] on div "[GEOGRAPHIC_DATA]" at bounding box center [1254, 21] width 164 height 41
click at [1315, 22] on div "[GEOGRAPHIC_DATA]" at bounding box center [1266, 21] width 112 height 19
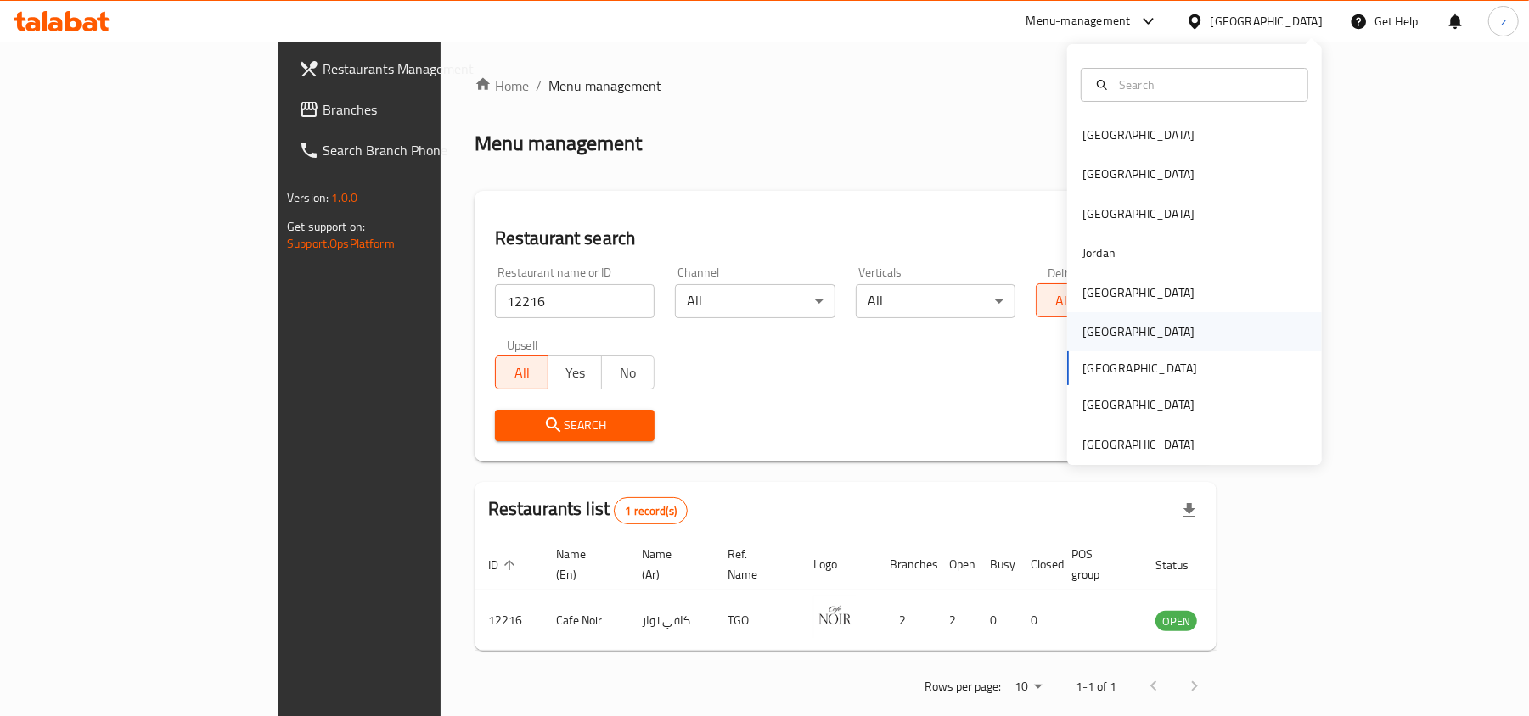
click at [1086, 334] on div "Oman" at bounding box center [1138, 332] width 112 height 19
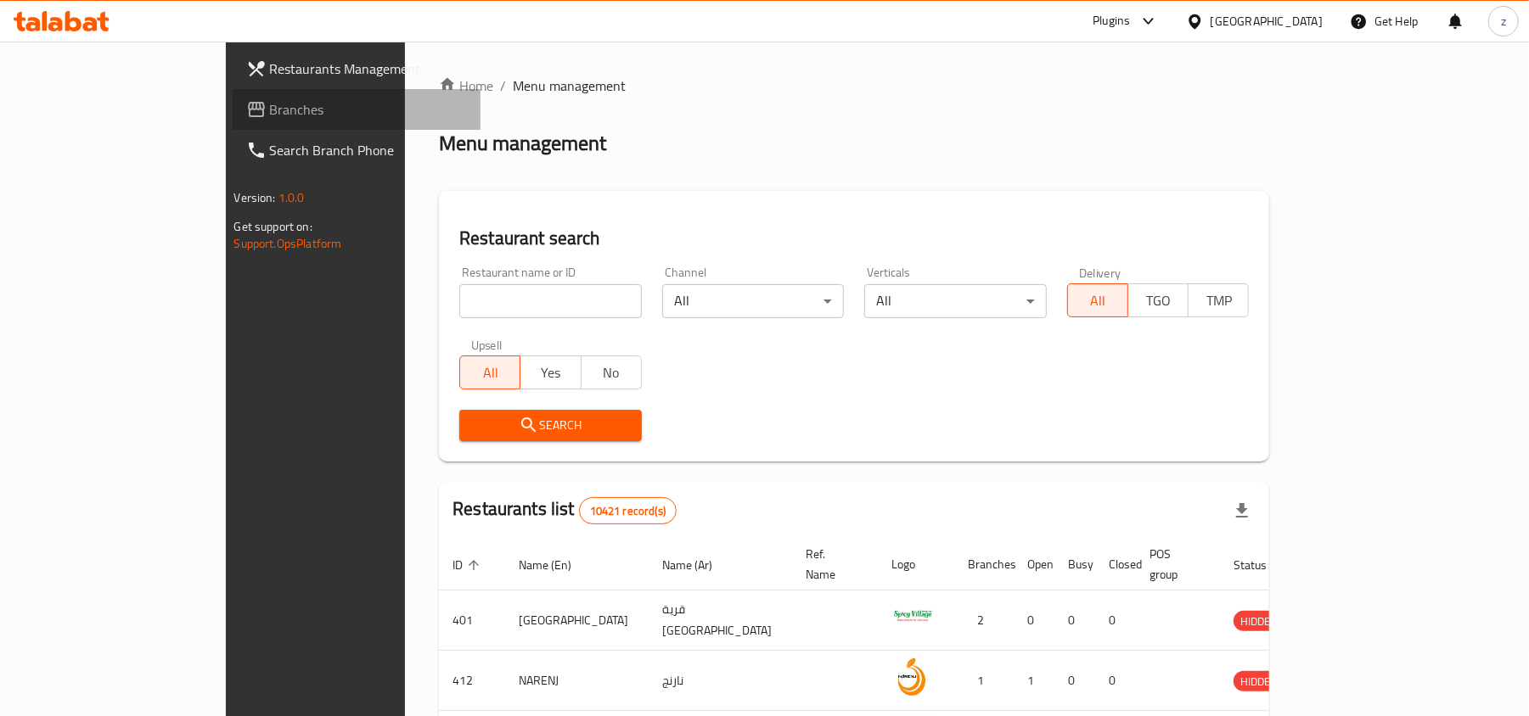
click at [270, 104] on span "Branches" at bounding box center [369, 109] width 198 height 20
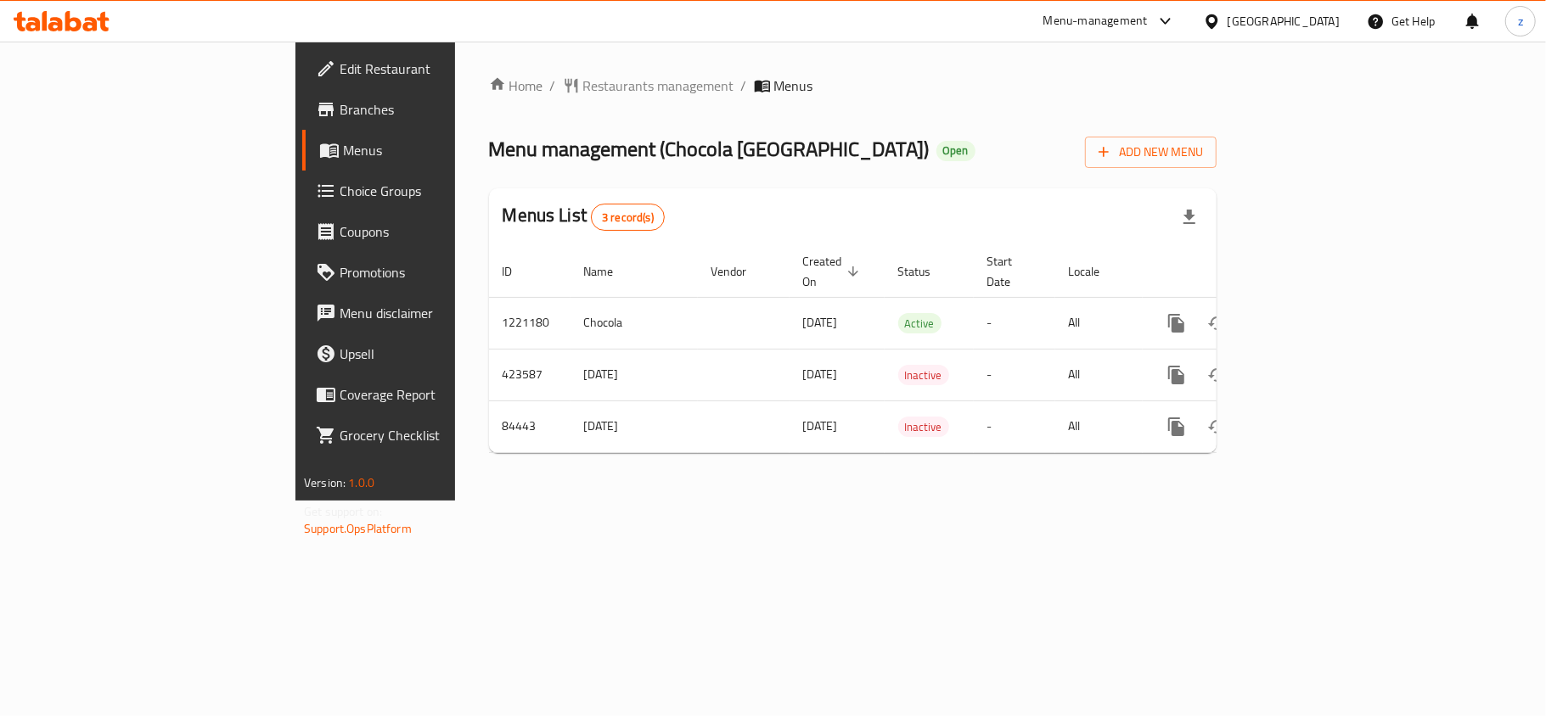
click at [432, 89] on div at bounding box center [773, 358] width 1546 height 716
click at [583, 89] on span "Restaurants management" at bounding box center [658, 86] width 151 height 20
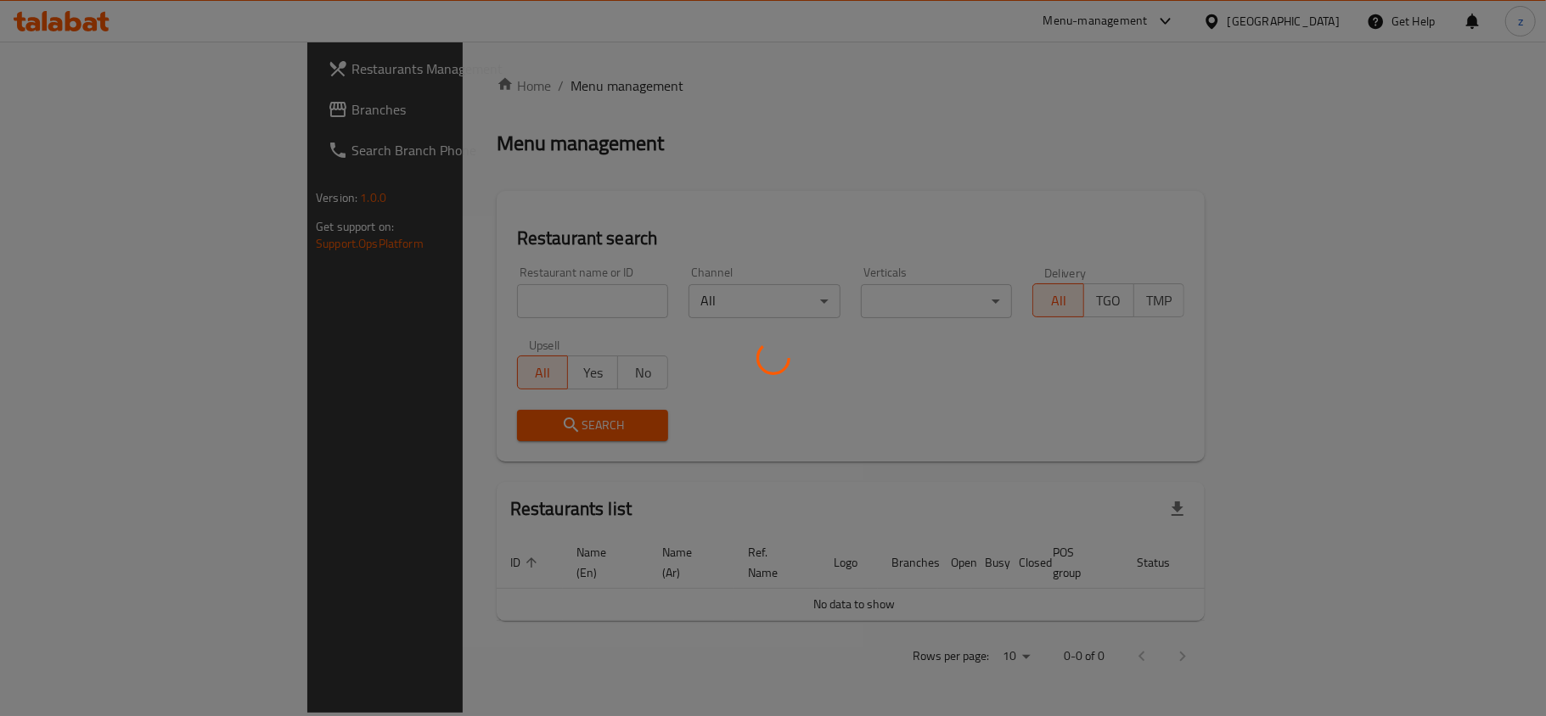
click at [423, 303] on div at bounding box center [773, 358] width 1546 height 716
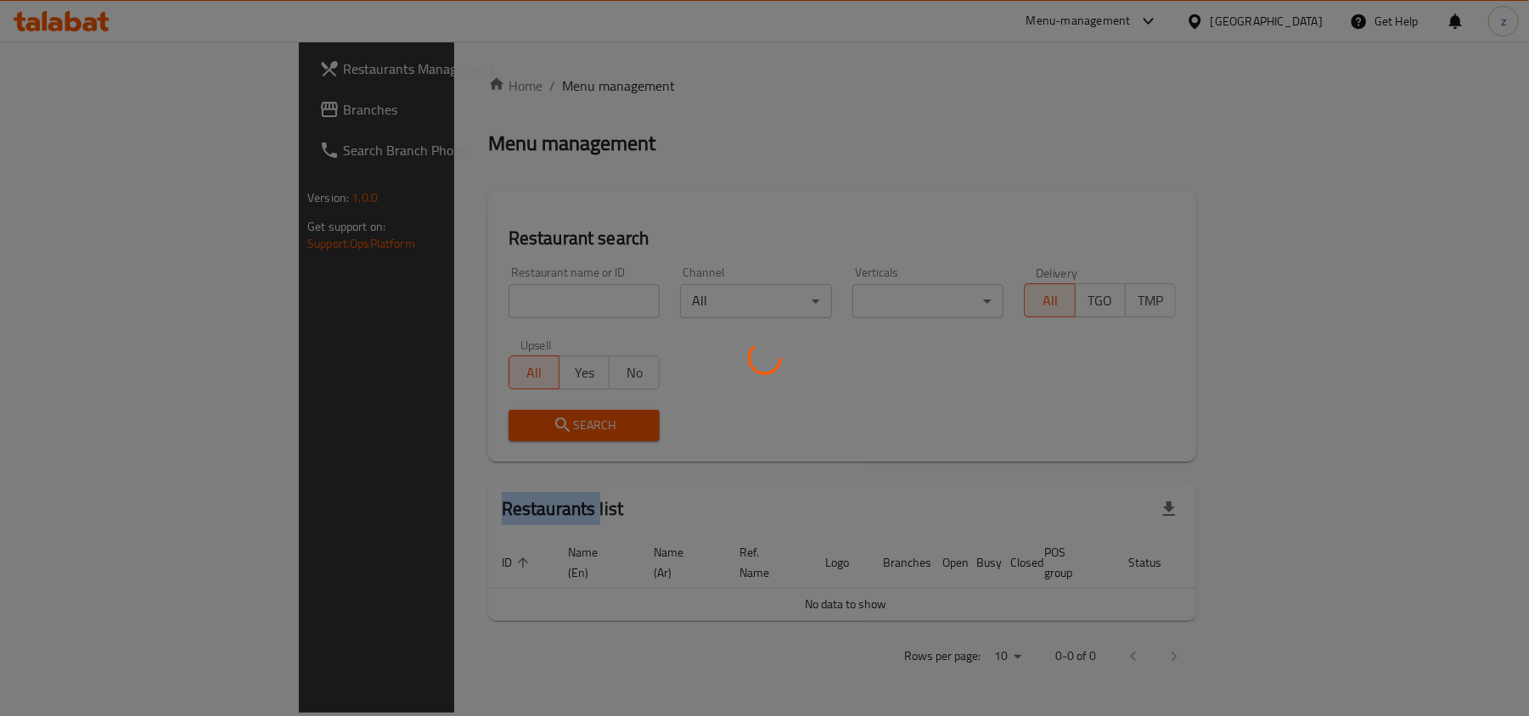
click at [423, 303] on div at bounding box center [764, 358] width 1529 height 716
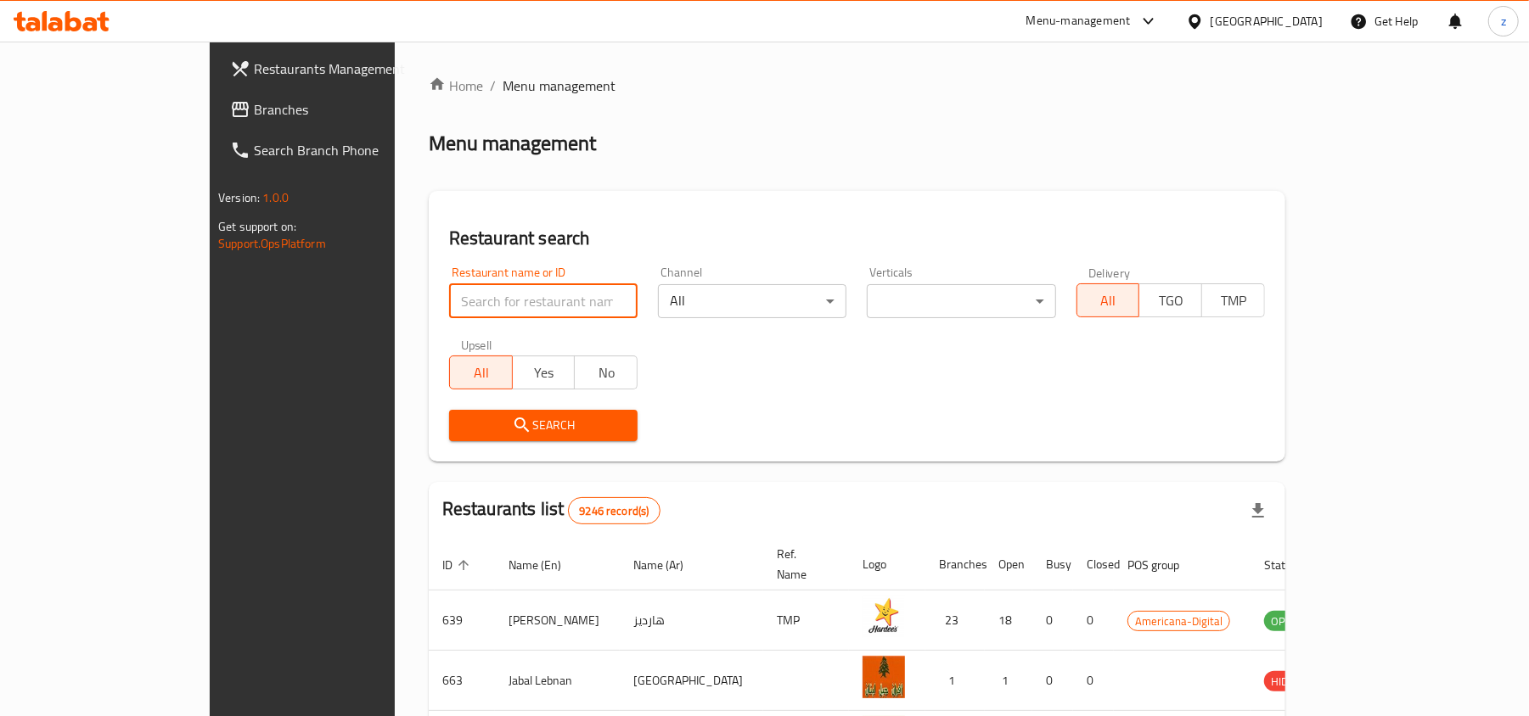
drag, startPoint x: 423, startPoint y: 303, endPoint x: 389, endPoint y: 299, distance: 34.2
click at [449, 299] on input "search" at bounding box center [543, 301] width 188 height 34
paste input "600759"
type input "600759"
click at [486, 429] on span "Search" at bounding box center [543, 425] width 161 height 21
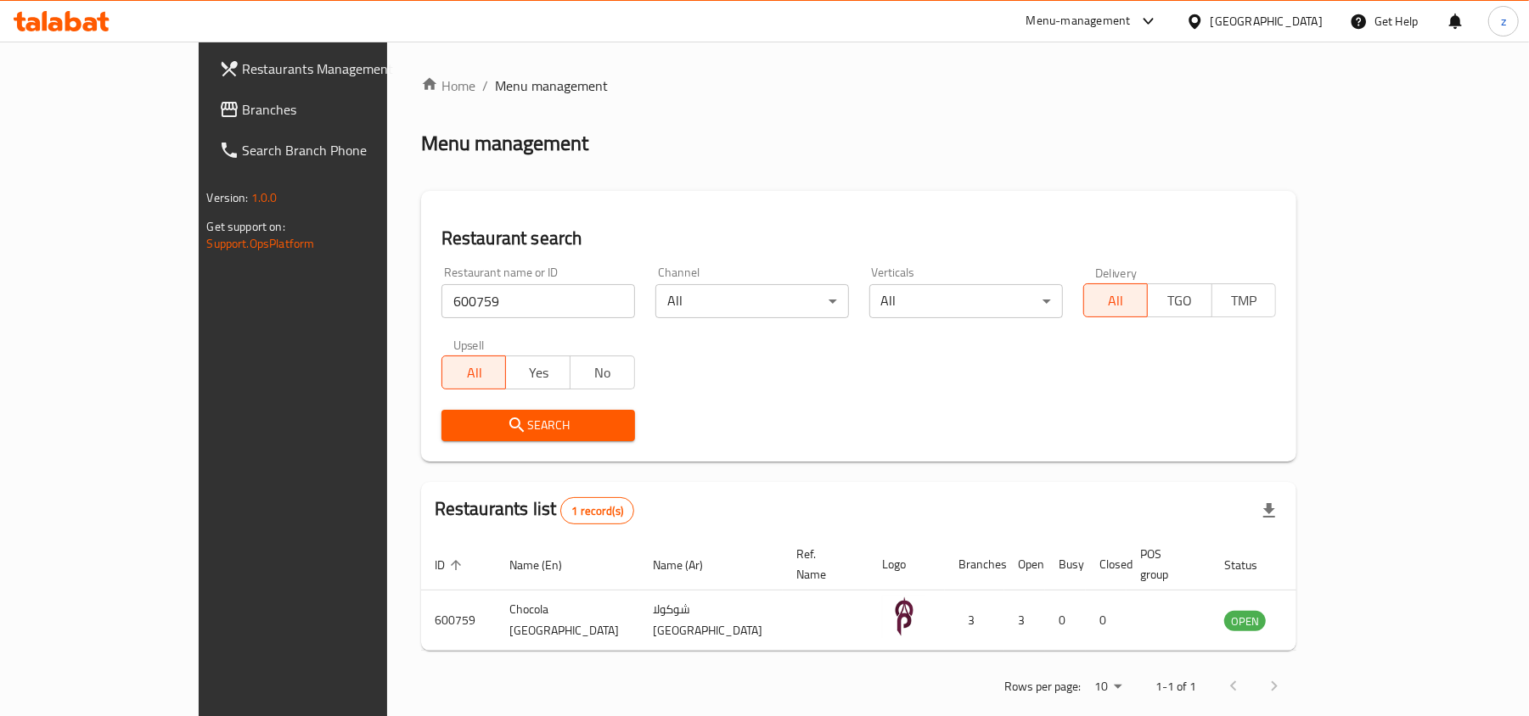
click at [219, 105] on icon at bounding box center [229, 109] width 20 height 20
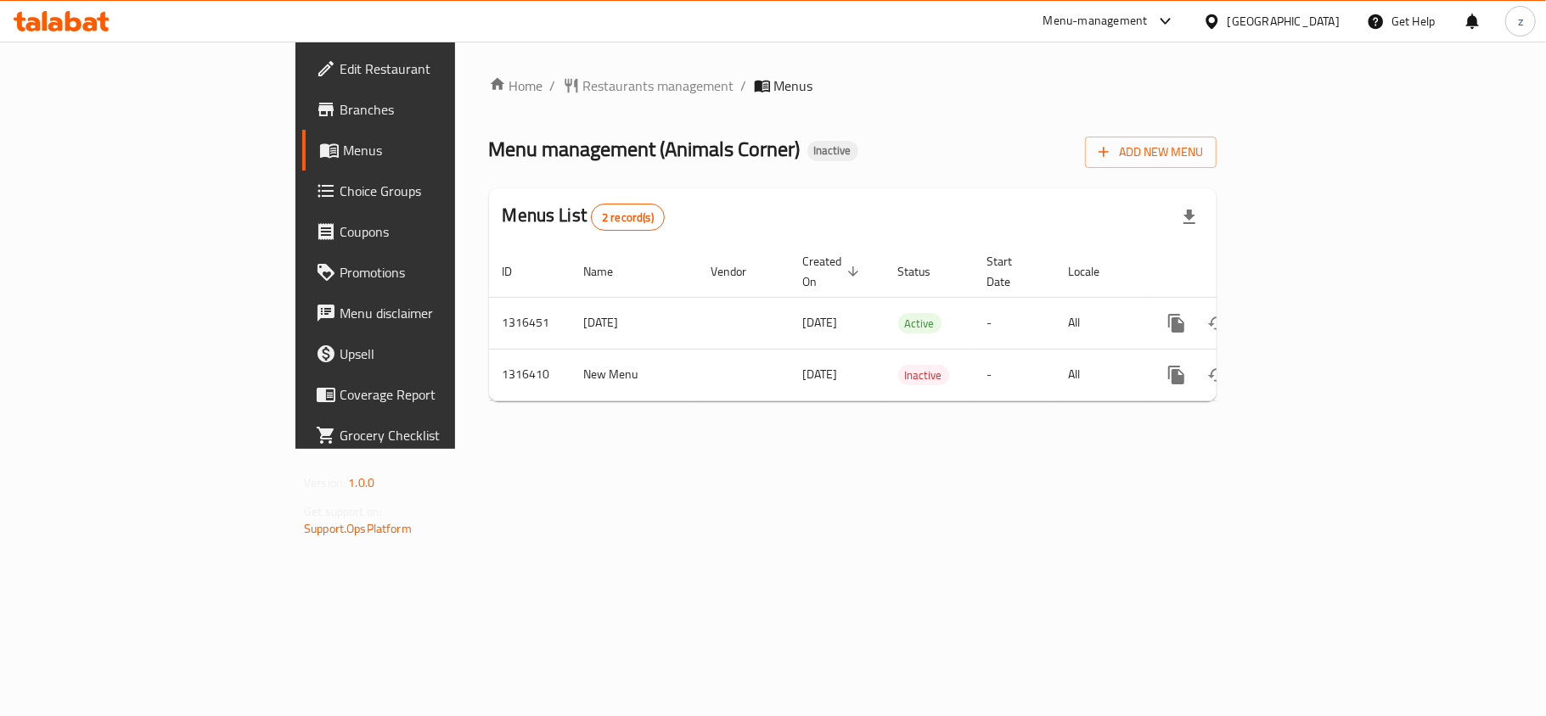
click at [493, 99] on div "Home / Restaurants management / Menus Menu management ( Animals Corner ) Inacti…" at bounding box center [852, 246] width 727 height 340
click at [583, 86] on span "Restaurants management" at bounding box center [658, 86] width 151 height 20
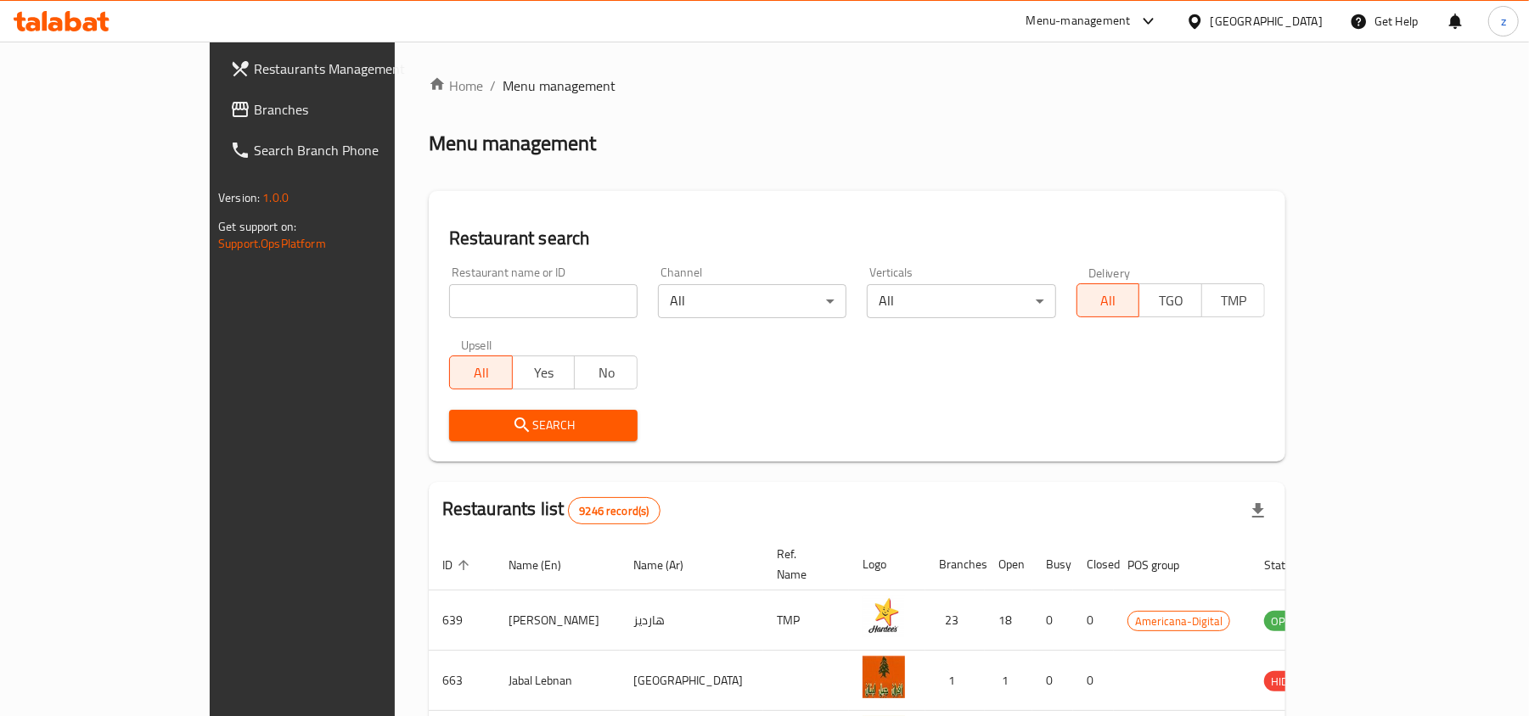
click at [394, 289] on div at bounding box center [764, 358] width 1529 height 716
click at [449, 289] on input "search" at bounding box center [543, 301] width 188 height 34
paste input "707580"
type input "707580"
click at [469, 429] on span "Search" at bounding box center [543, 425] width 161 height 21
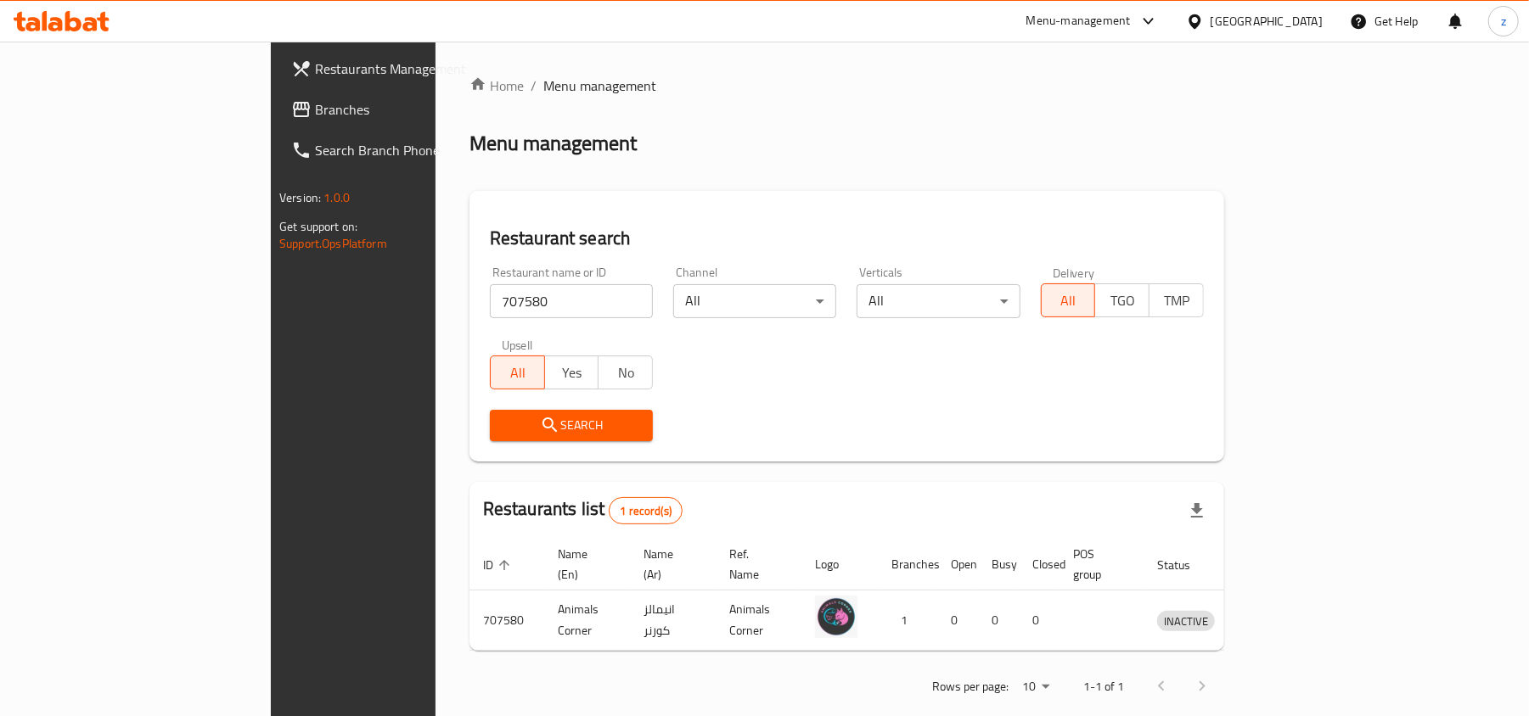
click at [968, 643] on div "Home / Menu management Menu management Restaurant search Restaurant name or ID …" at bounding box center [846, 392] width 755 height 633
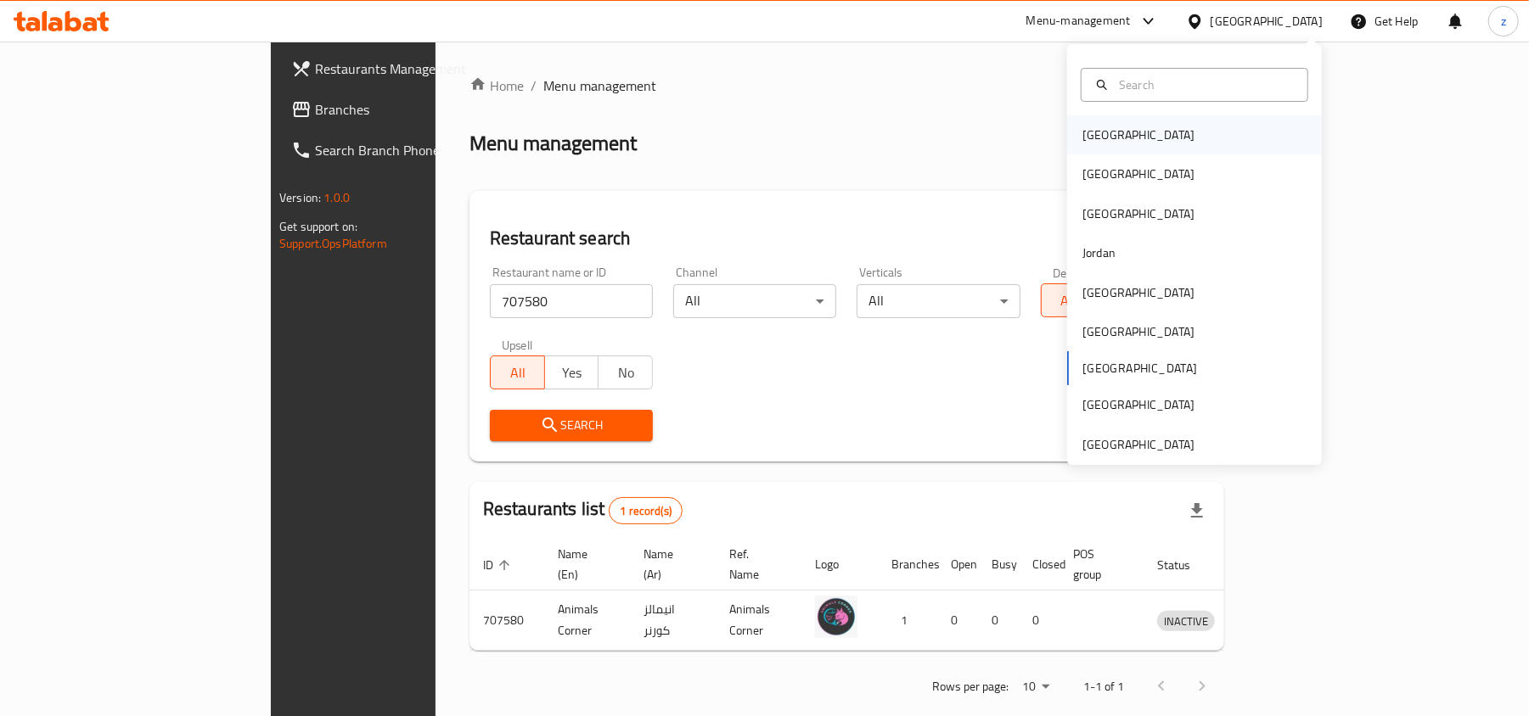
click at [1105, 136] on div "[GEOGRAPHIC_DATA]" at bounding box center [1138, 134] width 139 height 39
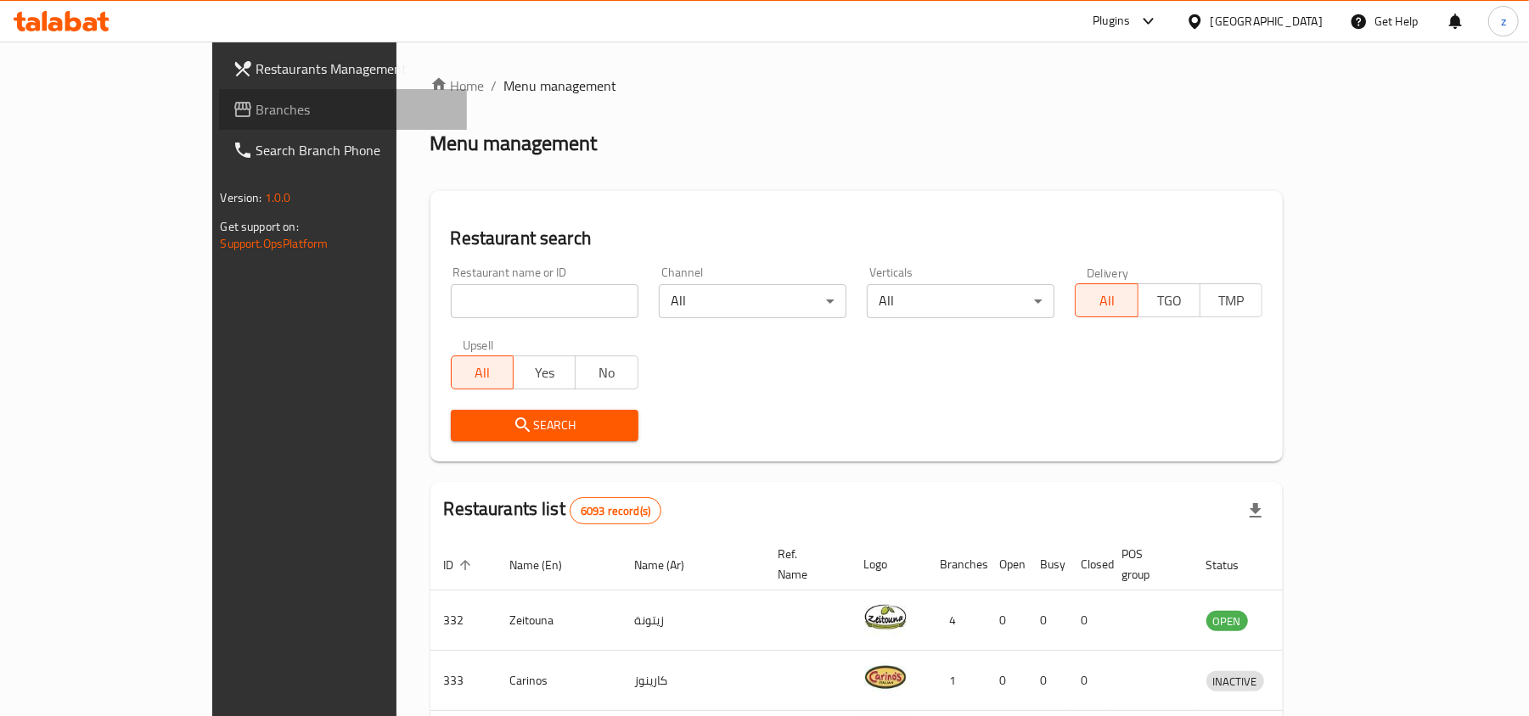
click at [256, 119] on span "Branches" at bounding box center [355, 109] width 198 height 20
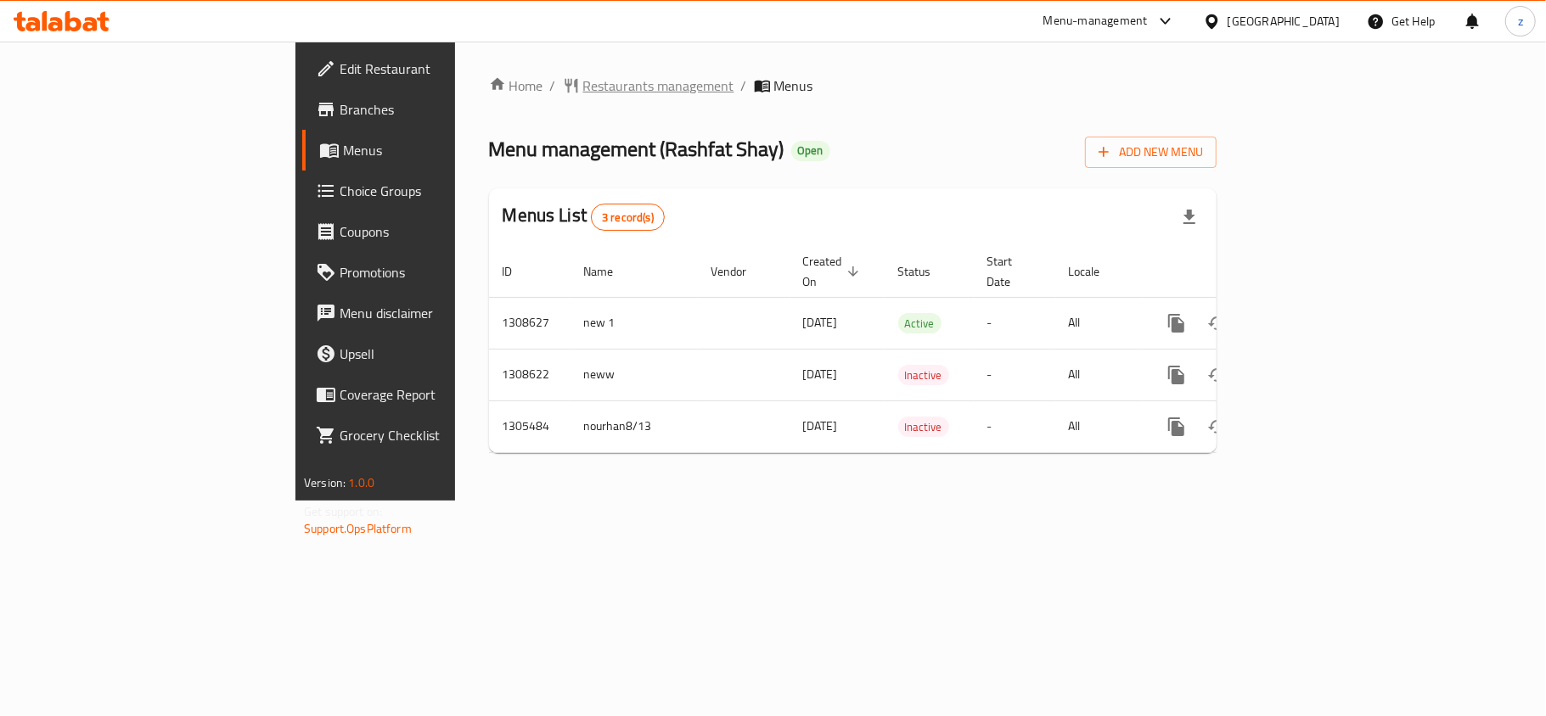
click at [583, 96] on span "Restaurants management" at bounding box center [658, 86] width 151 height 20
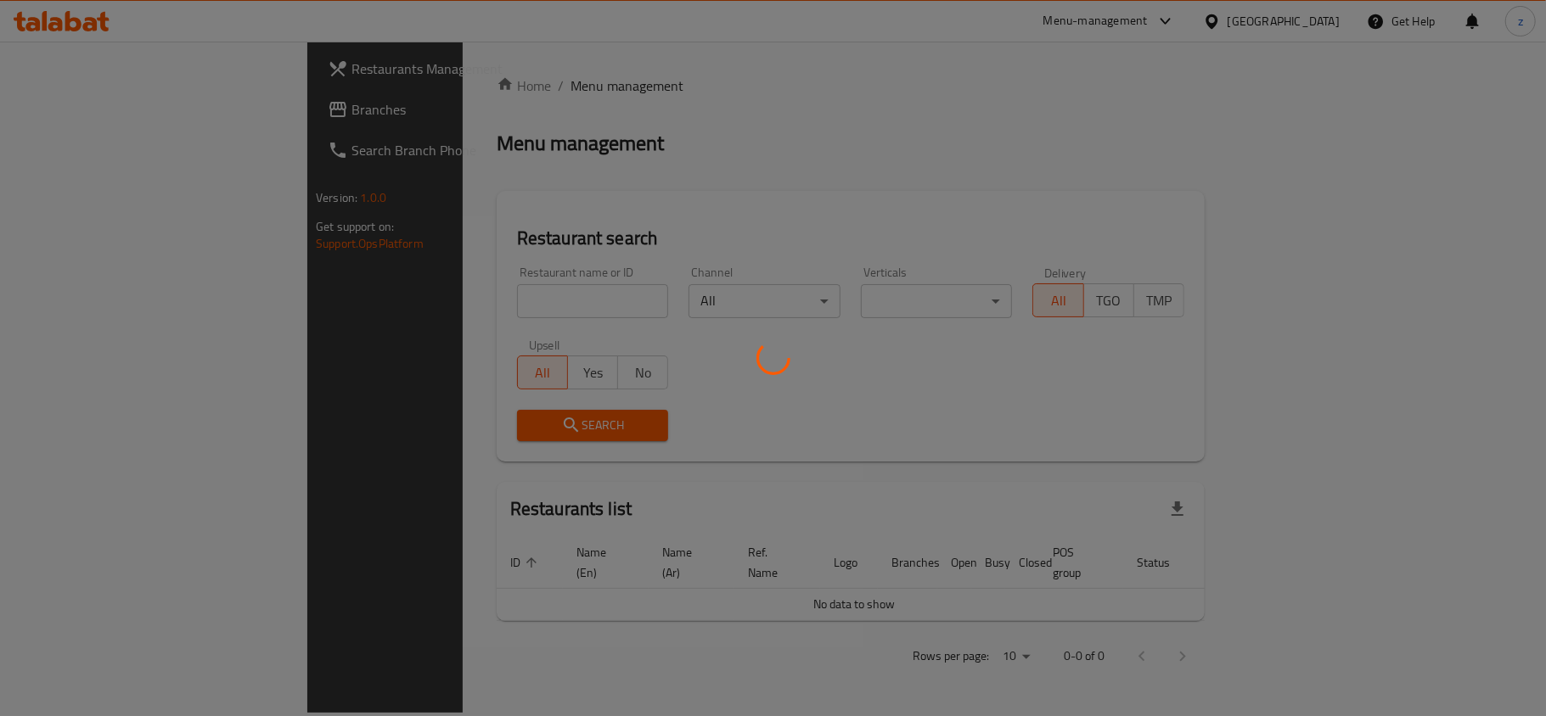
click at [441, 304] on div at bounding box center [773, 358] width 1546 height 716
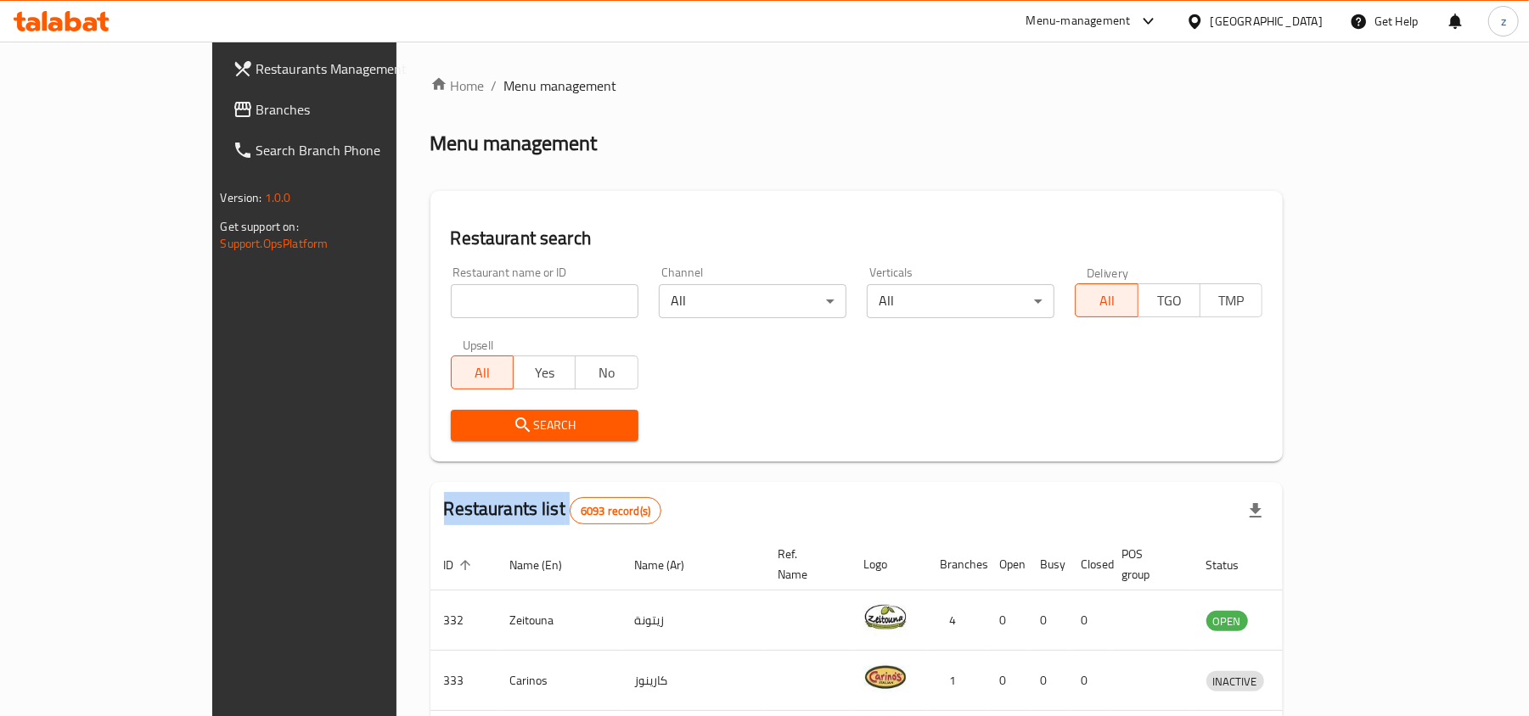
click at [441, 304] on div "Home / Menu management Menu management Restaurant search Restaurant name or ID …" at bounding box center [856, 633] width 853 height 1114
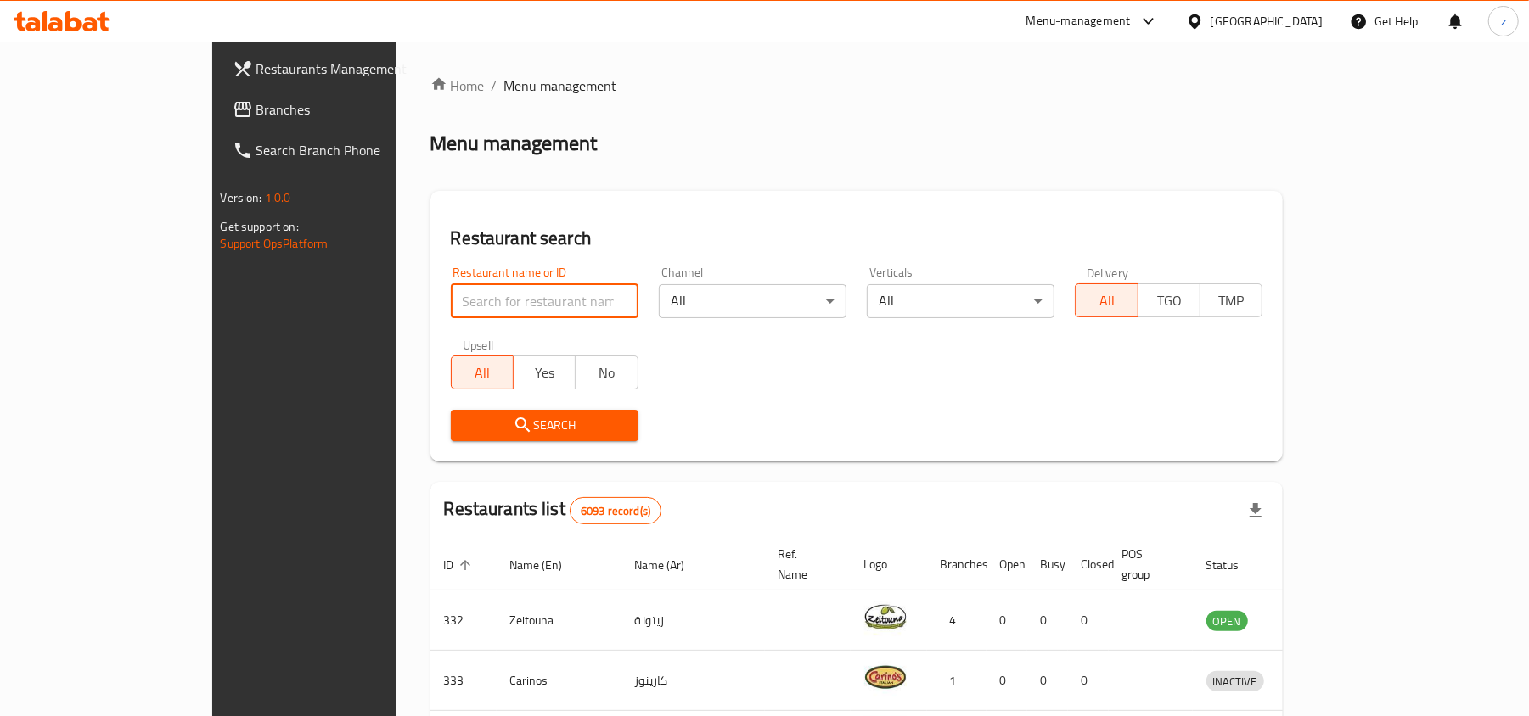
paste input "703724"
type input "703724"
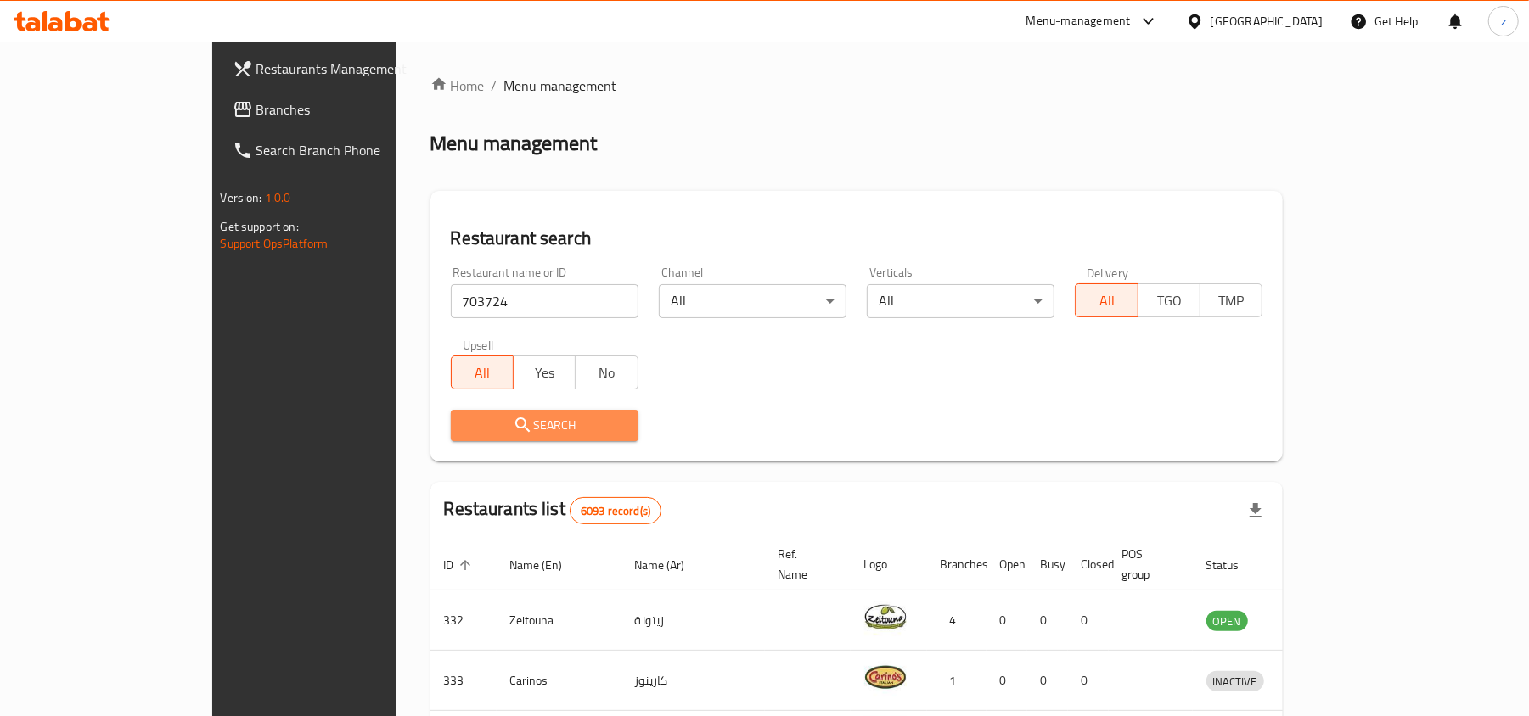
click at [524, 413] on button "Search" at bounding box center [545, 425] width 188 height 31
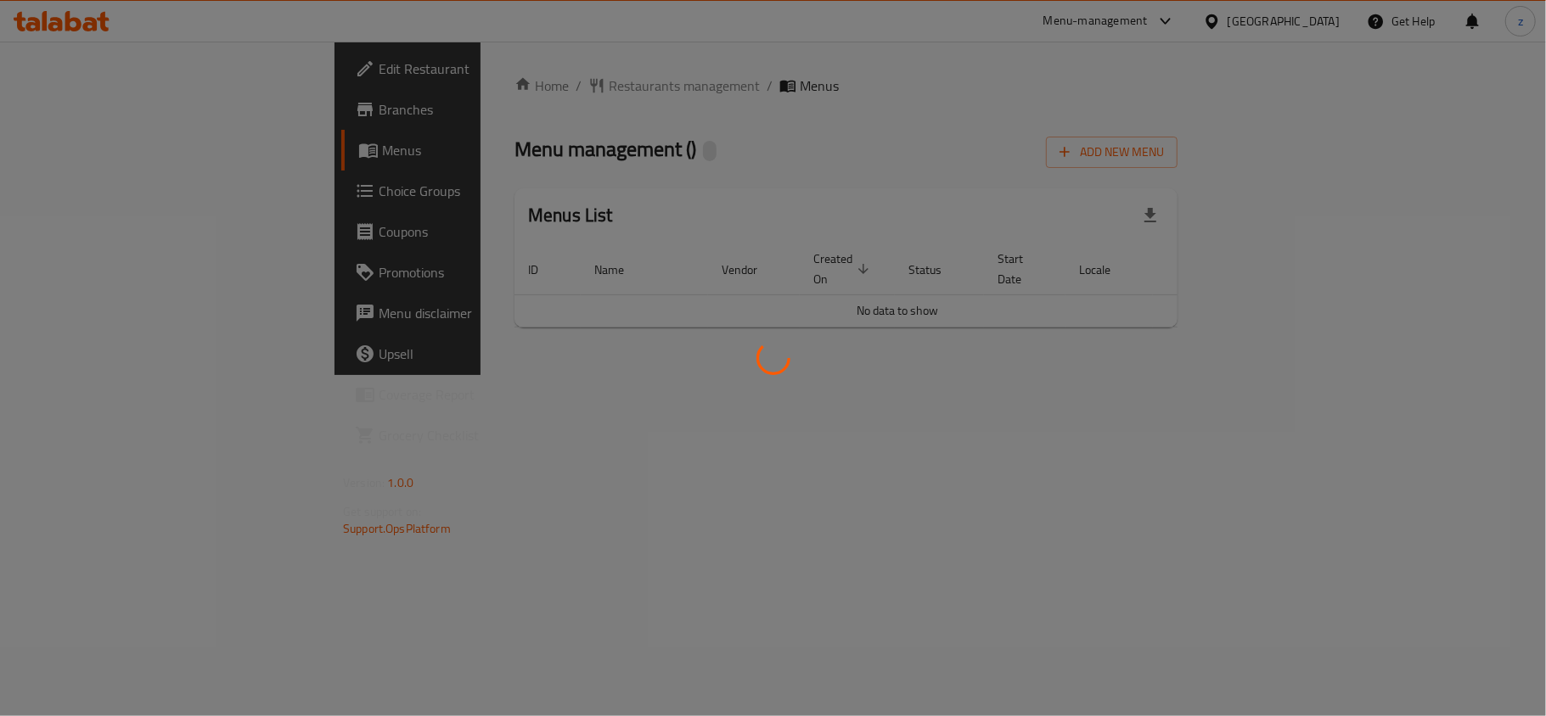
click at [493, 85] on div at bounding box center [773, 358] width 1546 height 716
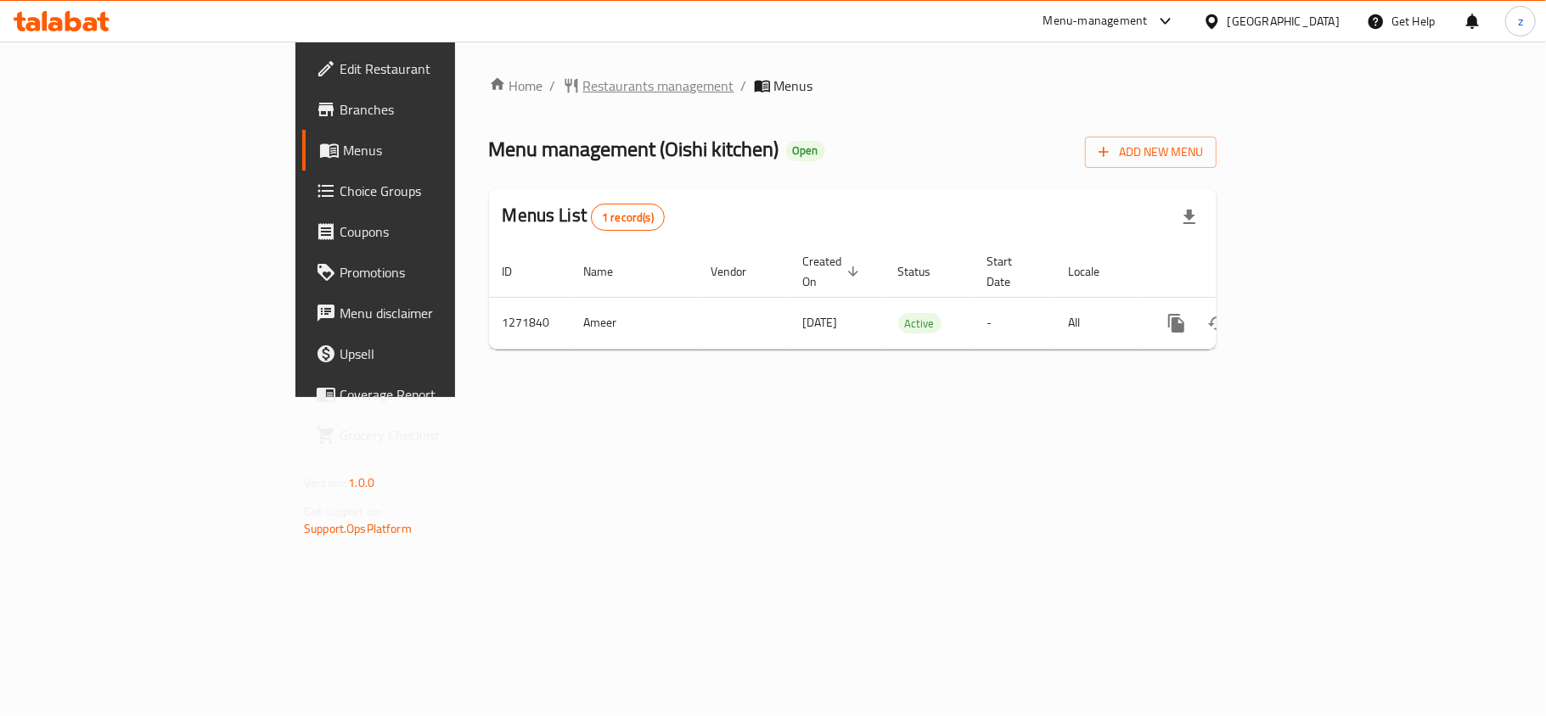
click at [583, 88] on span "Restaurants management" at bounding box center [658, 86] width 151 height 20
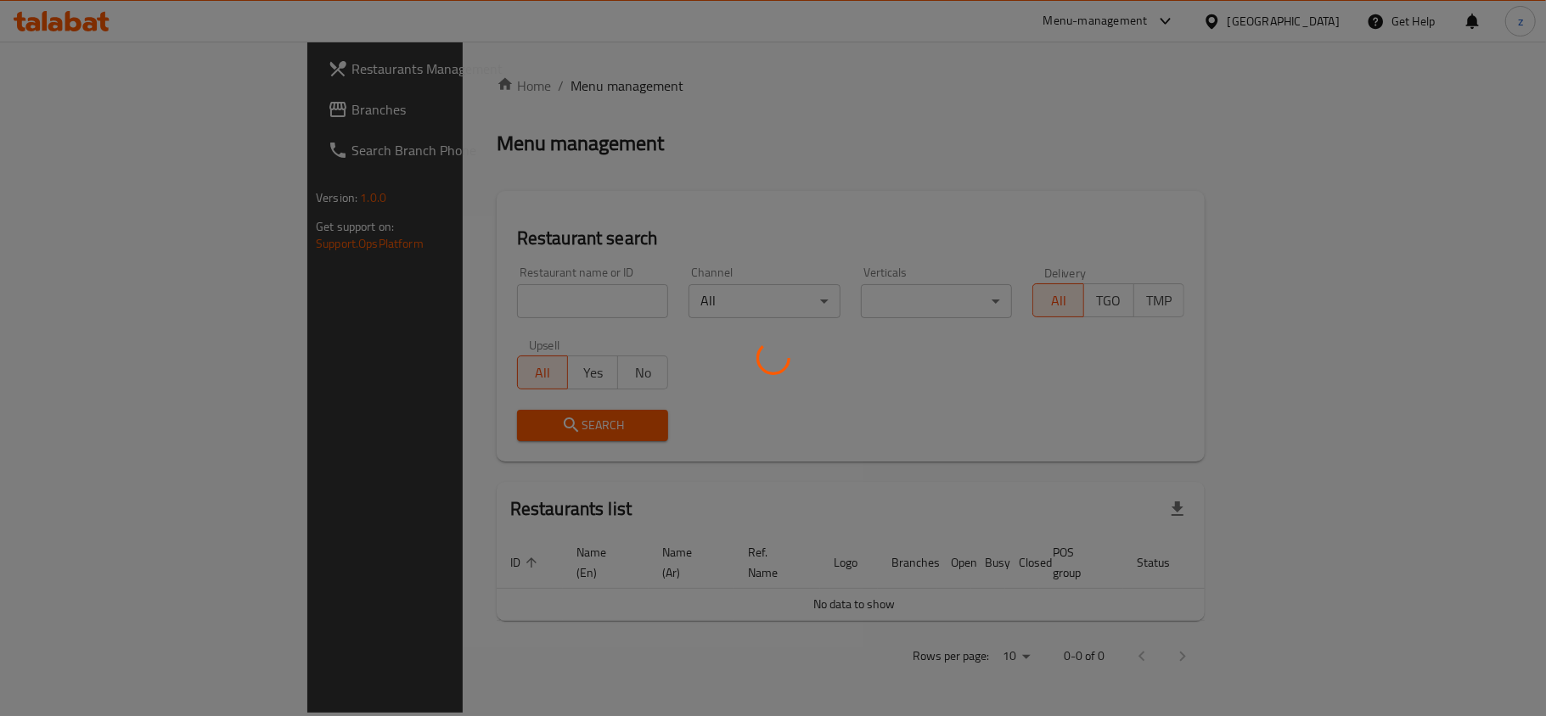
click at [477, 317] on div at bounding box center [773, 358] width 1546 height 716
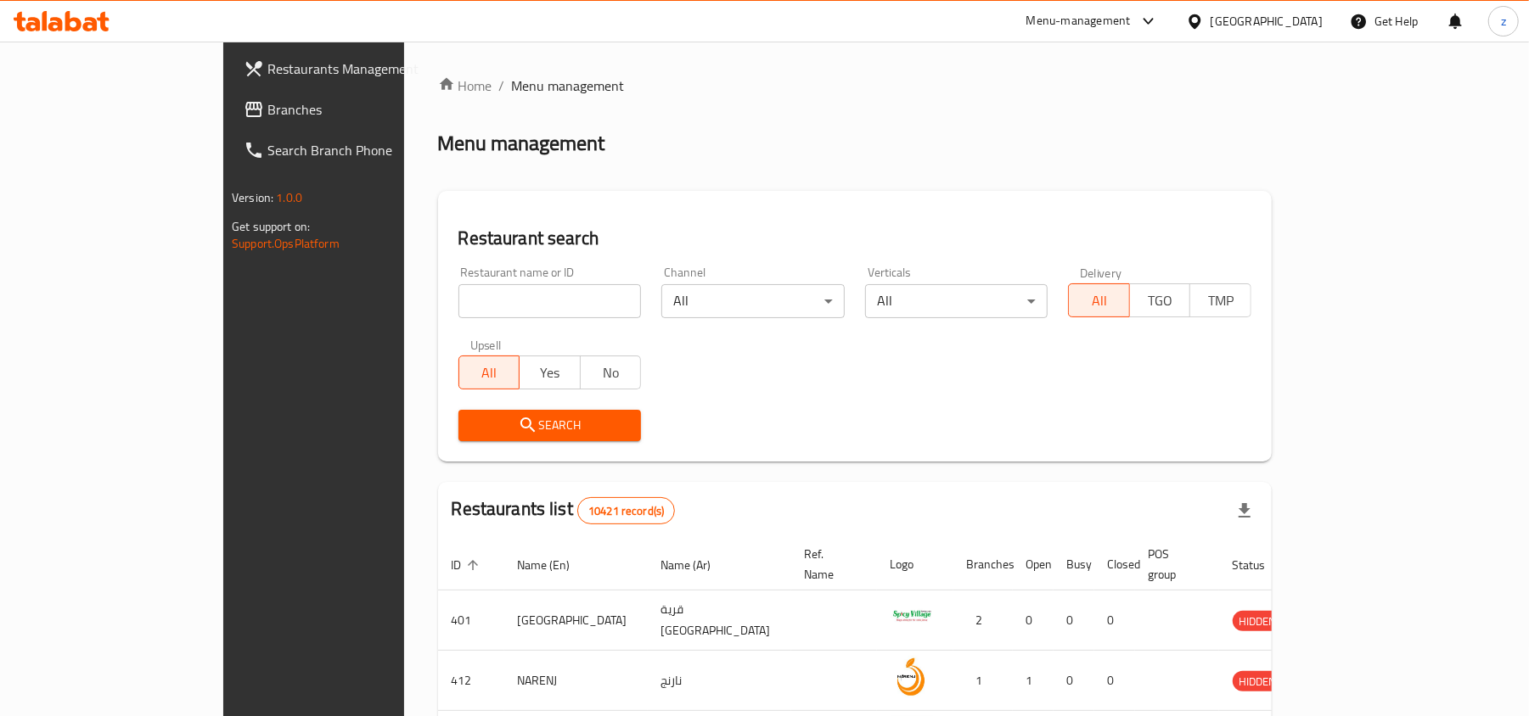
click at [475, 299] on div "Home / Menu management Menu management Restaurant search Restaurant name or ID …" at bounding box center [855, 622] width 834 height 1093
click at [475, 299] on input "search" at bounding box center [549, 301] width 183 height 34
paste input "689973"
type input "689973"
click at [480, 424] on span "Search" at bounding box center [550, 425] width 156 height 21
